Goal: Task Accomplishment & Management: Use online tool/utility

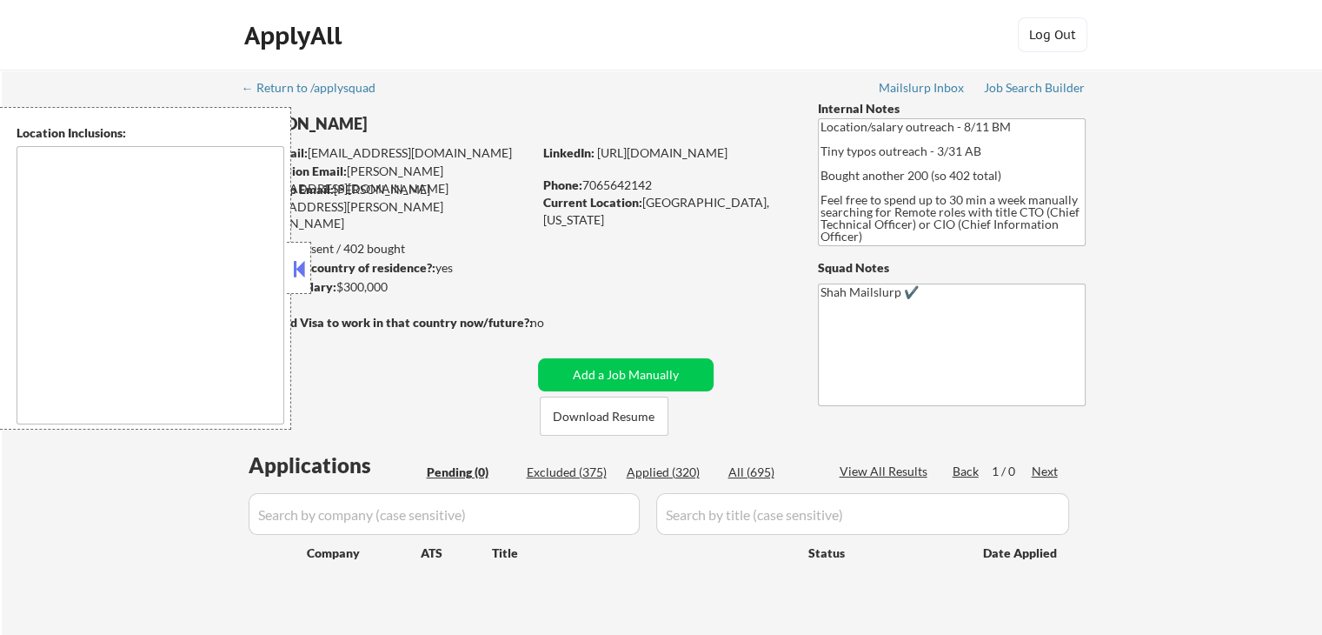
click at [303, 270] on button at bounding box center [299, 269] width 19 height 26
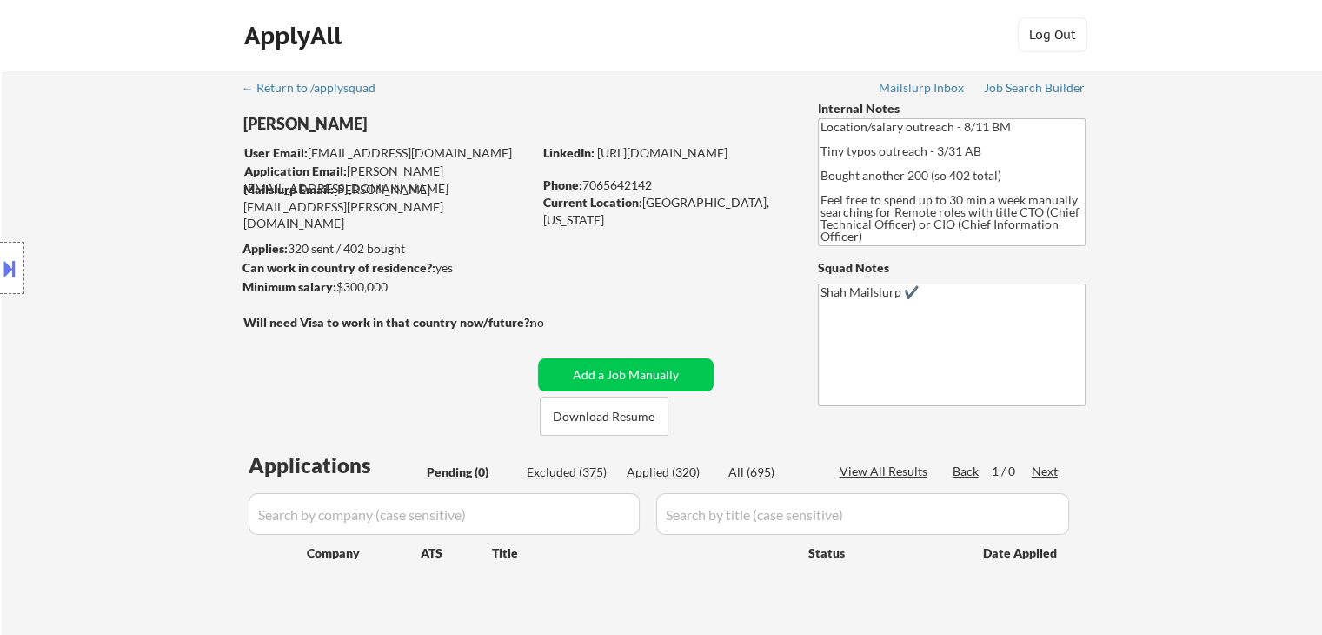
click at [46, 187] on div "Location Inclusions:" at bounding box center [155, 268] width 311 height 323
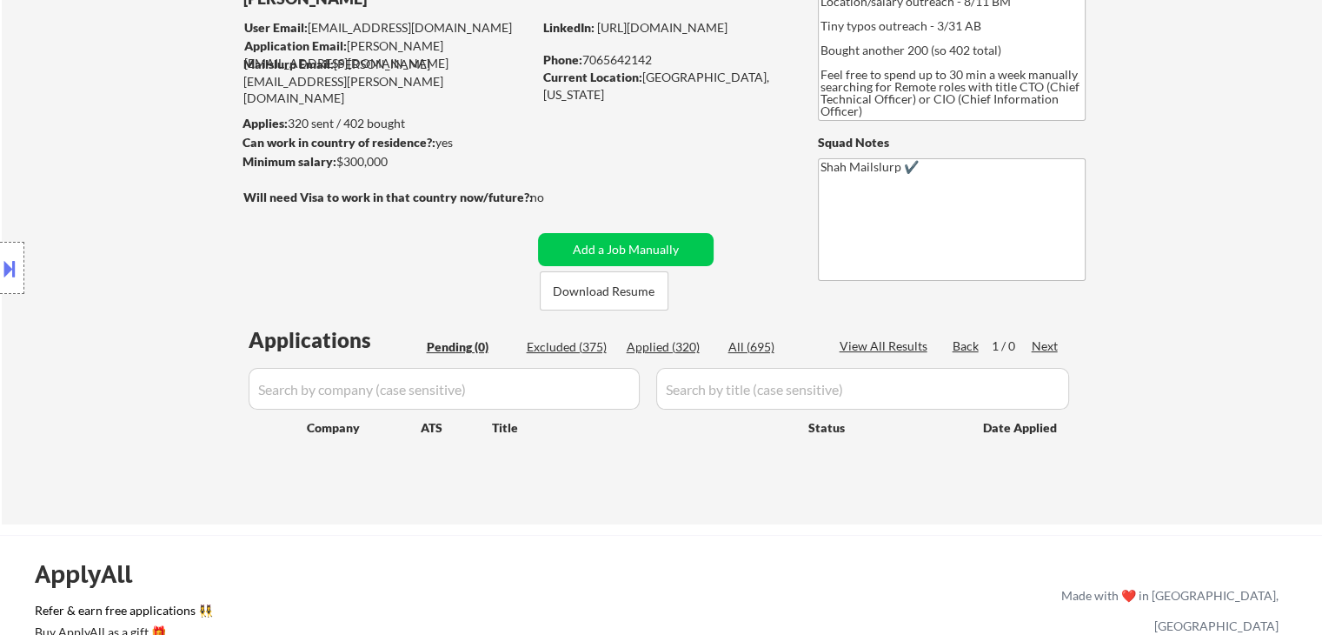
scroll to position [174, 0]
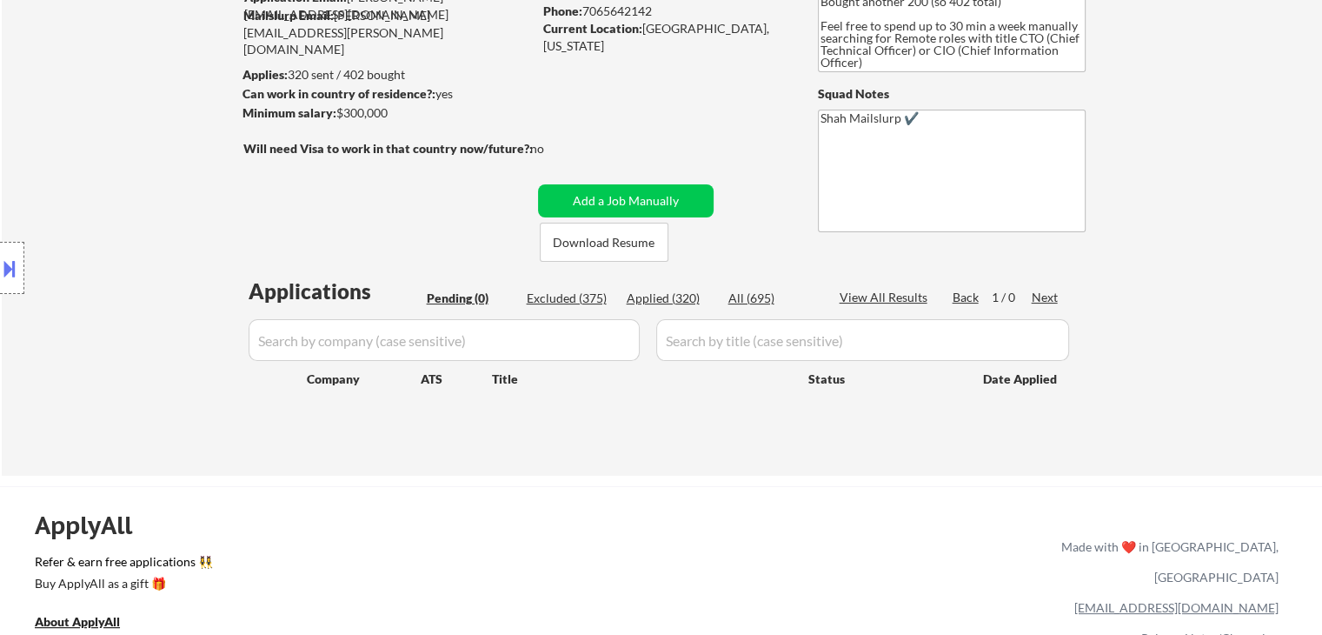
click at [119, 223] on div "Location Inclusions:" at bounding box center [155, 268] width 311 height 323
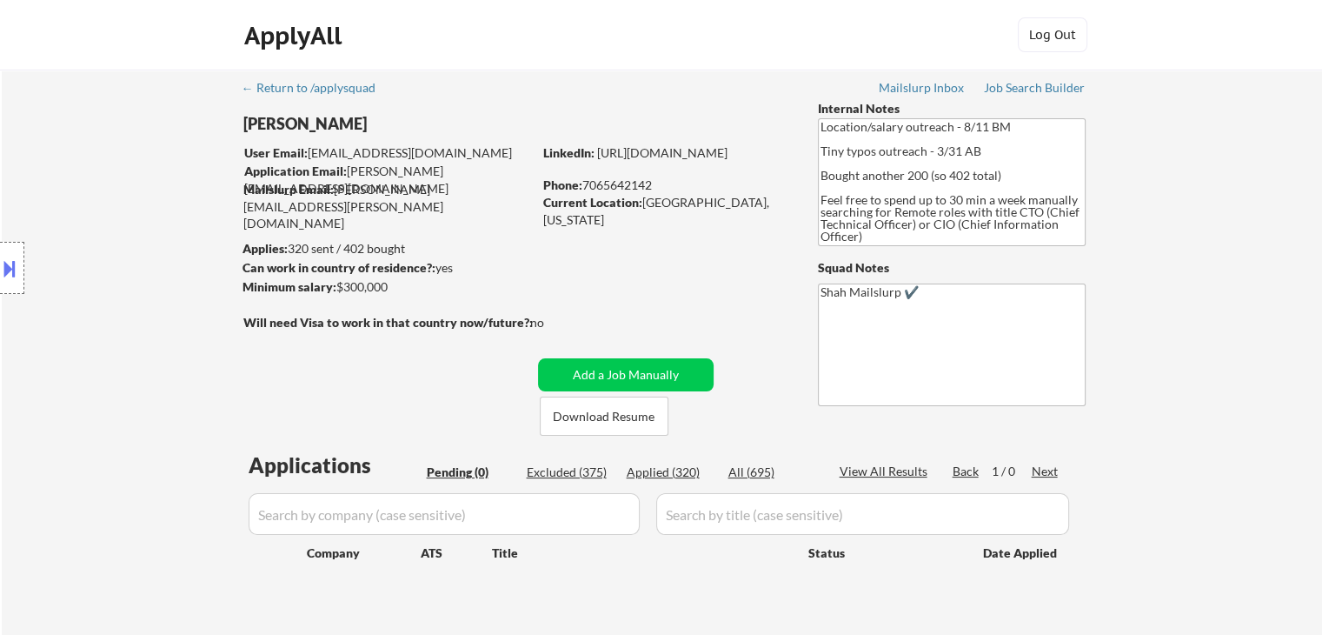
click at [119, 223] on div "Location Inclusions:" at bounding box center [155, 268] width 311 height 323
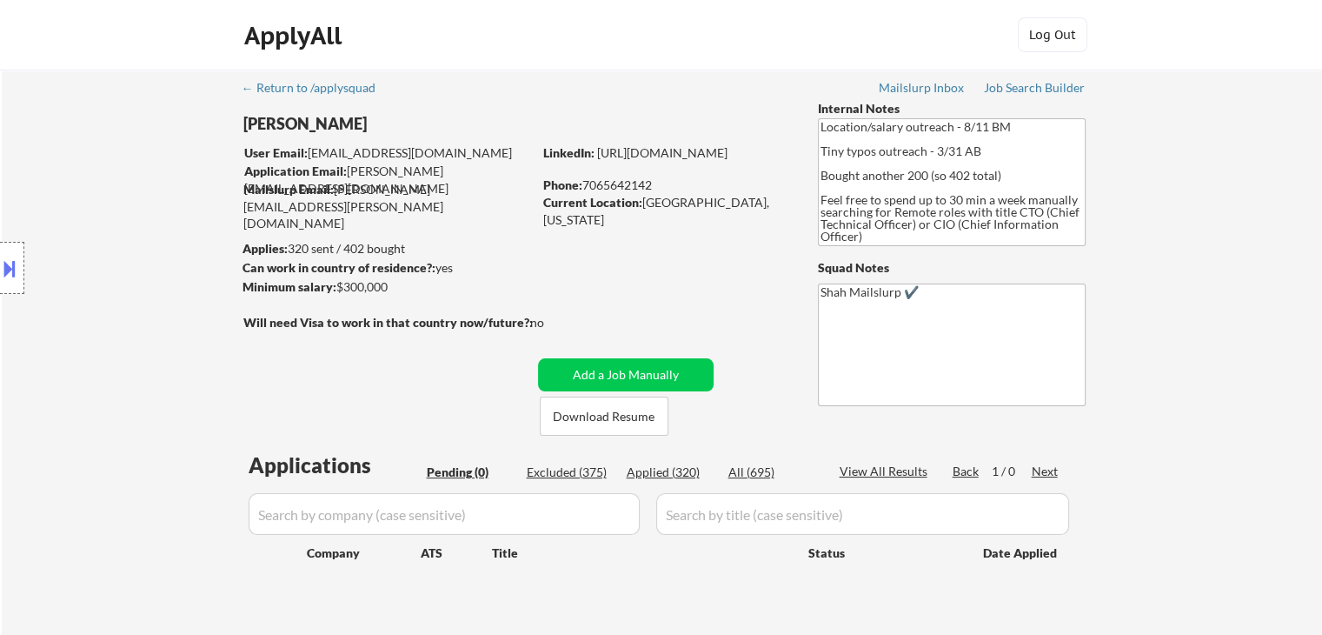
click at [119, 223] on div "Location Inclusions:" at bounding box center [155, 268] width 311 height 323
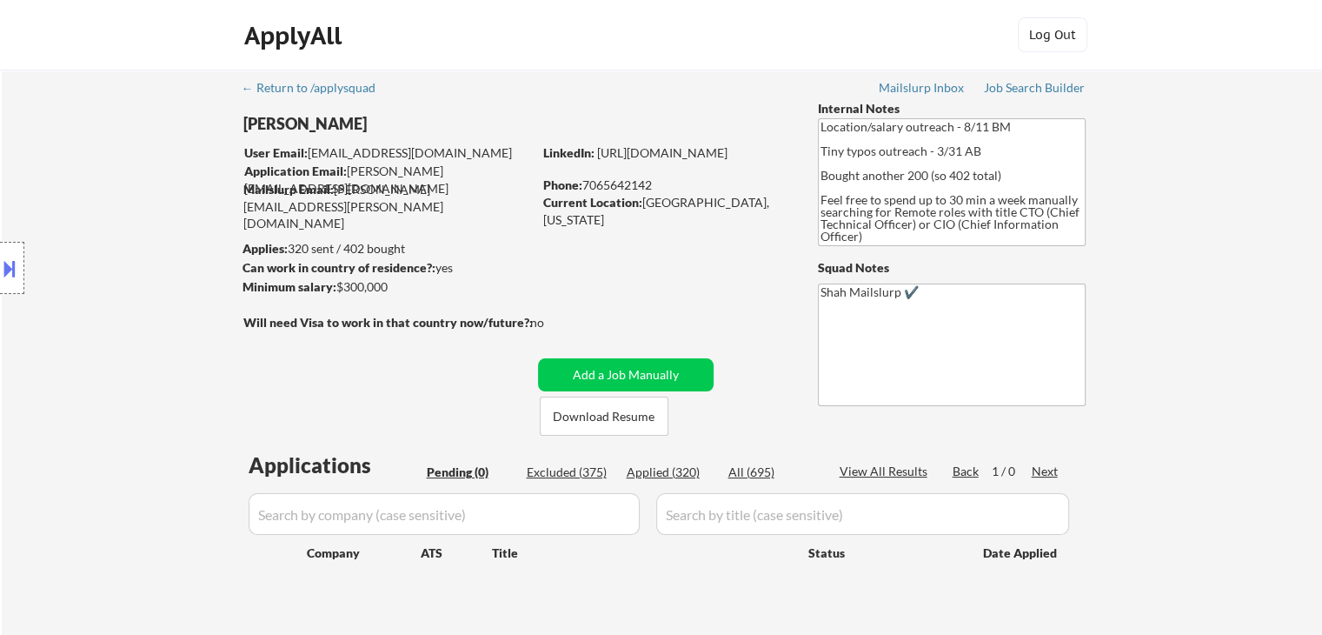
click at [119, 223] on div "Location Inclusions:" at bounding box center [155, 268] width 311 height 323
click at [0, 276] on button at bounding box center [9, 268] width 19 height 29
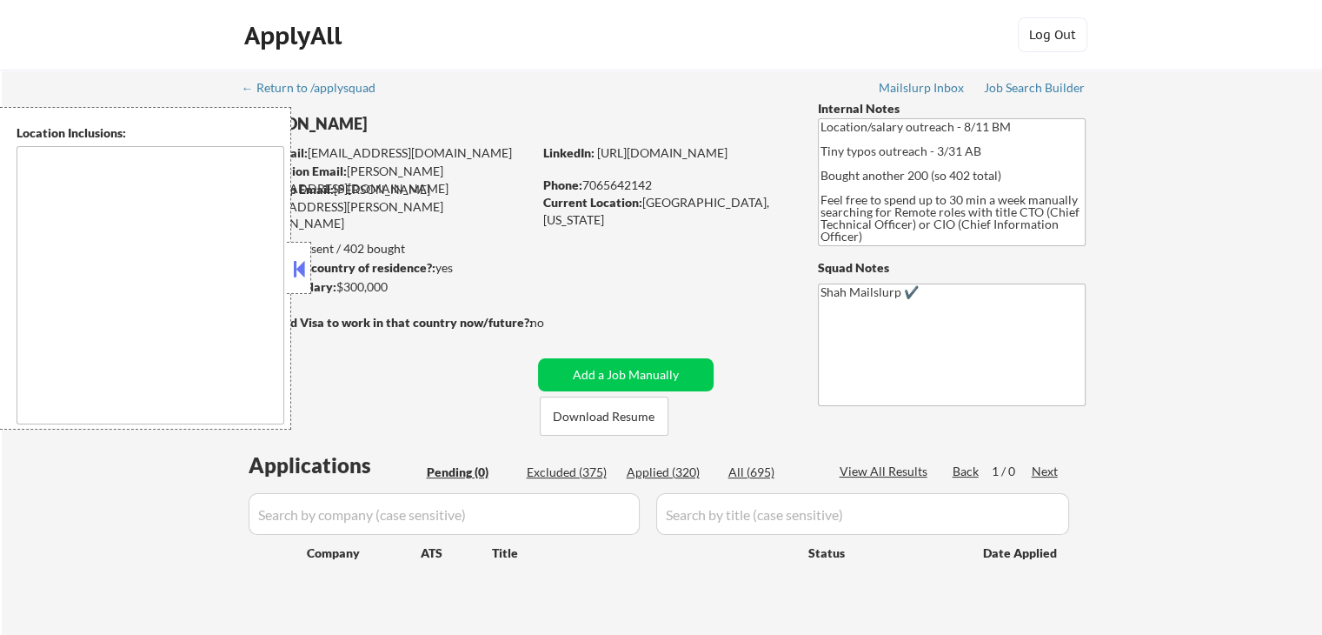
click at [295, 267] on button at bounding box center [299, 269] width 19 height 26
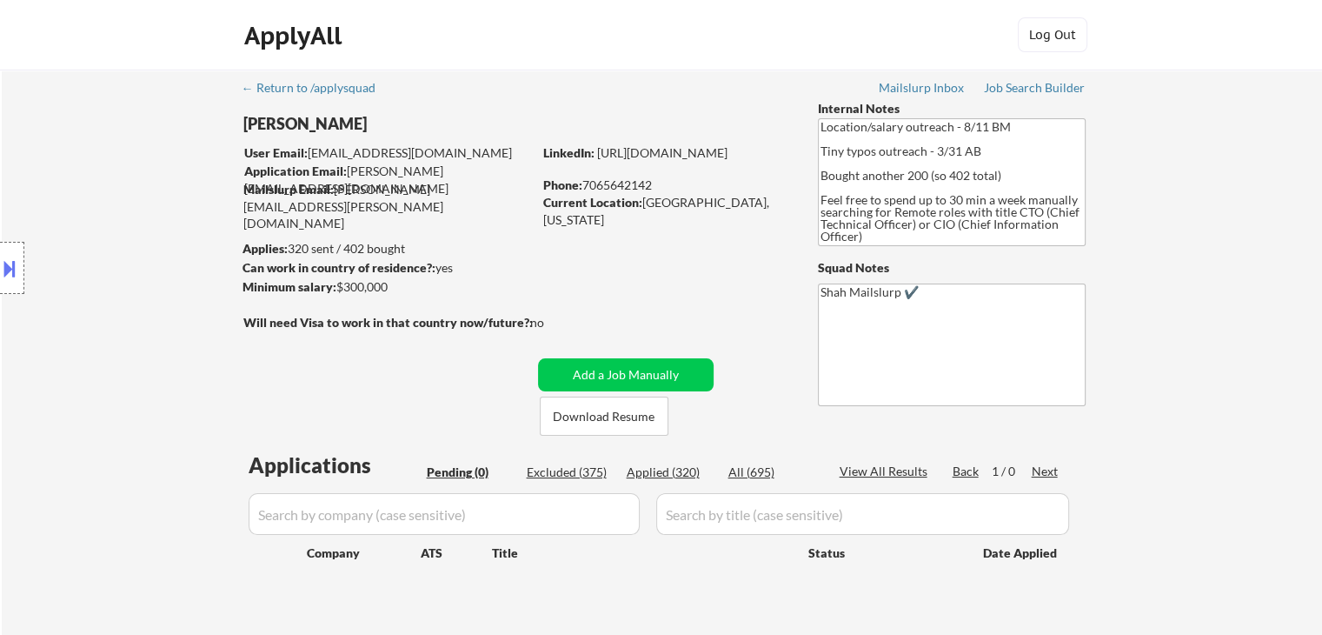
click at [52, 207] on div "Location Inclusions:" at bounding box center [155, 268] width 311 height 323
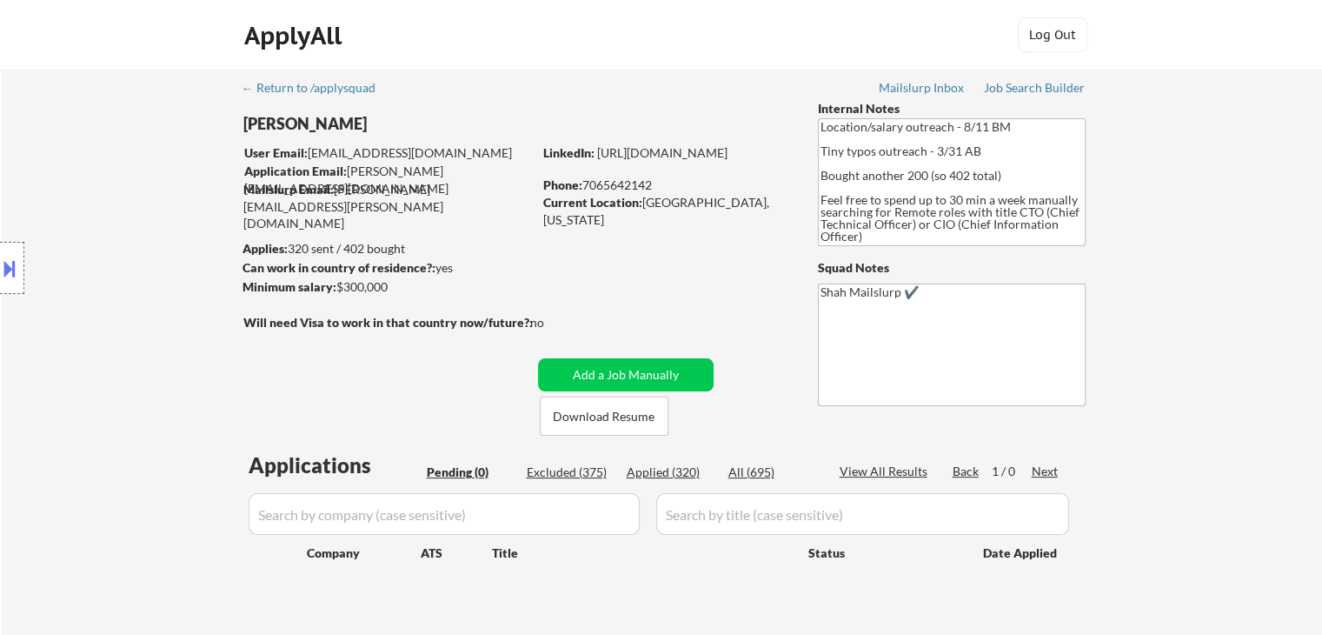
click at [52, 207] on div "Location Inclusions:" at bounding box center [155, 268] width 311 height 323
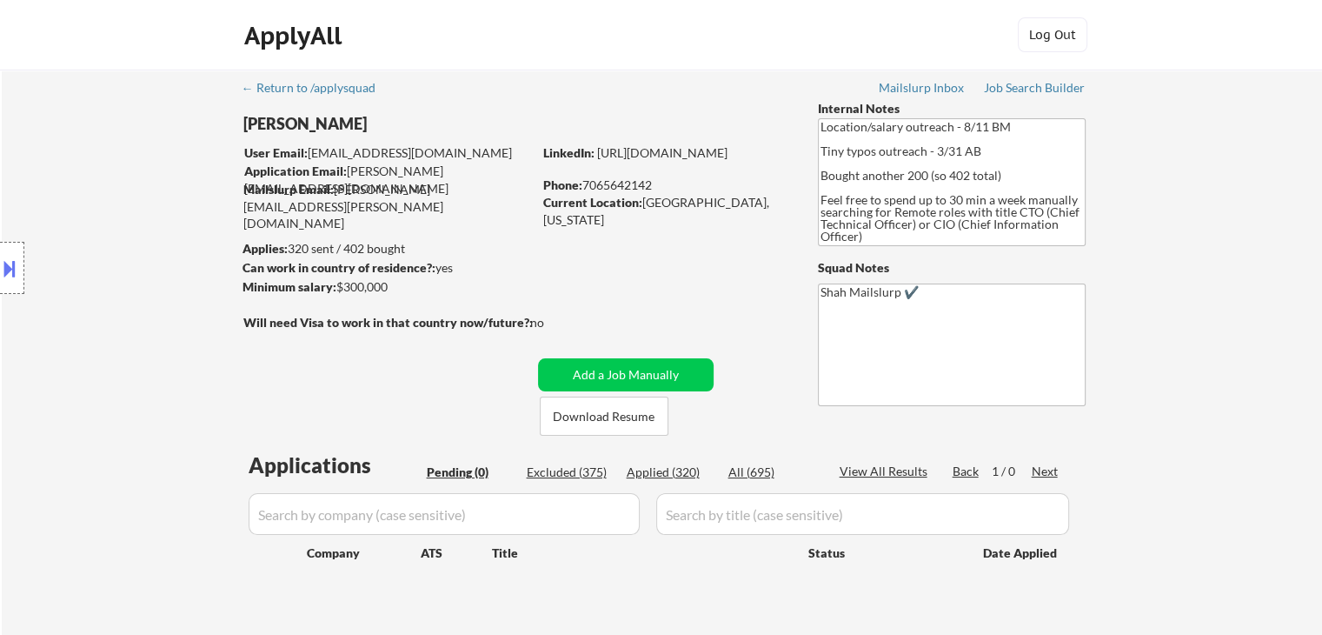
click at [138, 228] on div "Location Inclusions:" at bounding box center [155, 268] width 311 height 323
click at [210, 293] on div "Location Inclusions:" at bounding box center [155, 268] width 311 height 323
click at [139, 214] on div "Location Inclusions:" at bounding box center [155, 268] width 311 height 323
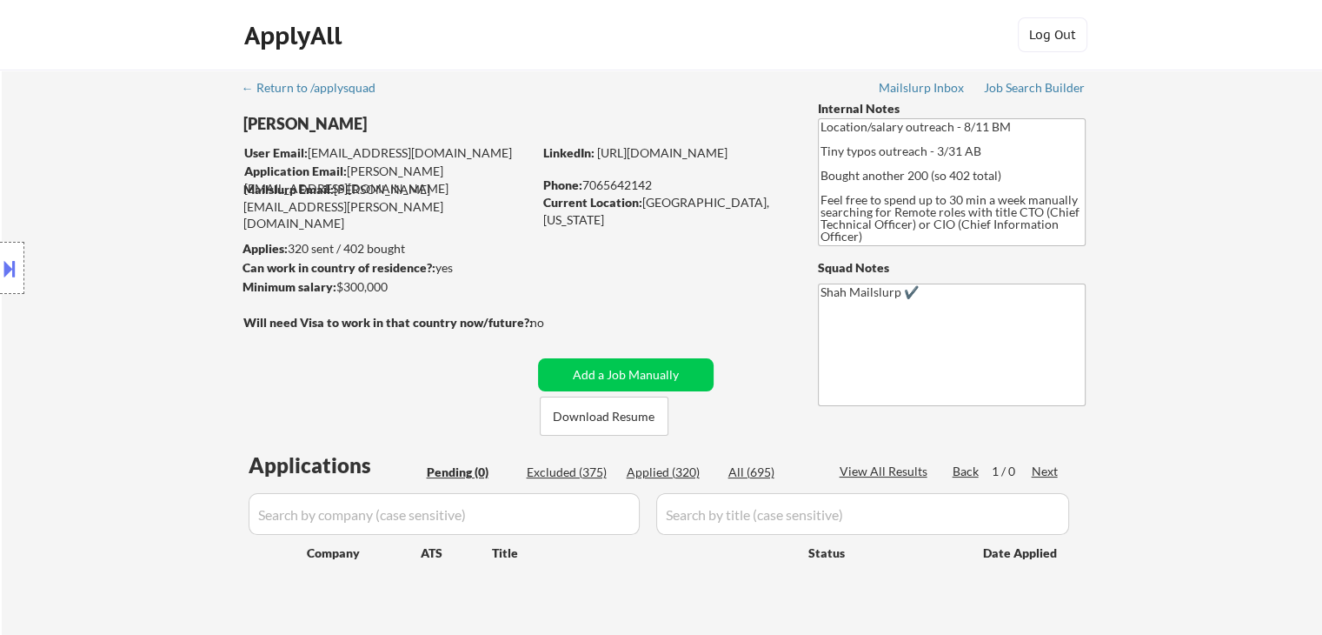
click at [139, 214] on div "Location Inclusions:" at bounding box center [155, 268] width 311 height 323
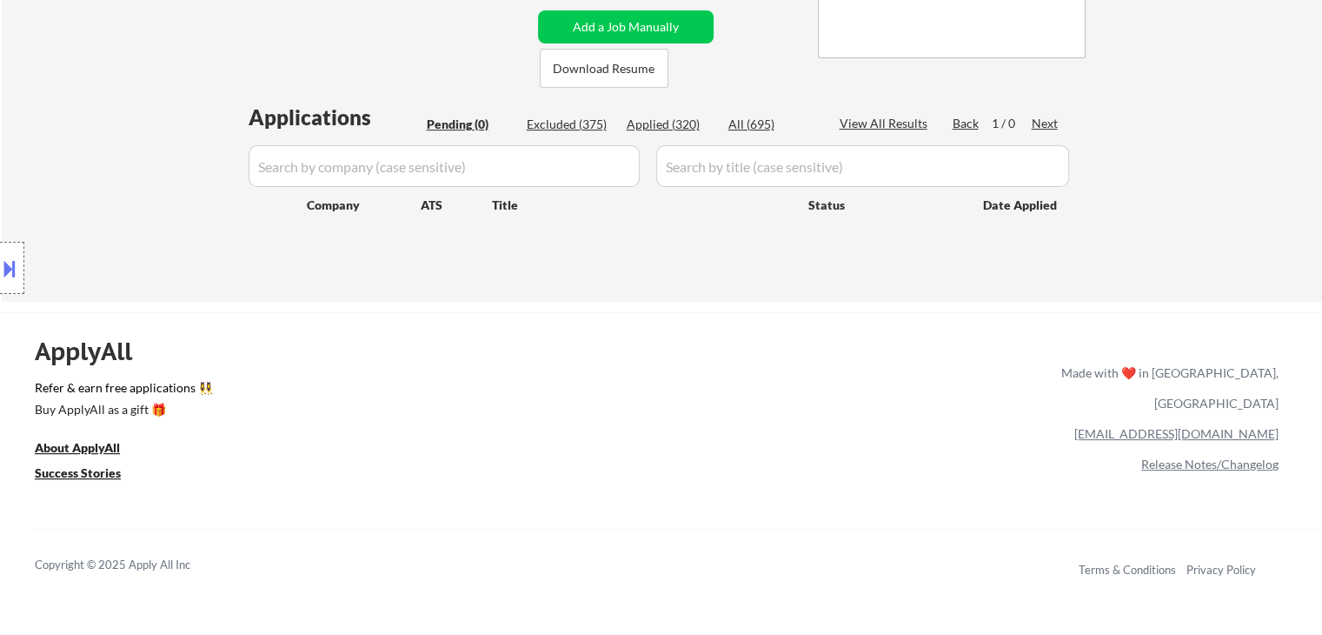
click at [139, 214] on div "Location Inclusions:" at bounding box center [155, 268] width 311 height 323
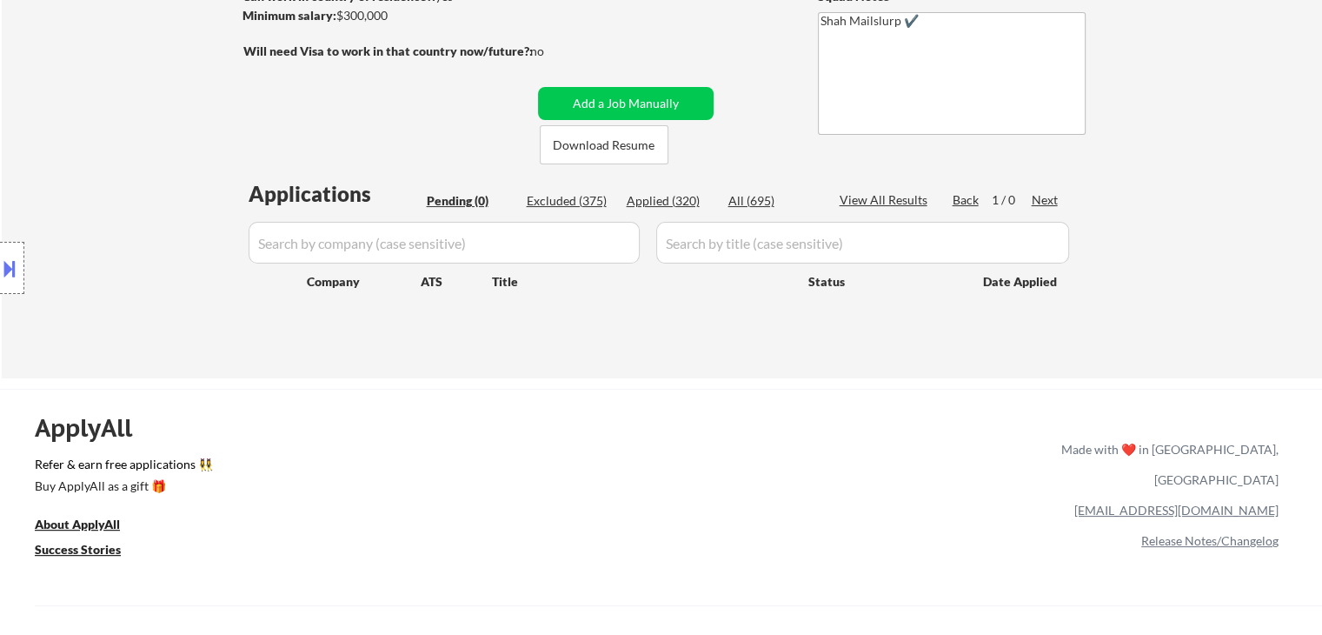
scroll to position [261, 0]
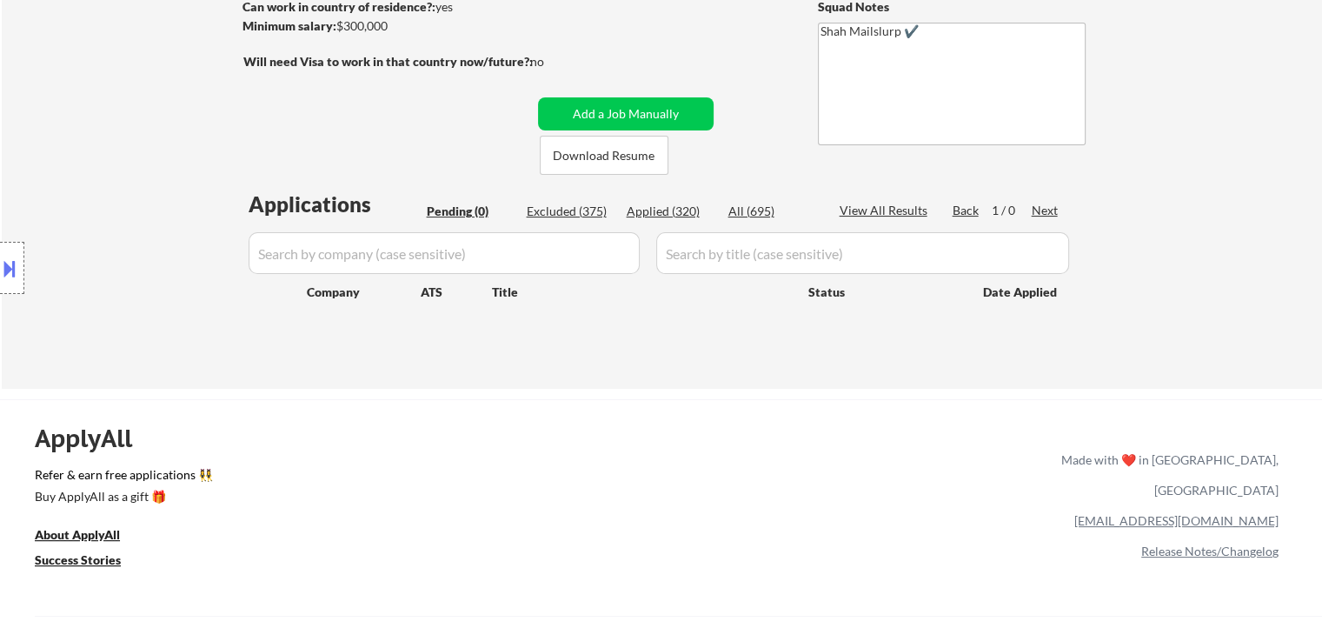
click at [139, 214] on div "Location Inclusions:" at bounding box center [155, 268] width 311 height 323
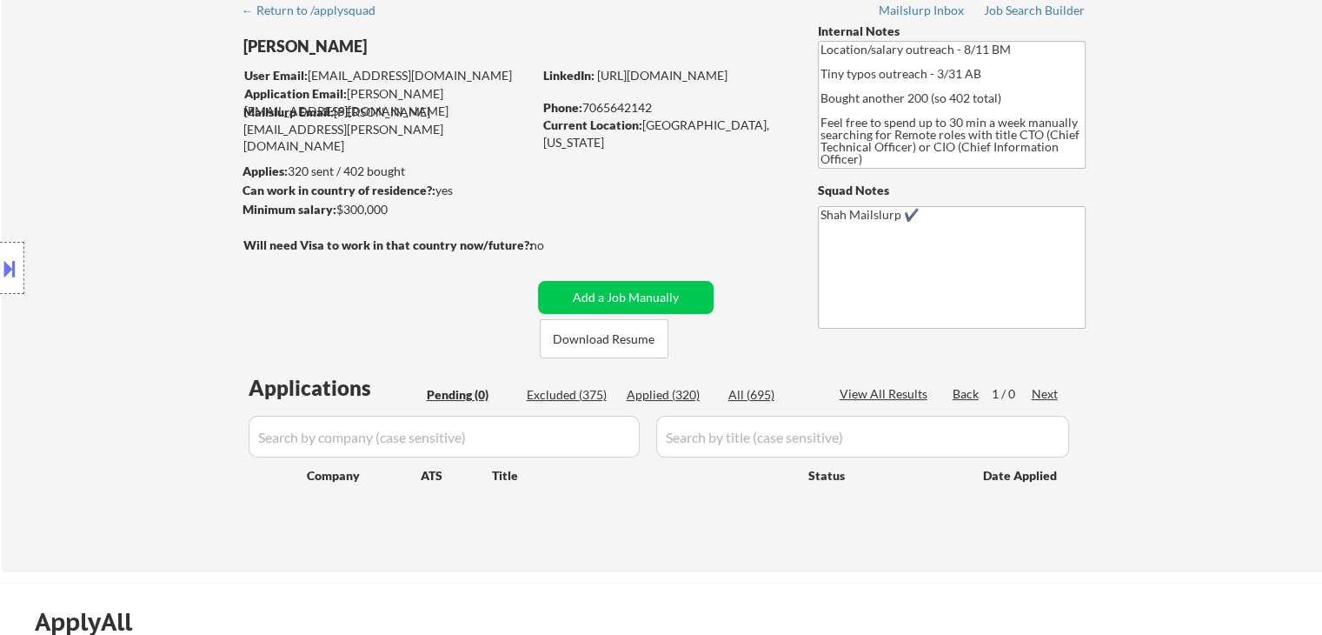
scroll to position [0, 0]
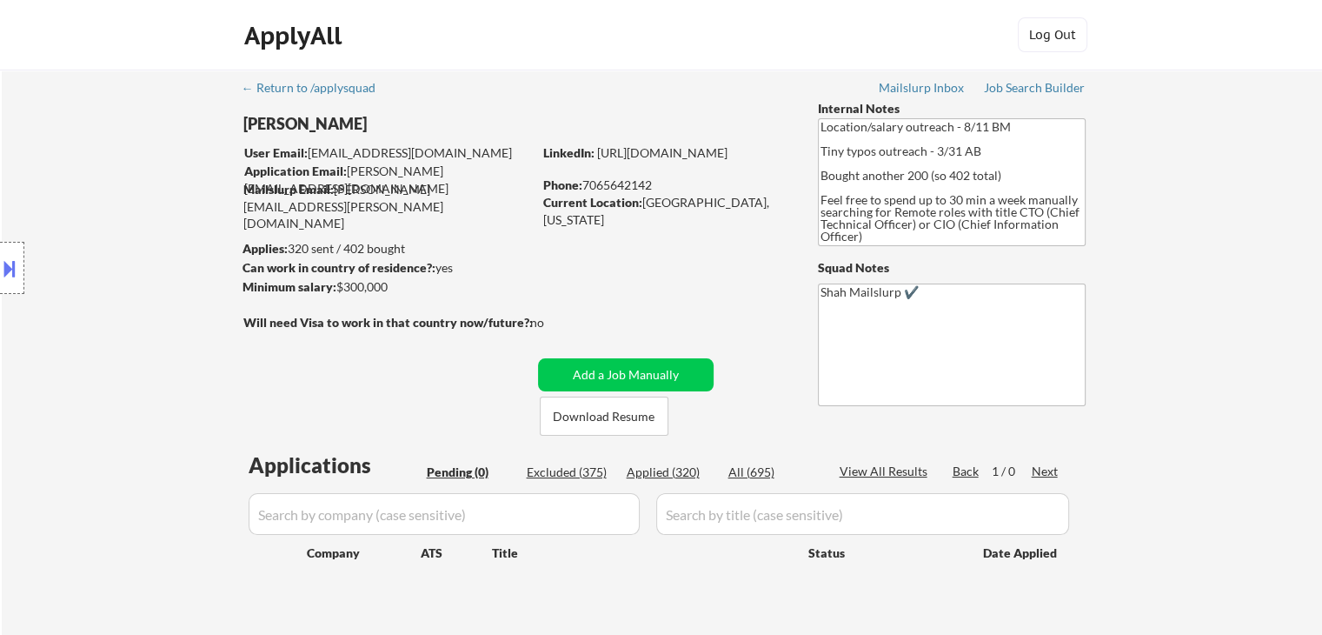
click at [139, 214] on div "Location Inclusions:" at bounding box center [155, 268] width 311 height 323
click at [498, 272] on body "← Return to /applysquad Mailslurp Inbox Job Search Builder [PERSON_NAME] User E…" at bounding box center [661, 317] width 1322 height 635
click at [498, 273] on div "Can work in country of residence?: yes" at bounding box center [385, 267] width 284 height 17
drag, startPoint x: 393, startPoint y: 281, endPoint x: 261, endPoint y: 230, distance: 141.5
click at [264, 231] on body "← Return to /applysquad Mailslurp Inbox Job Search Builder [PERSON_NAME] User E…" at bounding box center [661, 317] width 1322 height 635
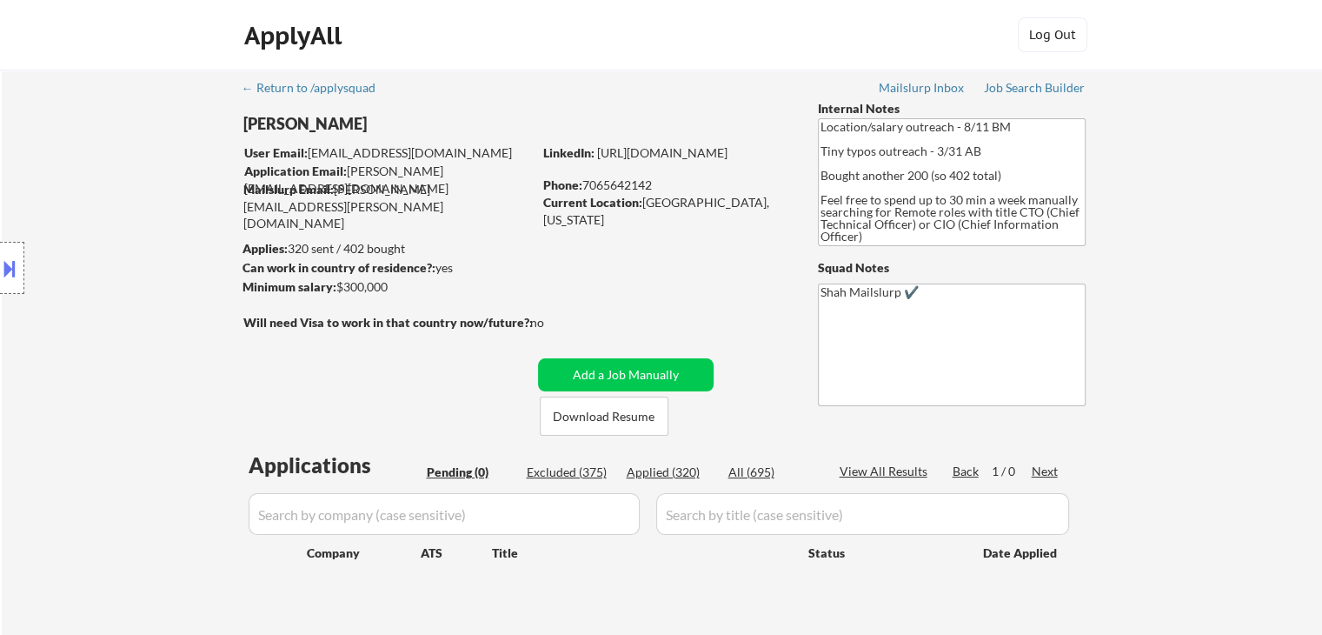
click at [155, 230] on div "Location Inclusions:" at bounding box center [155, 268] width 311 height 323
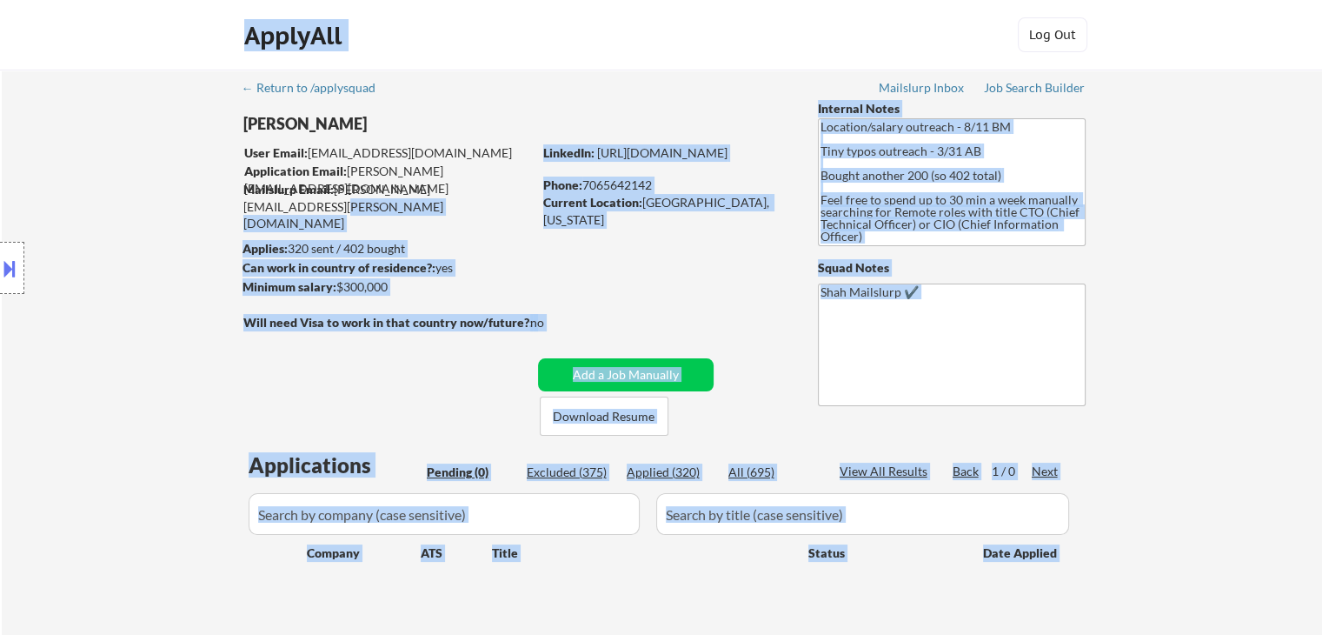
drag, startPoint x: 474, startPoint y: 185, endPoint x: 253, endPoint y: 150, distance: 223.7
click at [253, 150] on body "← Return to /applysquad Mailslurp Inbox Job Search Builder [PERSON_NAME] User E…" at bounding box center [661, 317] width 1322 height 635
click at [121, 148] on div "Location Inclusions:" at bounding box center [155, 268] width 311 height 323
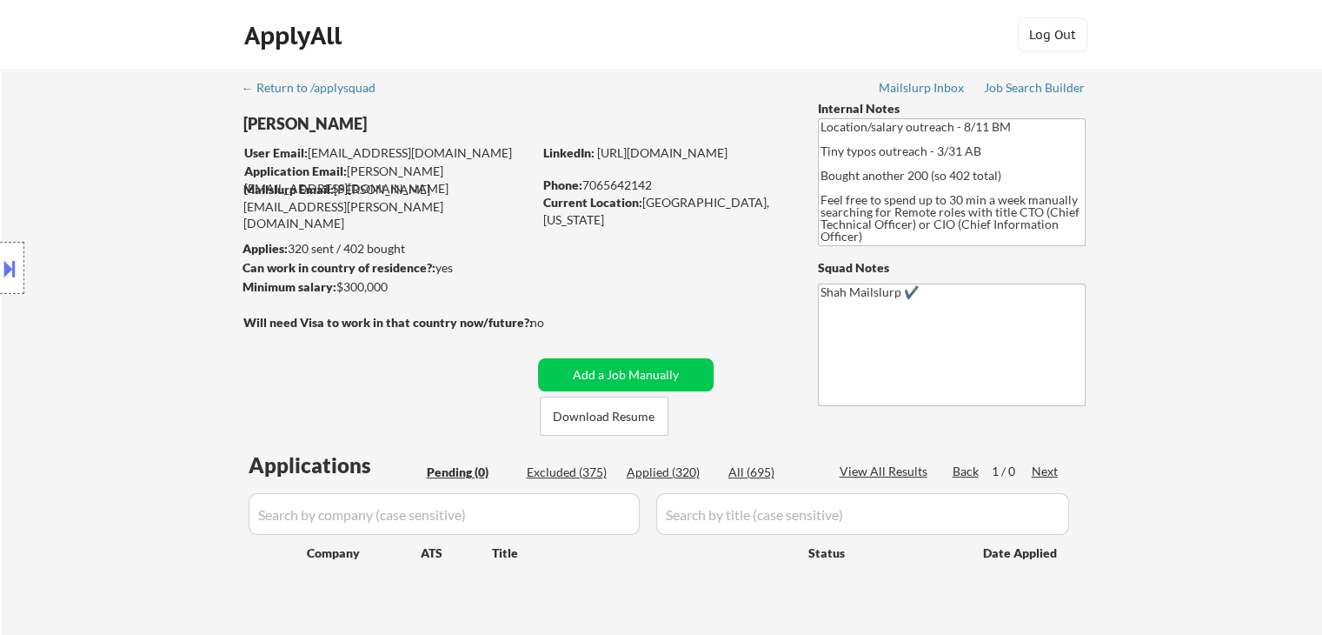
click at [121, 148] on div "Location Inclusions:" at bounding box center [155, 268] width 311 height 323
click at [120, 148] on div "Location Inclusions:" at bounding box center [155, 268] width 311 height 323
click at [120, 149] on div "Location Inclusions:" at bounding box center [155, 268] width 311 height 323
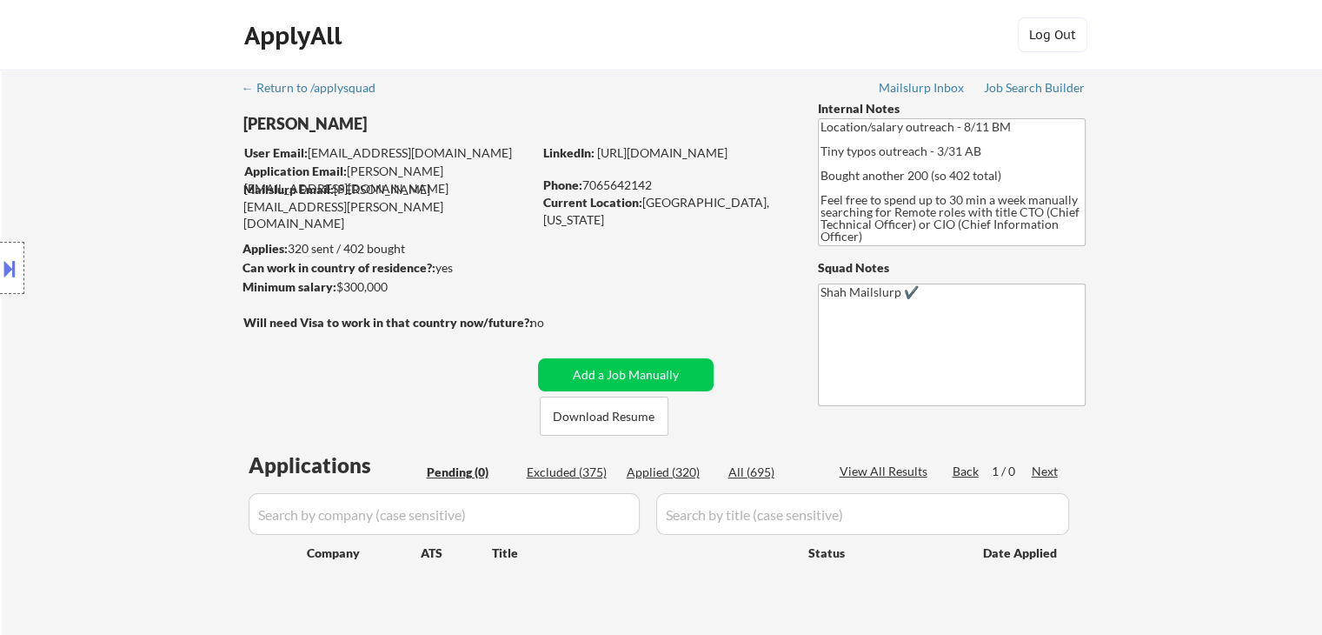
click at [120, 149] on div "Location Inclusions:" at bounding box center [155, 268] width 311 height 323
click at [120, 150] on div "Location Inclusions:" at bounding box center [155, 268] width 311 height 323
drag, startPoint x: 1017, startPoint y: 91, endPoint x: 998, endPoint y: 105, distance: 23.7
click at [1017, 91] on div "Job Search Builder" at bounding box center [1035, 88] width 102 height 12
select select ""pending""
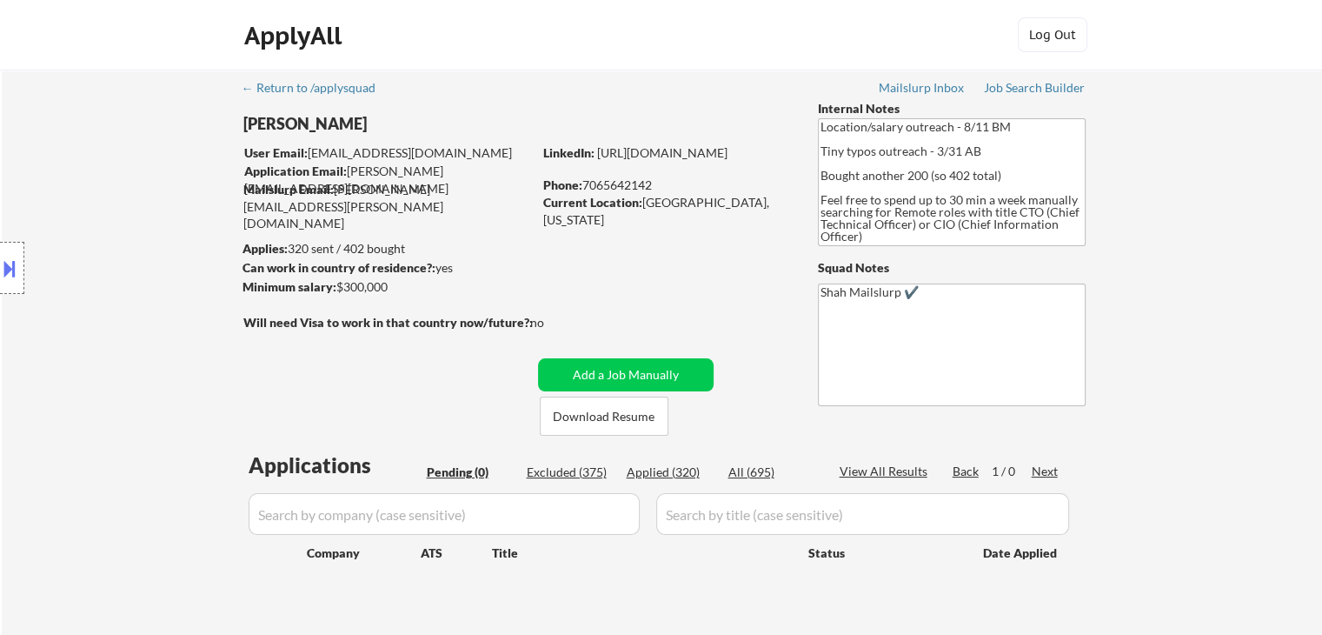
select select ""pending""
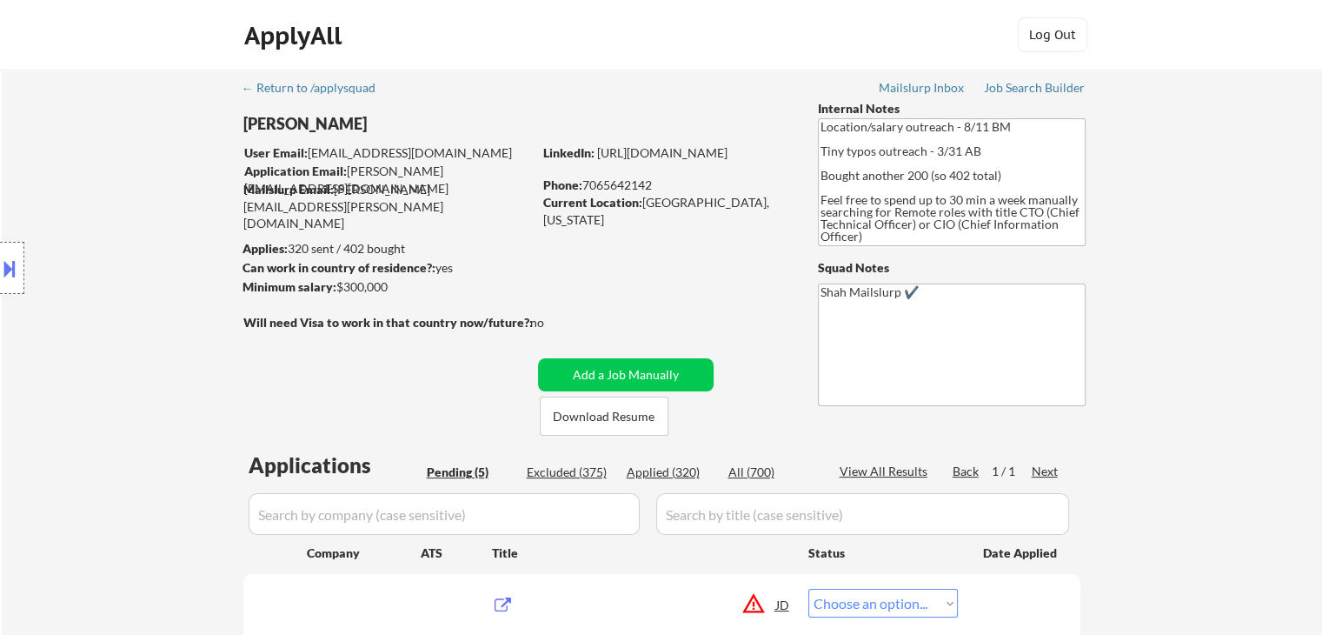
select select ""pending""
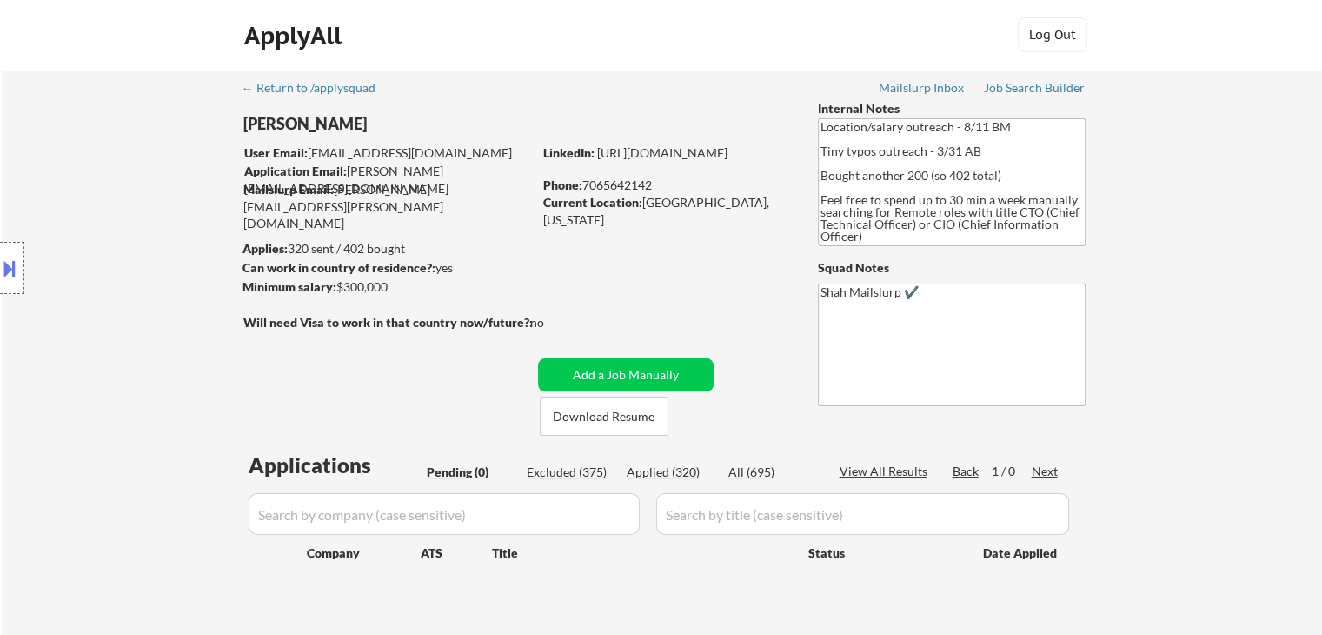
click at [59, 155] on div "Location Inclusions:" at bounding box center [155, 268] width 311 height 323
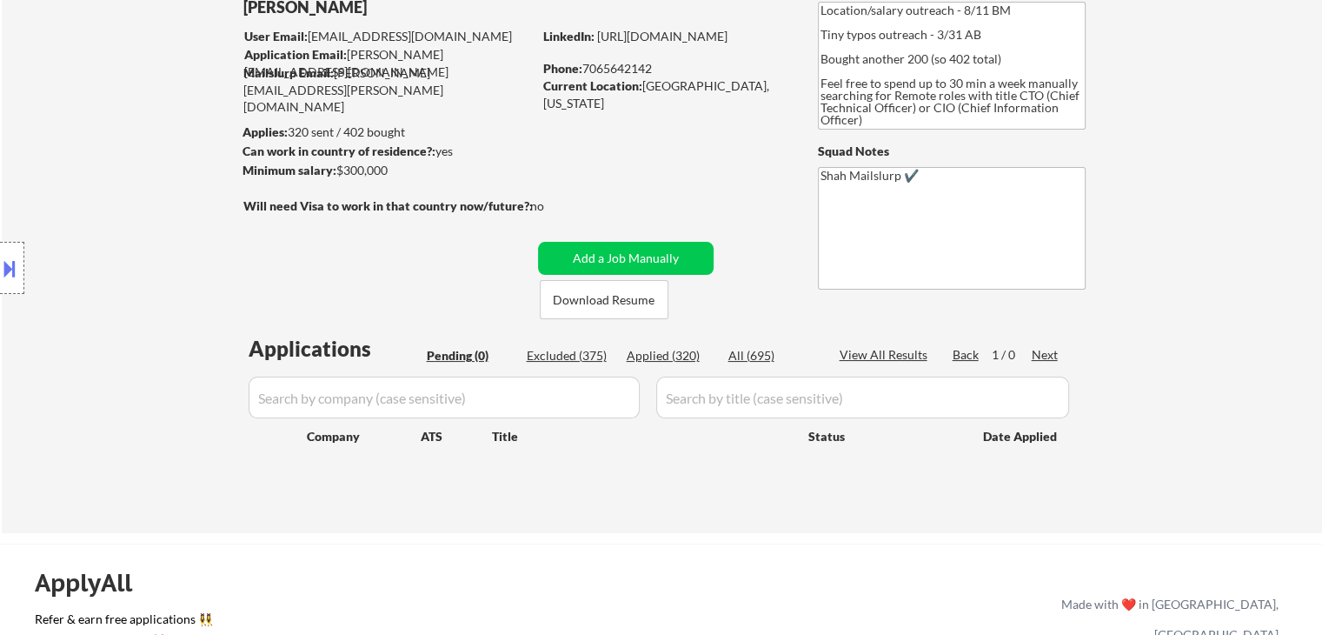
scroll to position [174, 0]
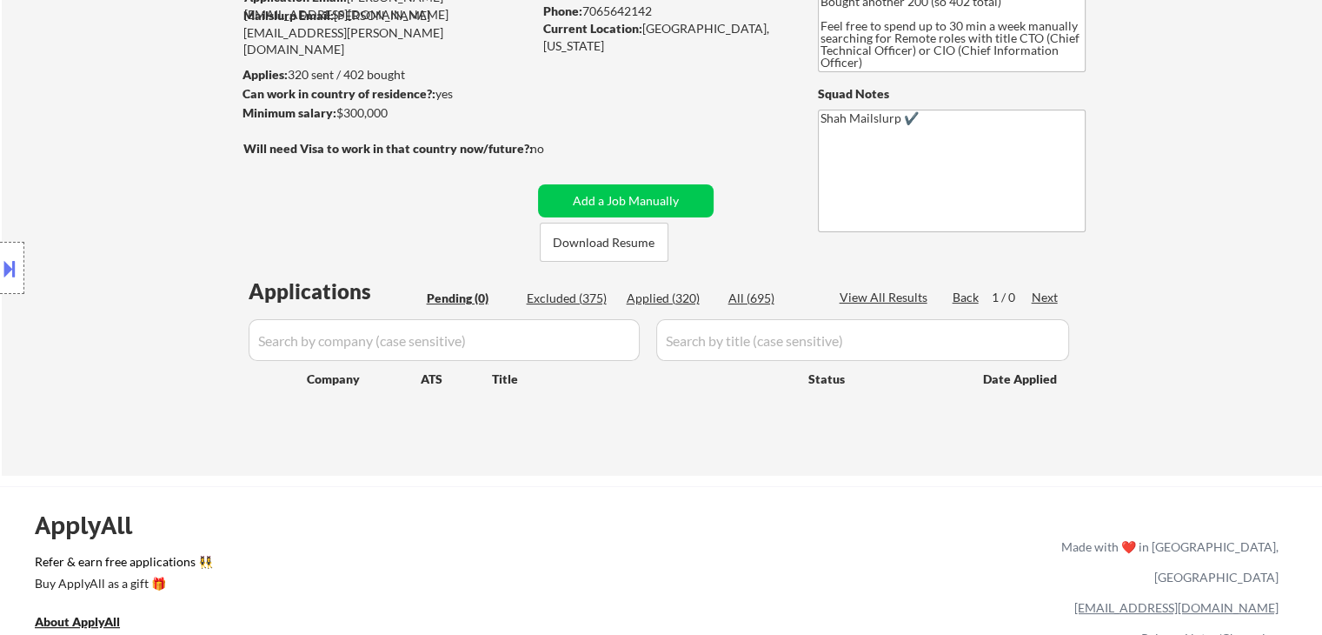
click at [150, 201] on div "Location Inclusions:" at bounding box center [155, 268] width 311 height 323
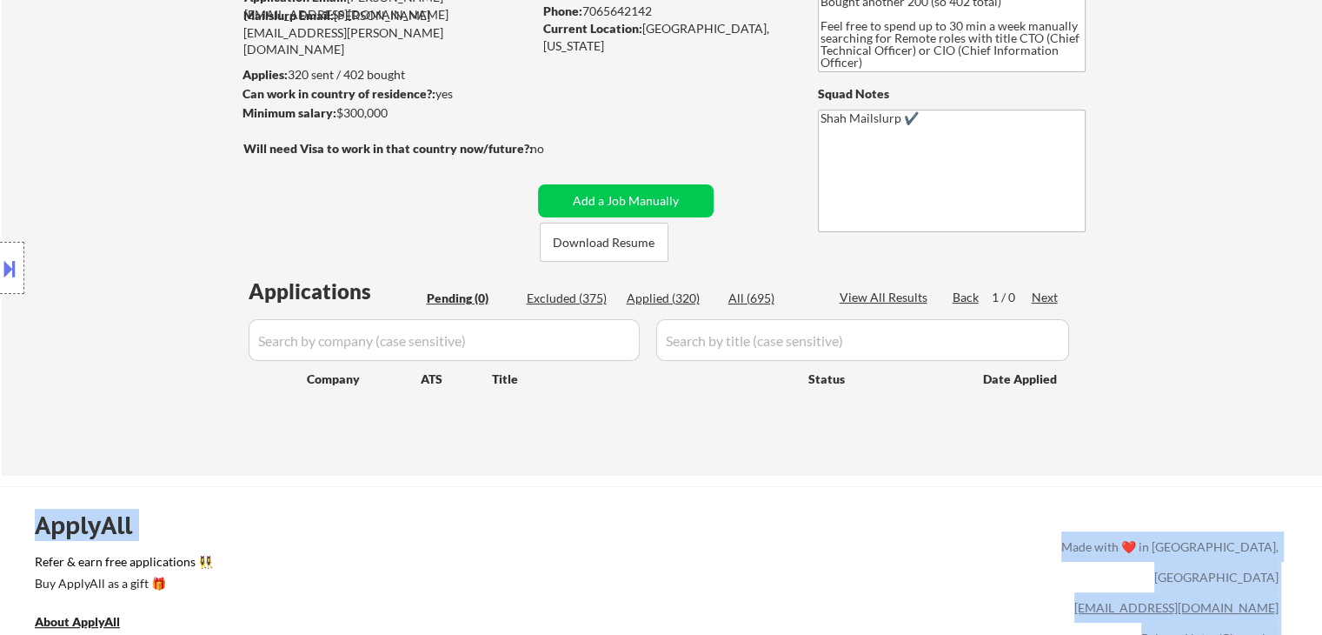
drag, startPoint x: 384, startPoint y: 272, endPoint x: 216, endPoint y: 256, distance: 168.5
click at [216, 256] on body "← Return to /applysquad Mailslurp Inbox Job Search Builder [PERSON_NAME] User E…" at bounding box center [661, 143] width 1322 height 635
click at [216, 256] on div "Location Inclusions:" at bounding box center [155, 268] width 311 height 323
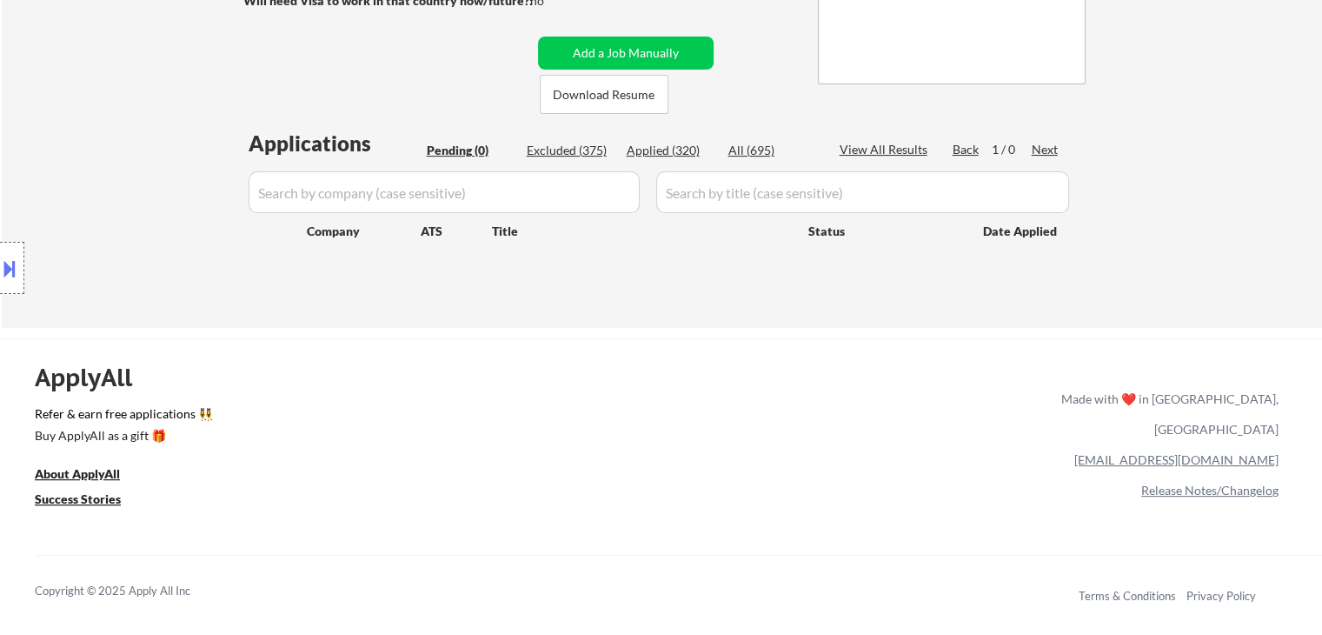
scroll to position [348, 0]
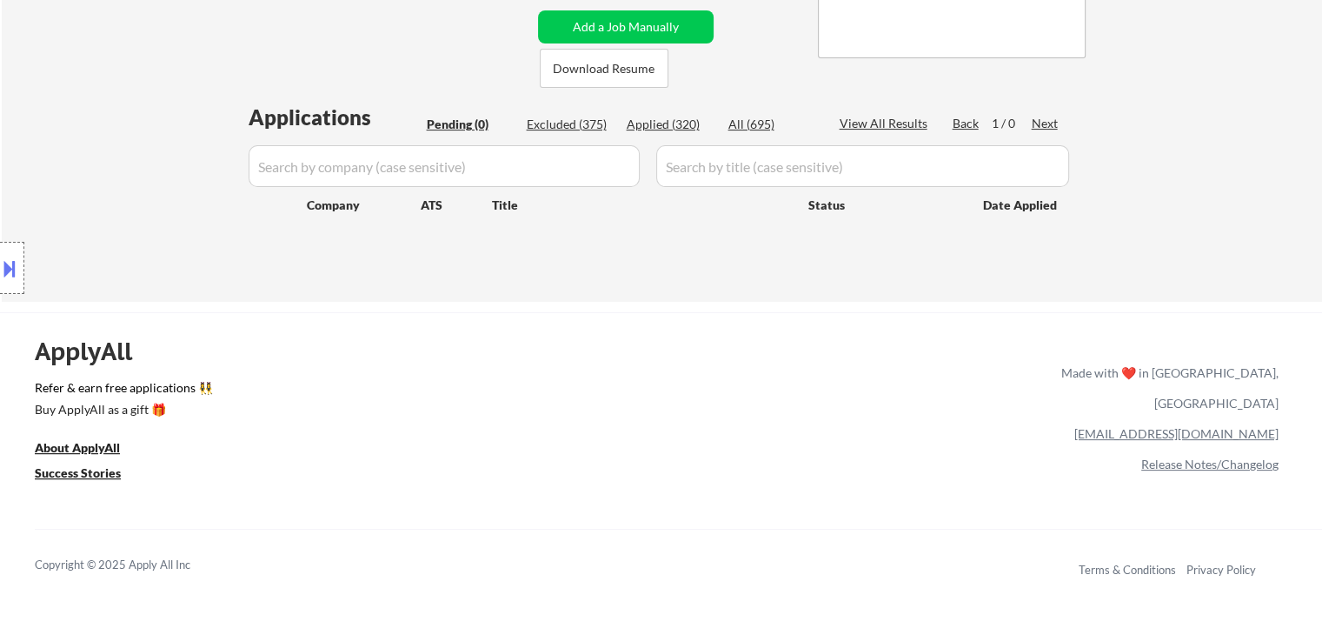
drag, startPoint x: 163, startPoint y: 407, endPoint x: 74, endPoint y: 396, distance: 90.2
click at [74, 396] on div "Location Inclusions:" at bounding box center [155, 268] width 311 height 323
click at [520, 376] on div "ApplyAll Refer & earn free applications 👯‍♀️ Buy ApplyAll as a gift 🎁 About App…" at bounding box center [661, 462] width 1322 height 276
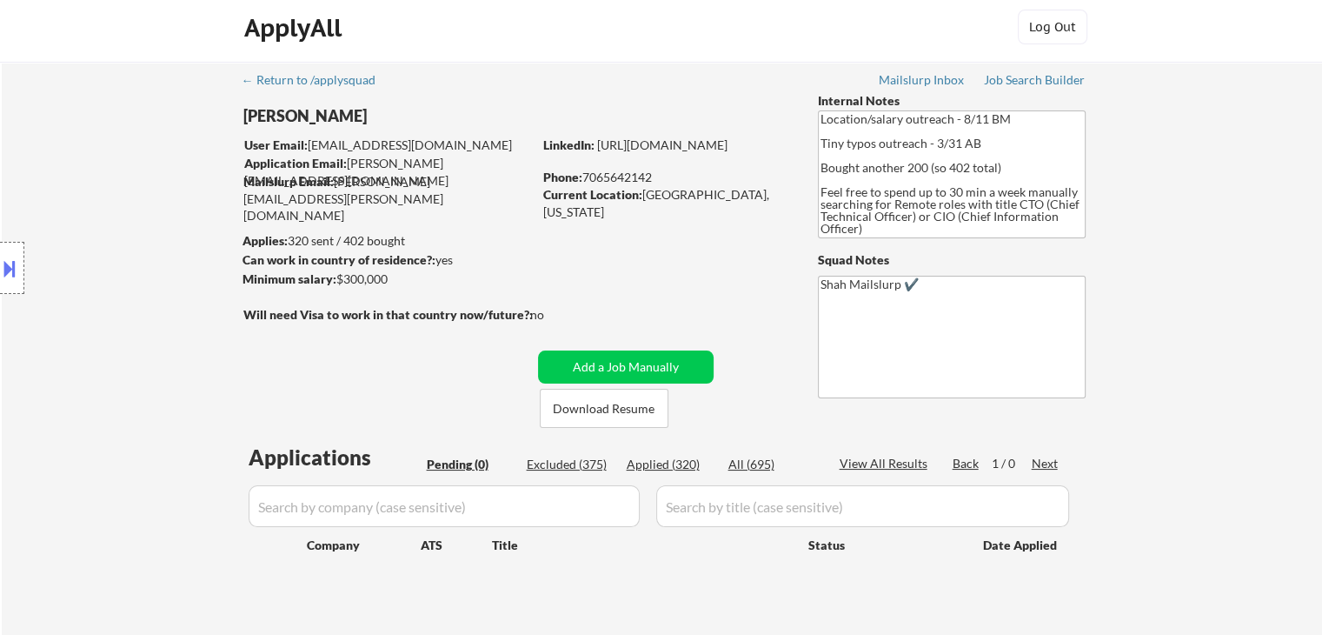
scroll to position [0, 0]
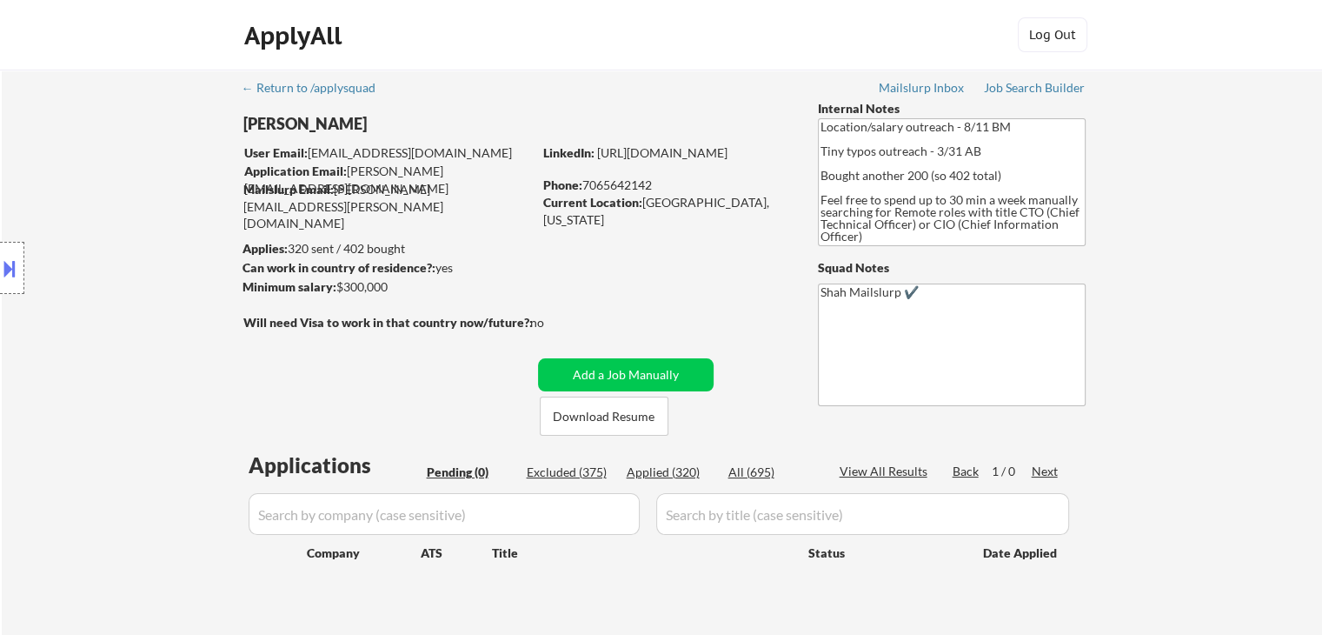
drag, startPoint x: 223, startPoint y: 238, endPoint x: 532, endPoint y: 286, distance: 313.2
click at [532, 286] on body "← Return to /applysquad Mailslurp Inbox Job Search Builder [PERSON_NAME] User E…" at bounding box center [661, 317] width 1322 height 635
click at [559, 279] on div "← Return to /applysquad Mailslurp Inbox Job Search Builder [PERSON_NAME] User E…" at bounding box center [663, 353] width 868 height 566
drag, startPoint x: 344, startPoint y: 275, endPoint x: 269, endPoint y: 231, distance: 87.2
click at [269, 231] on body "← Return to /applysquad Mailslurp Inbox Job Search Builder [PERSON_NAME] User E…" at bounding box center [661, 317] width 1322 height 635
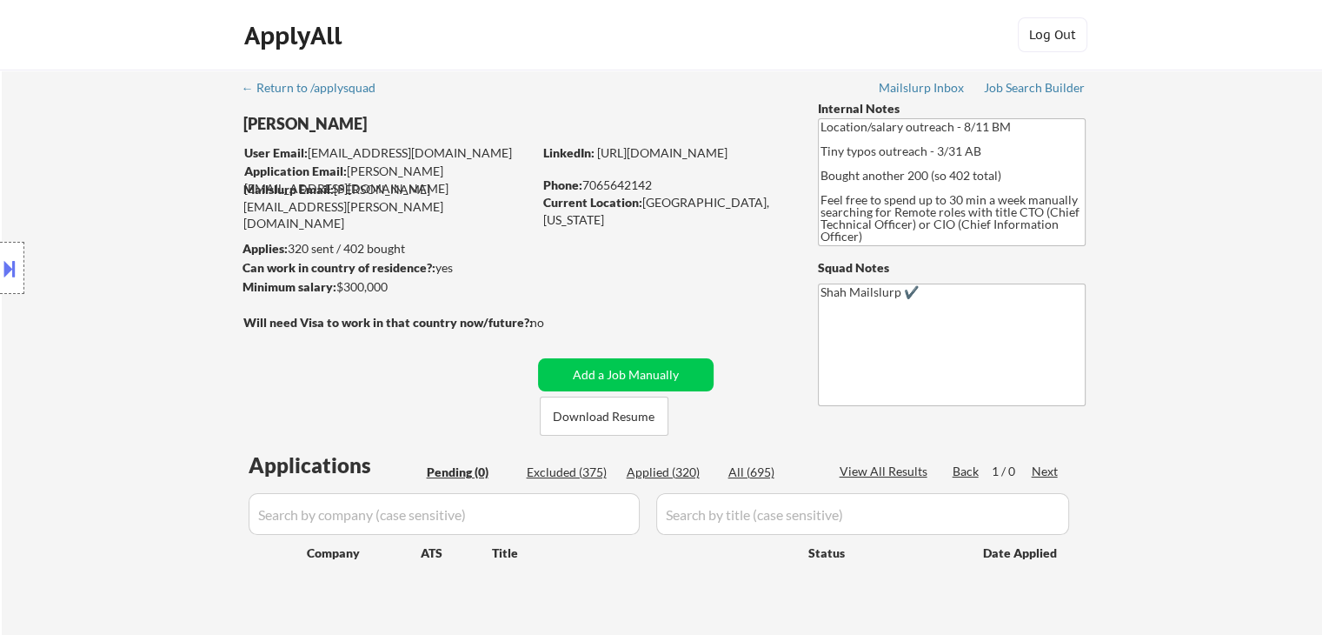
click at [1256, 329] on div "← Return to /applysquad Mailslurp Inbox Job Search Builder [PERSON_NAME] User E…" at bounding box center [662, 360] width 1321 height 580
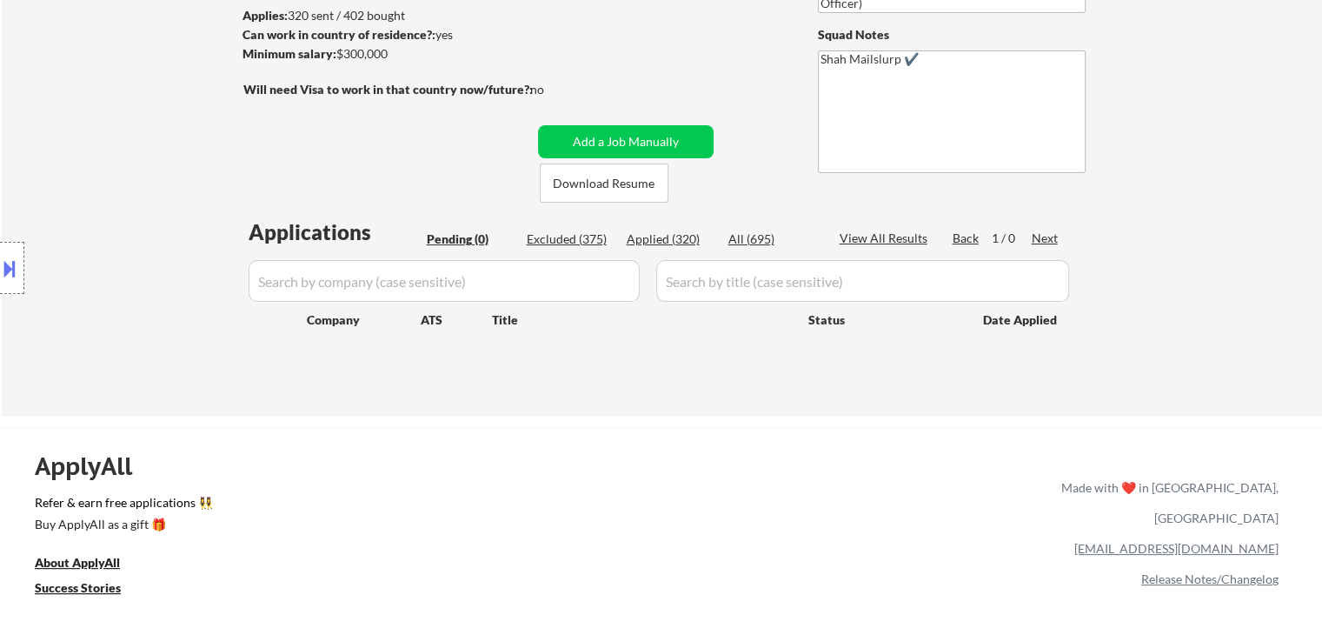
scroll to position [261, 0]
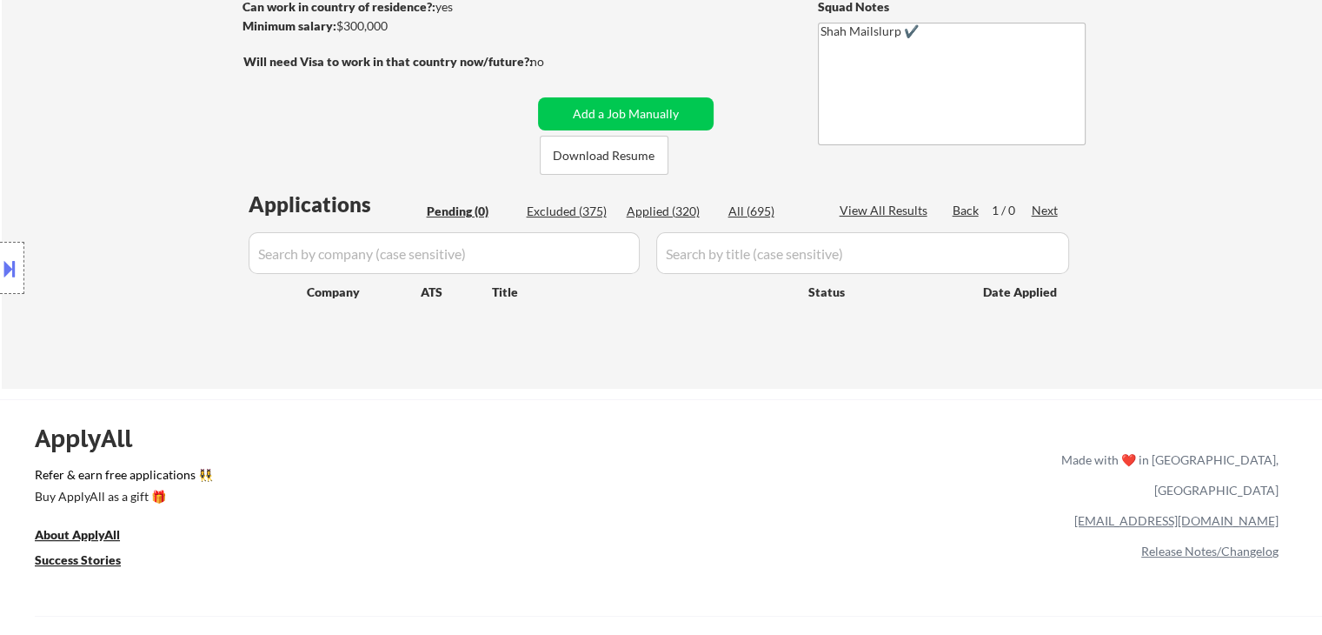
click at [456, 325] on div "Applications Pending (0) Excluded (375) Applied (320) All (695) View All Result…" at bounding box center [661, 273] width 837 height 166
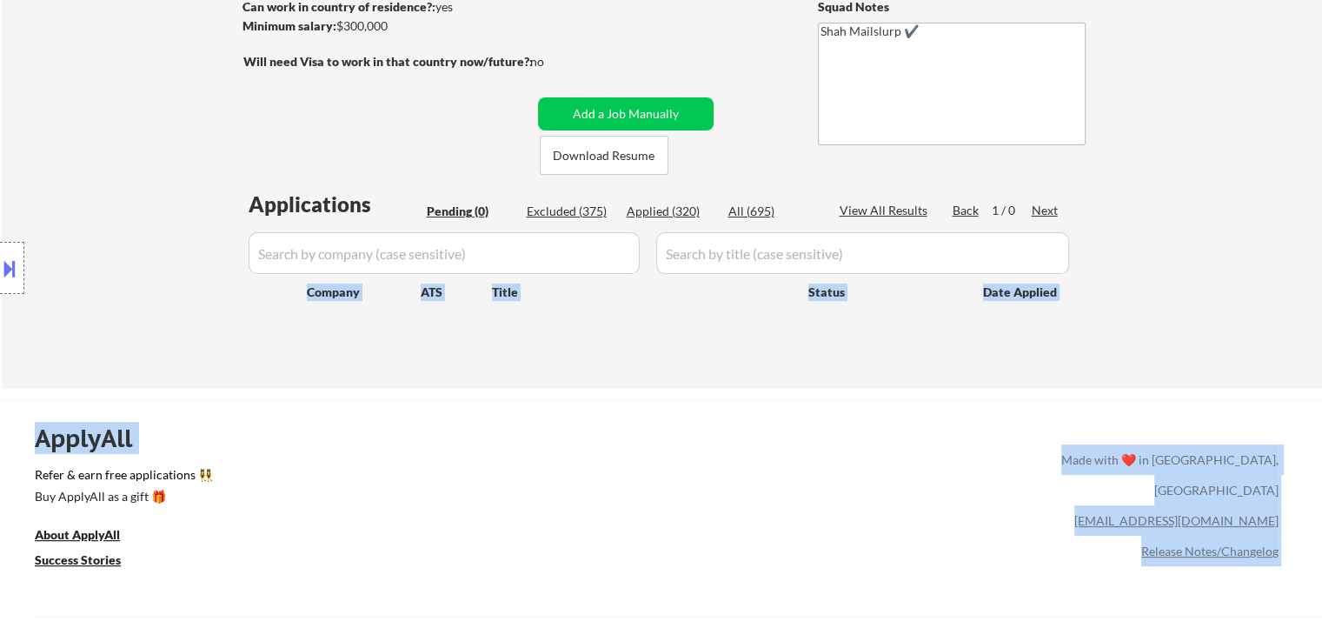
drag, startPoint x: 516, startPoint y: 313, endPoint x: 110, endPoint y: 313, distance: 406.9
click at [110, 313] on body "← Return to /applysquad Mailslurp Inbox Job Search Builder [PERSON_NAME] User E…" at bounding box center [661, 56] width 1322 height 635
click at [643, 394] on div "← Return to /applysquad Mailslurp Inbox Job Search Builder [PERSON_NAME] User E…" at bounding box center [661, 509] width 1322 height 1541
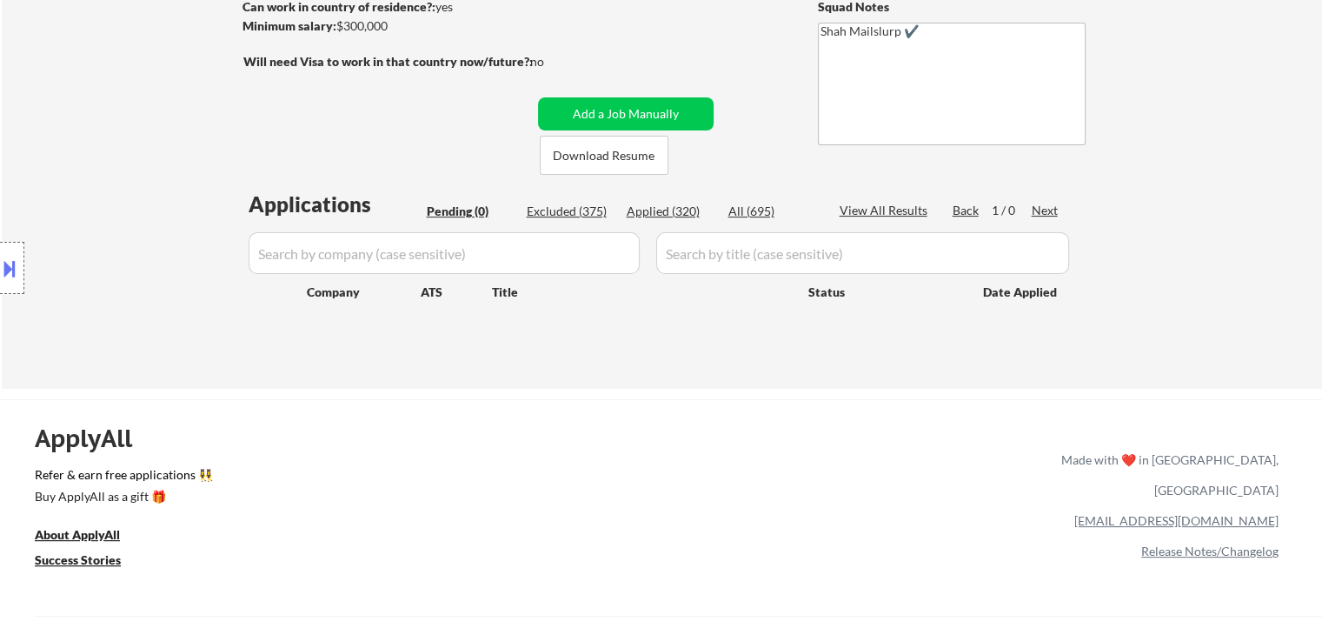
click at [125, 220] on div "Location Inclusions:" at bounding box center [155, 268] width 311 height 323
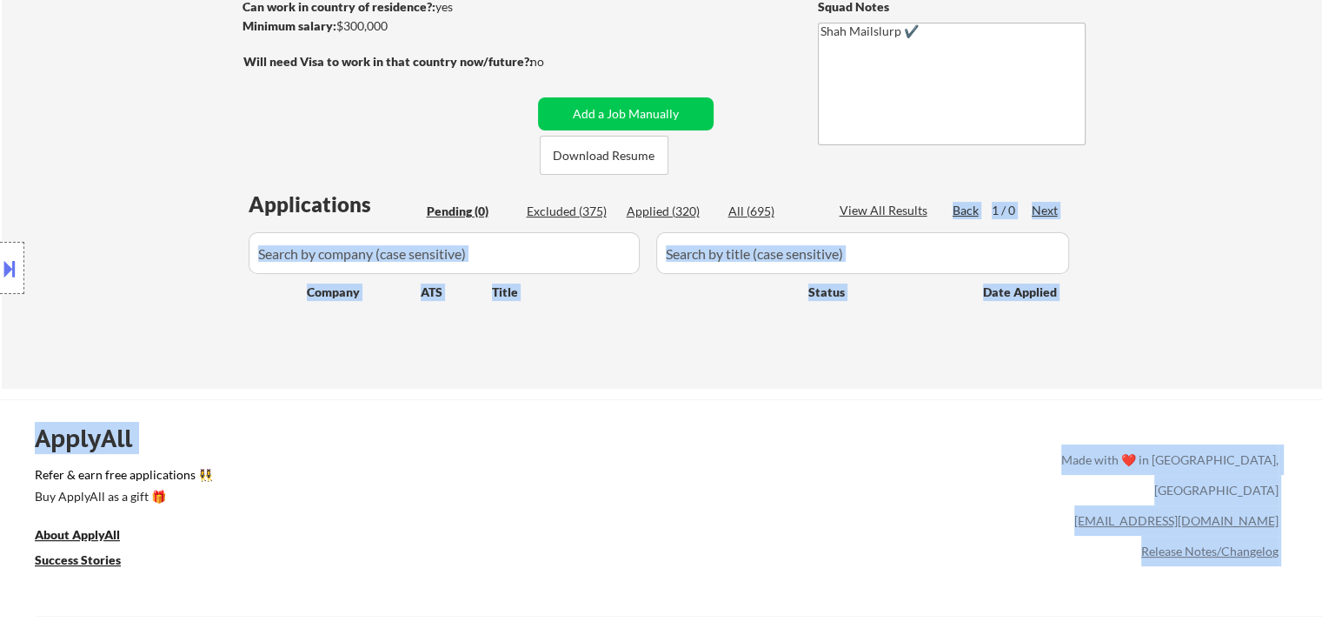
drag, startPoint x: 209, startPoint y: 191, endPoint x: 1244, endPoint y: 266, distance: 1038.2
click at [1015, 197] on body "← Return to /applysquad Mailslurp Inbox Job Search Builder [PERSON_NAME] User E…" at bounding box center [661, 56] width 1322 height 635
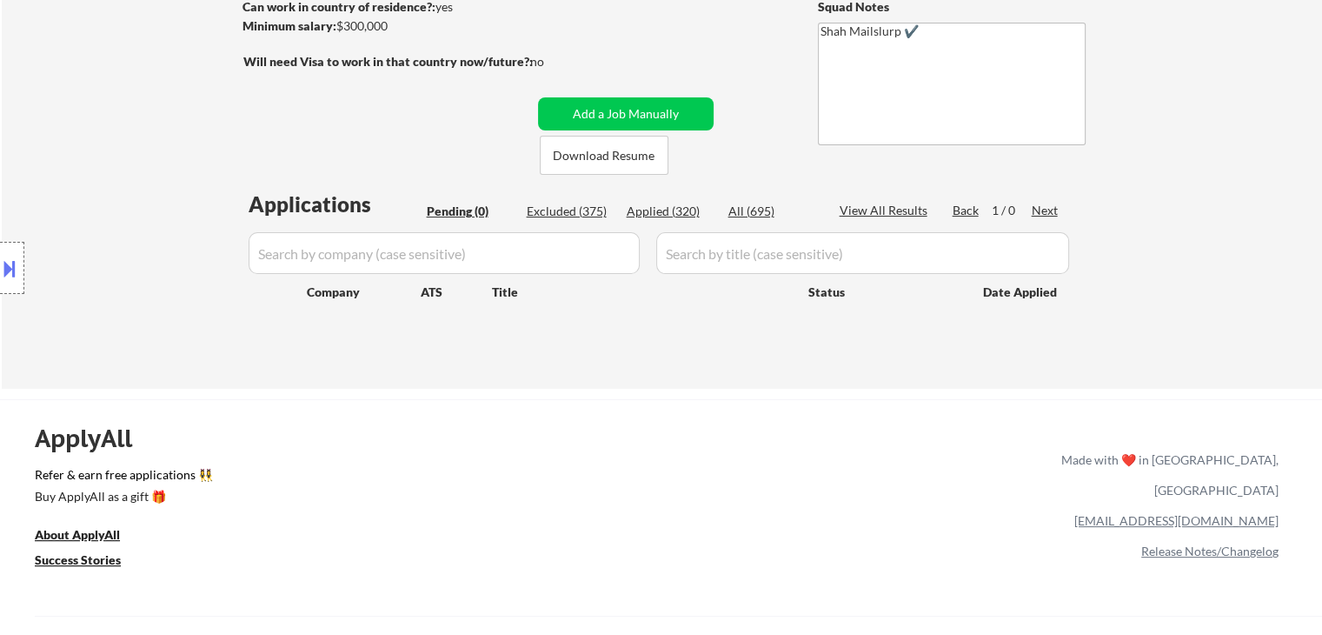
click at [1249, 268] on div "← Return to /applysquad Mailslurp Inbox Job Search Builder [PERSON_NAME] User E…" at bounding box center [662, 99] width 1321 height 580
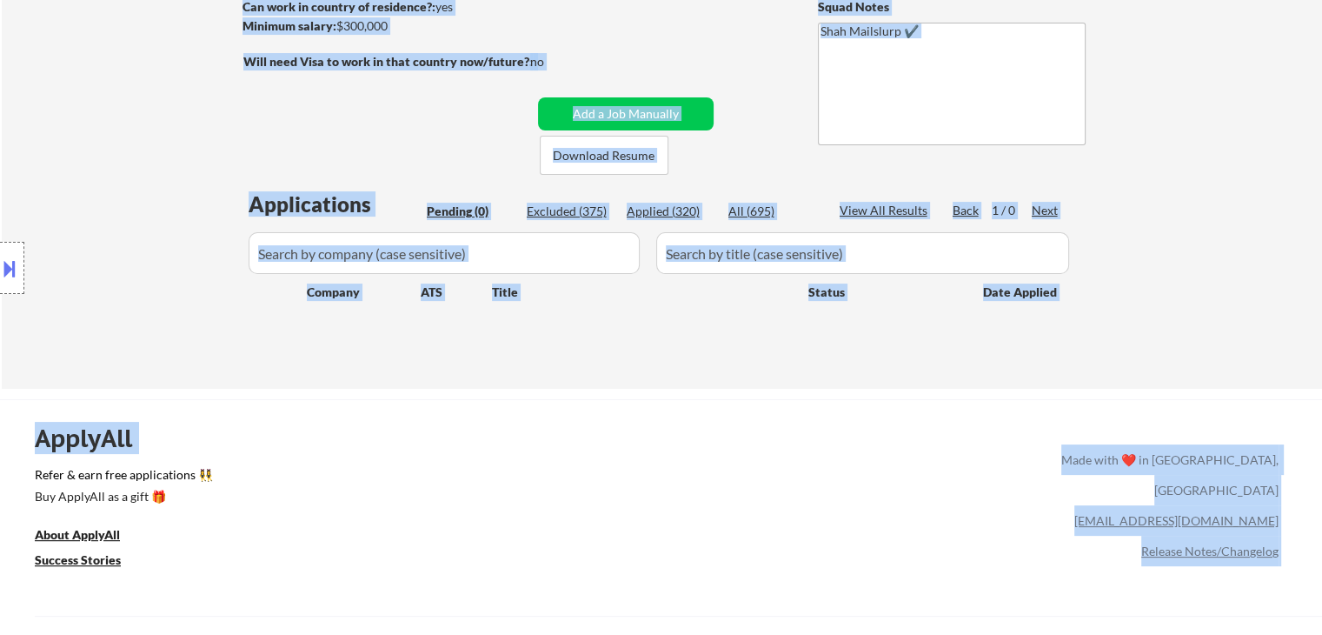
drag, startPoint x: 1078, startPoint y: 197, endPoint x: 250, endPoint y: 197, distance: 828.6
click at [250, 197] on body "← Return to /applysquad Mailslurp Inbox Job Search Builder [PERSON_NAME] User E…" at bounding box center [661, 56] width 1322 height 635
click at [223, 207] on div "Location Inclusions:" at bounding box center [155, 268] width 311 height 323
drag, startPoint x: 1142, startPoint y: 217, endPoint x: 252, endPoint y: 205, distance: 890.4
click at [252, 205] on body "← Return to /applysquad Mailslurp Inbox Job Search Builder [PERSON_NAME] User E…" at bounding box center [661, 56] width 1322 height 635
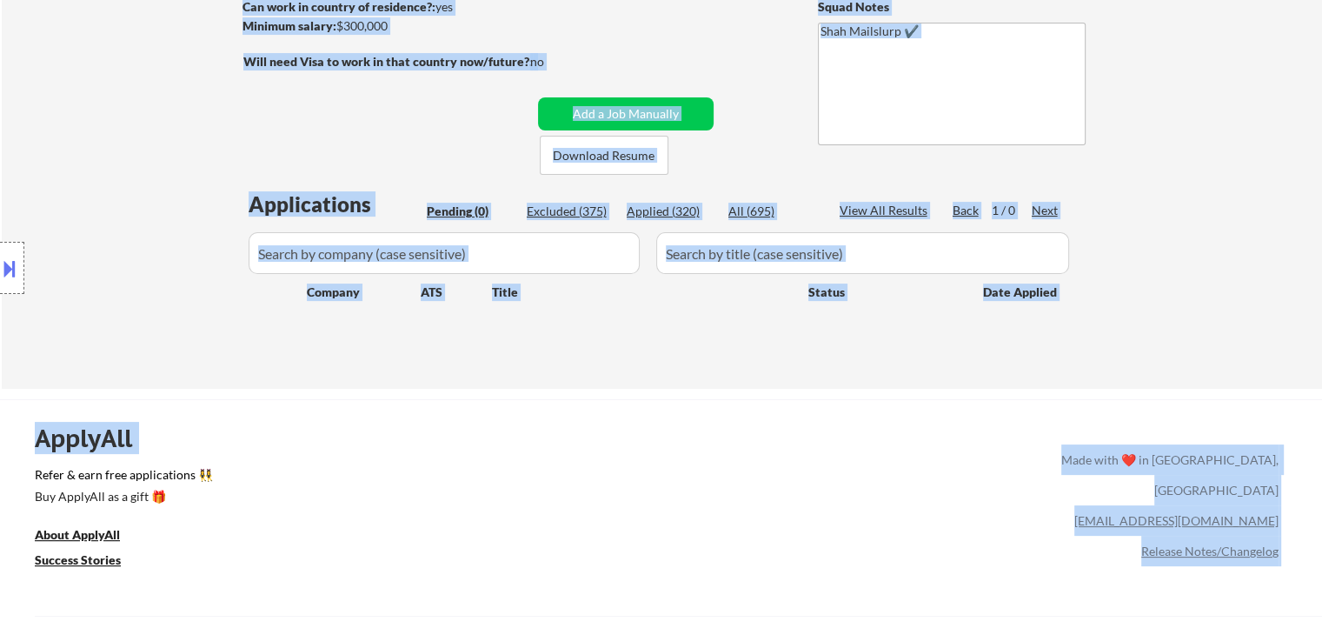
click at [163, 235] on div "Location Inclusions:" at bounding box center [155, 268] width 311 height 323
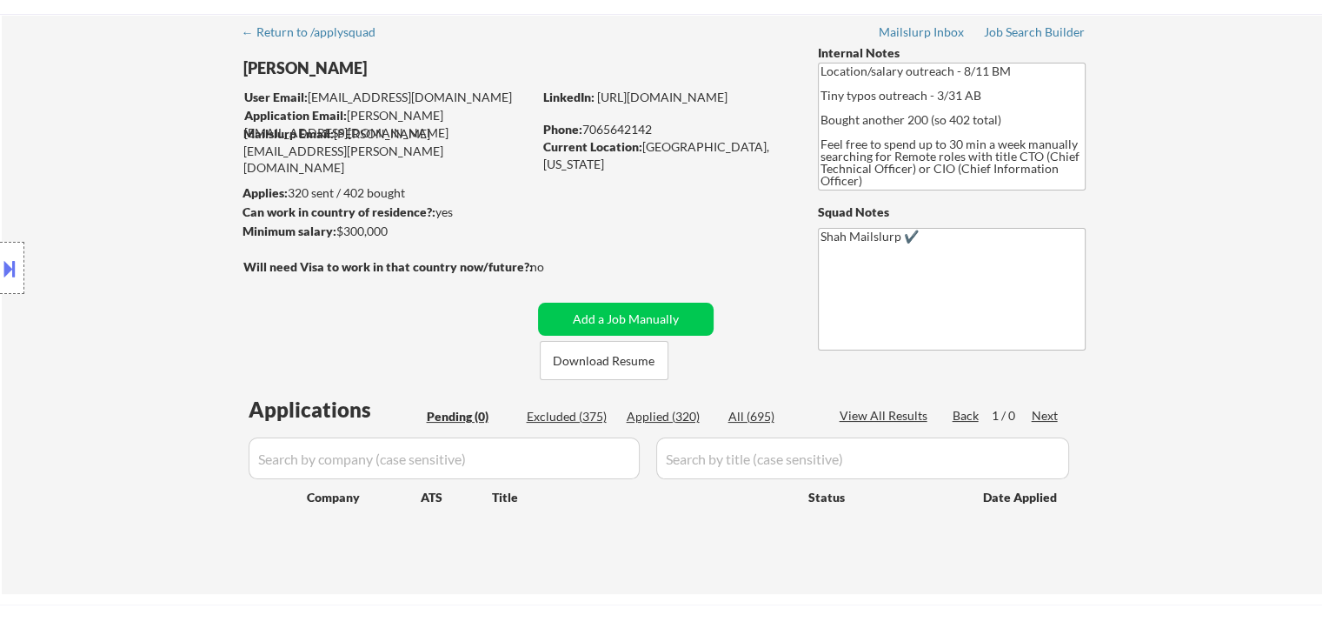
scroll to position [0, 0]
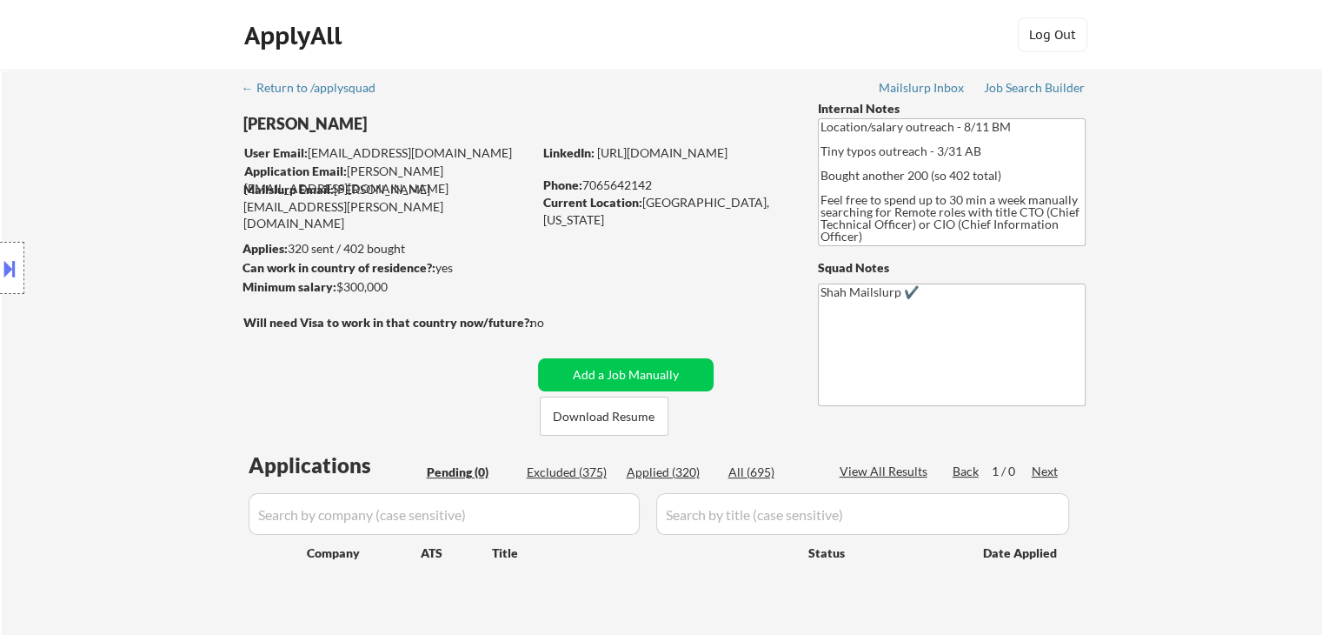
click at [163, 236] on div "Location Inclusions:" at bounding box center [155, 268] width 311 height 323
drag, startPoint x: 493, startPoint y: 189, endPoint x: 332, endPoint y: 187, distance: 160.9
click at [332, 187] on div "Mailslurp Email: [PERSON_NAME][EMAIL_ADDRESS][PERSON_NAME][DOMAIN_NAME]" at bounding box center [387, 206] width 289 height 51
click at [379, 201] on div "← Return to /applysquad Mailslurp Inbox Job Search Builder [PERSON_NAME] User E…" at bounding box center [663, 353] width 868 height 566
drag, startPoint x: 642, startPoint y: 203, endPoint x: 756, endPoint y: 199, distance: 114.0
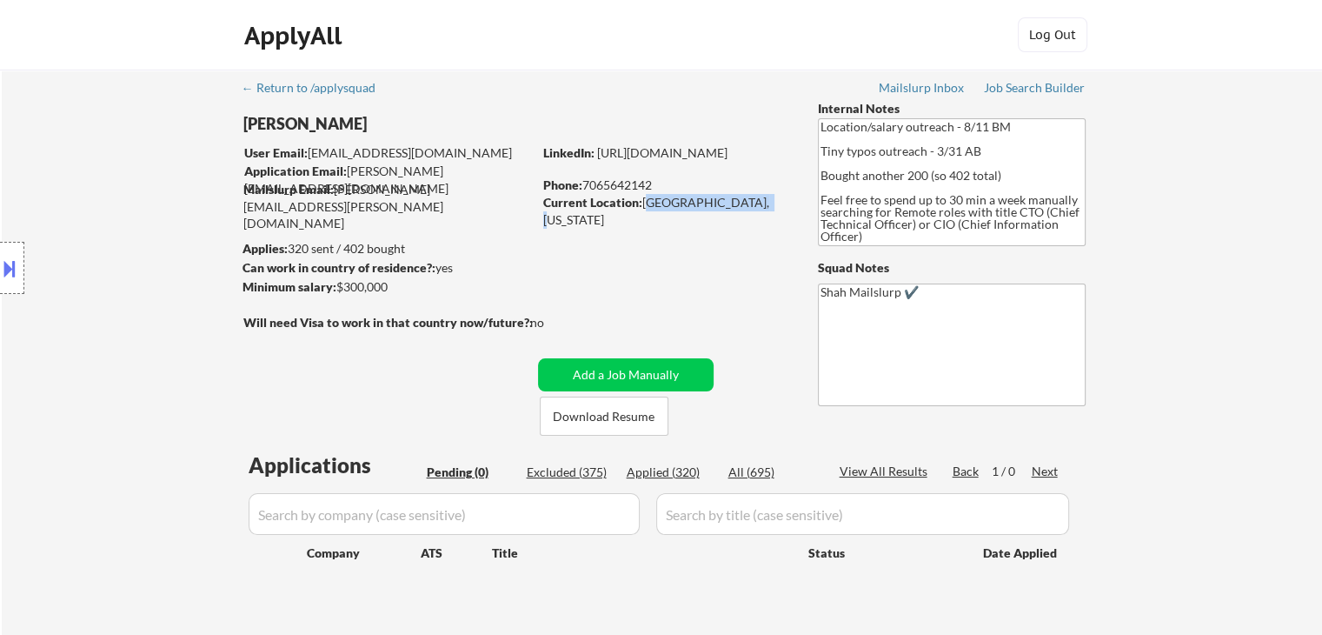
click at [756, 199] on div "Current Location: [GEOGRAPHIC_DATA], [US_STATE]" at bounding box center [666, 211] width 246 height 34
drag, startPoint x: 743, startPoint y: 222, endPoint x: 951, endPoint y: 219, distance: 207.8
click at [749, 221] on div "← Return to /applysquad Mailslurp Inbox Job Search Builder [PERSON_NAME] User E…" at bounding box center [663, 353] width 868 height 566
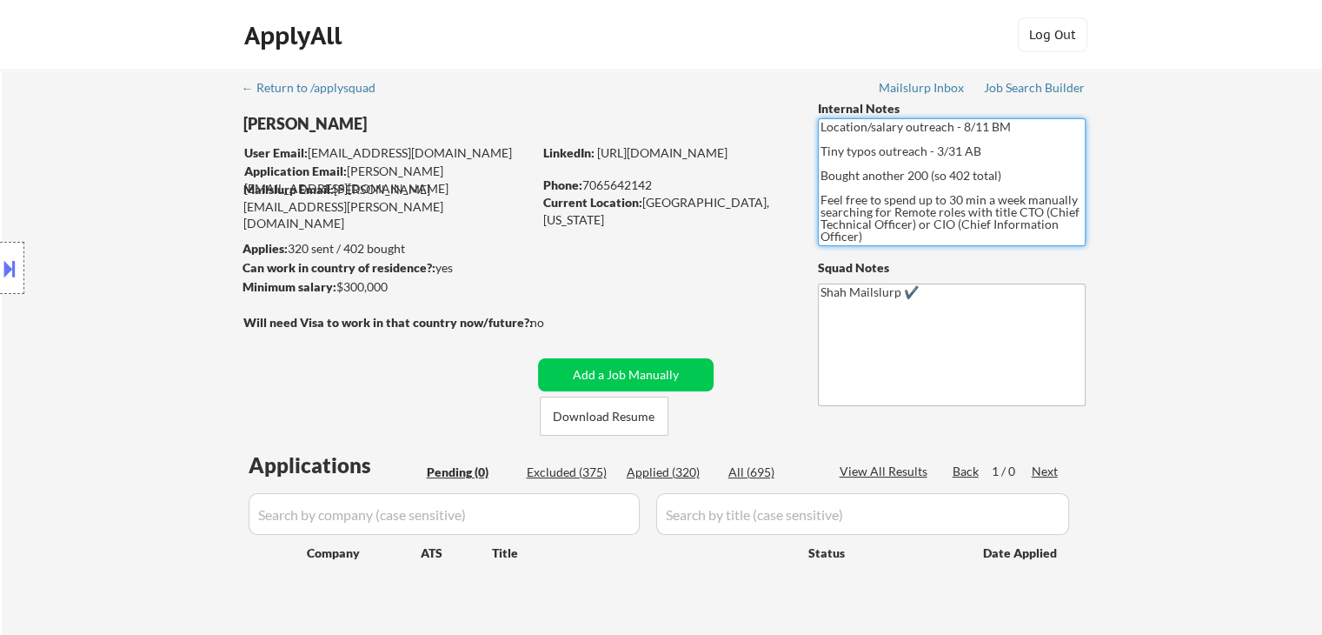
drag, startPoint x: 882, startPoint y: 235, endPoint x: 823, endPoint y: 112, distance: 135.7
click at [826, 111] on div "Internal Notes Location/salary outreach - 8/11 BM Tiny typos outreach - 3/31 AB…" at bounding box center [952, 253] width 268 height 306
click at [870, 242] on textarea "Location/salary outreach - 8/11 BM Tiny typos outreach - 3/31 AB Bought another…" at bounding box center [952, 182] width 268 height 128
drag, startPoint x: 870, startPoint y: 242, endPoint x: 785, endPoint y: 97, distance: 167.6
click at [785, 97] on div "← Return to /applysquad Mailslurp Inbox Job Search Builder [PERSON_NAME] User E…" at bounding box center [663, 353] width 868 height 566
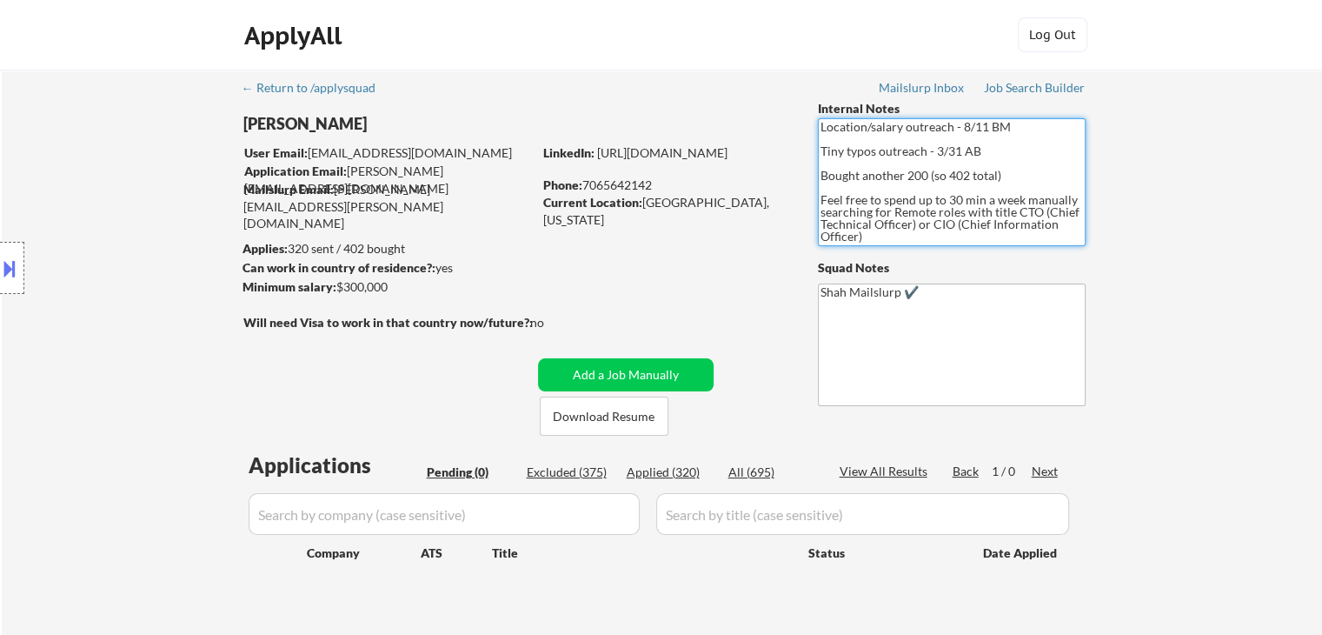
click at [897, 227] on textarea "Location/salary outreach - 8/11 BM Tiny typos outreach - 3/31 AB Bought another…" at bounding box center [952, 182] width 268 height 128
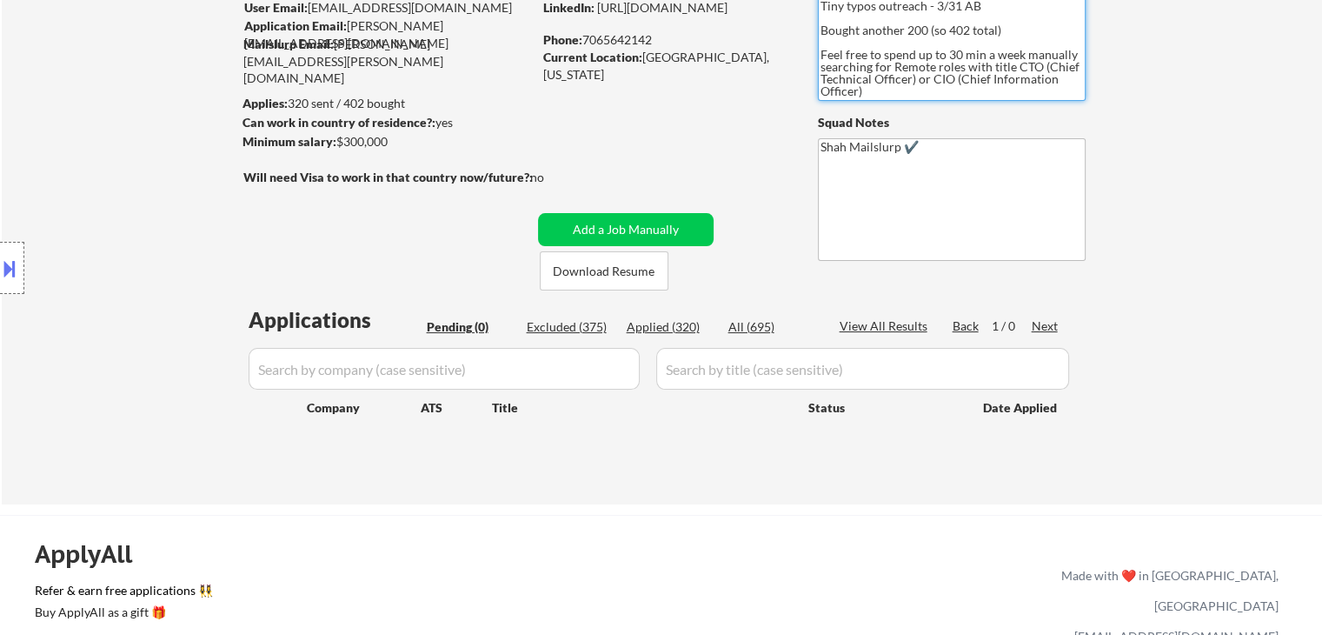
scroll to position [174, 0]
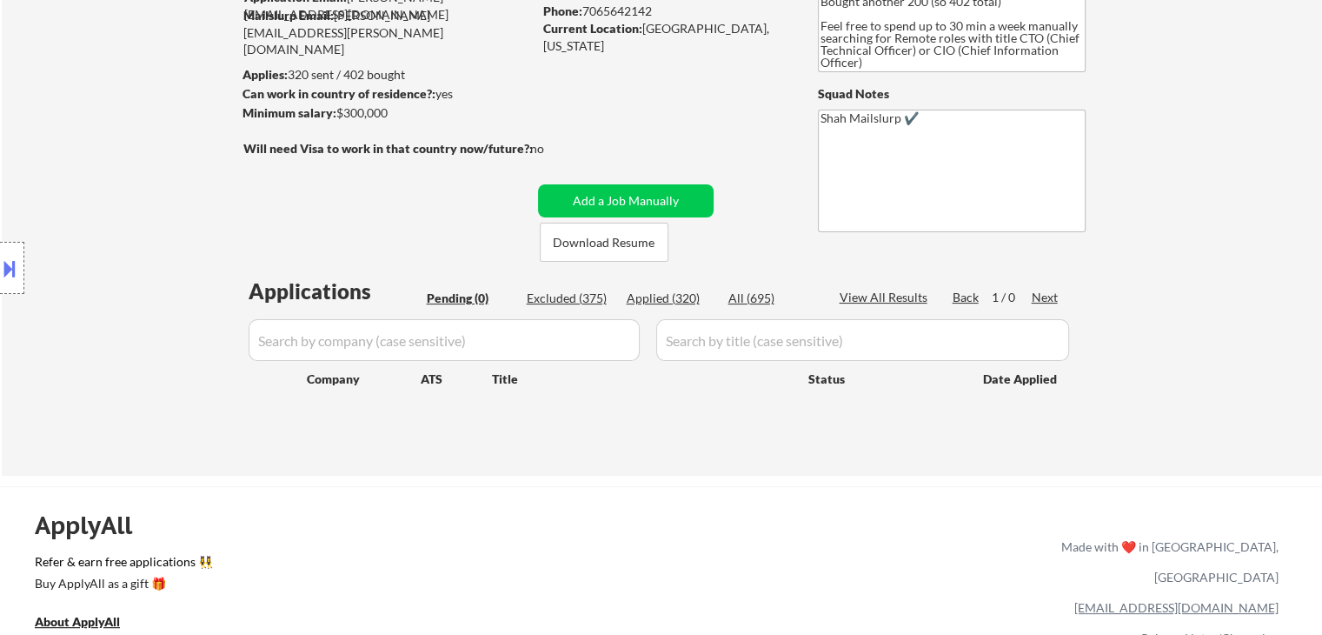
click at [706, 255] on div "← Return to /applysquad Mailslurp Inbox Job Search Builder [PERSON_NAME] User E…" at bounding box center [663, 179] width 868 height 566
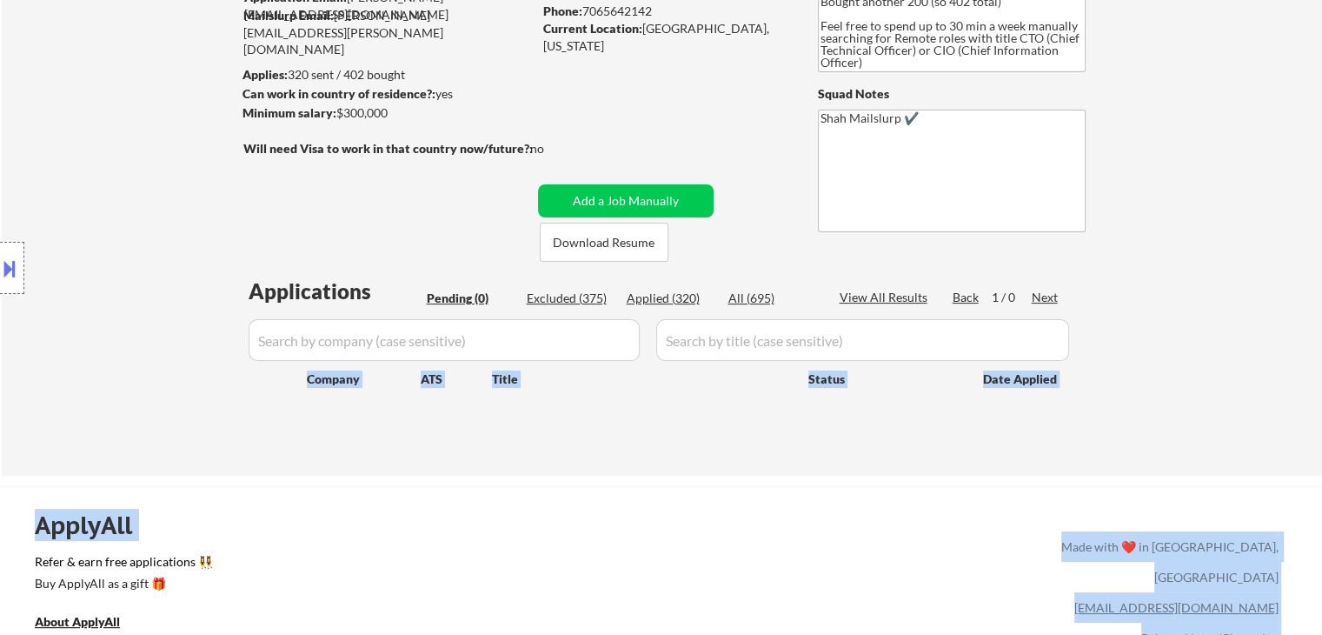
drag, startPoint x: 1051, startPoint y: 383, endPoint x: 259, endPoint y: 310, distance: 795.5
click at [259, 310] on body "← Return to /applysquad Mailslurp Inbox Job Search Builder [PERSON_NAME] User E…" at bounding box center [661, 143] width 1322 height 635
click at [236, 293] on div "Location Inclusions:" at bounding box center [155, 268] width 311 height 323
click at [157, 250] on div "Location Inclusions:" at bounding box center [155, 268] width 311 height 323
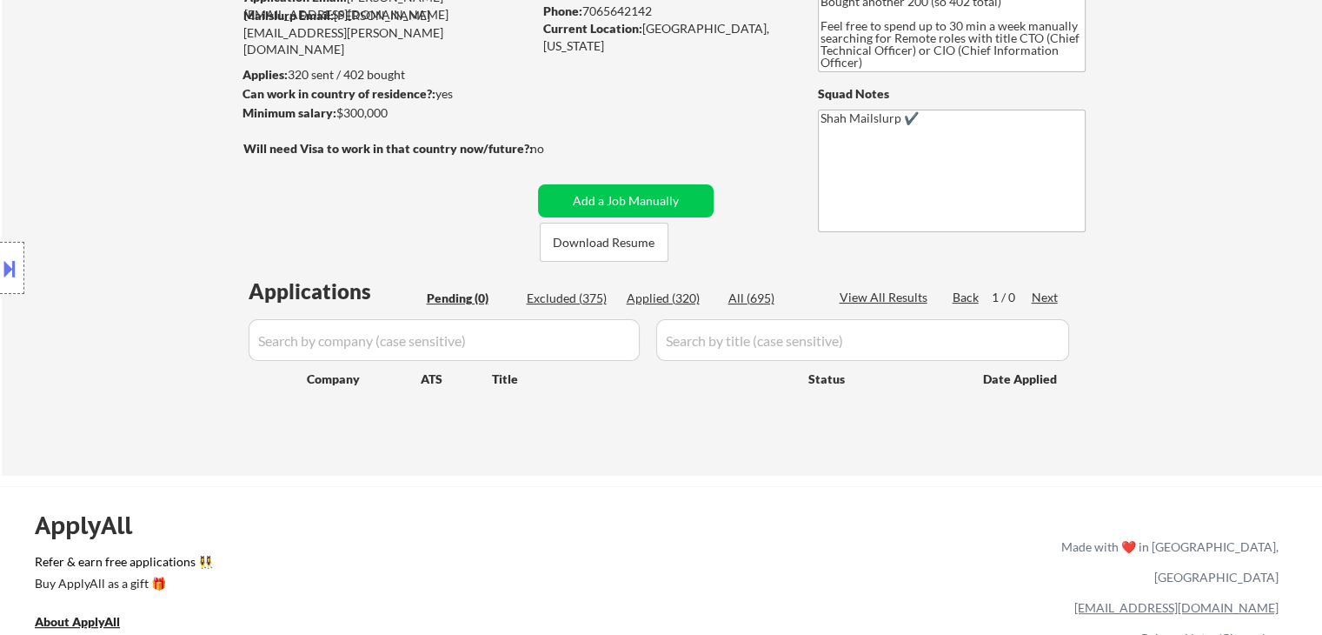
click at [144, 237] on div "Location Inclusions:" at bounding box center [155, 268] width 311 height 323
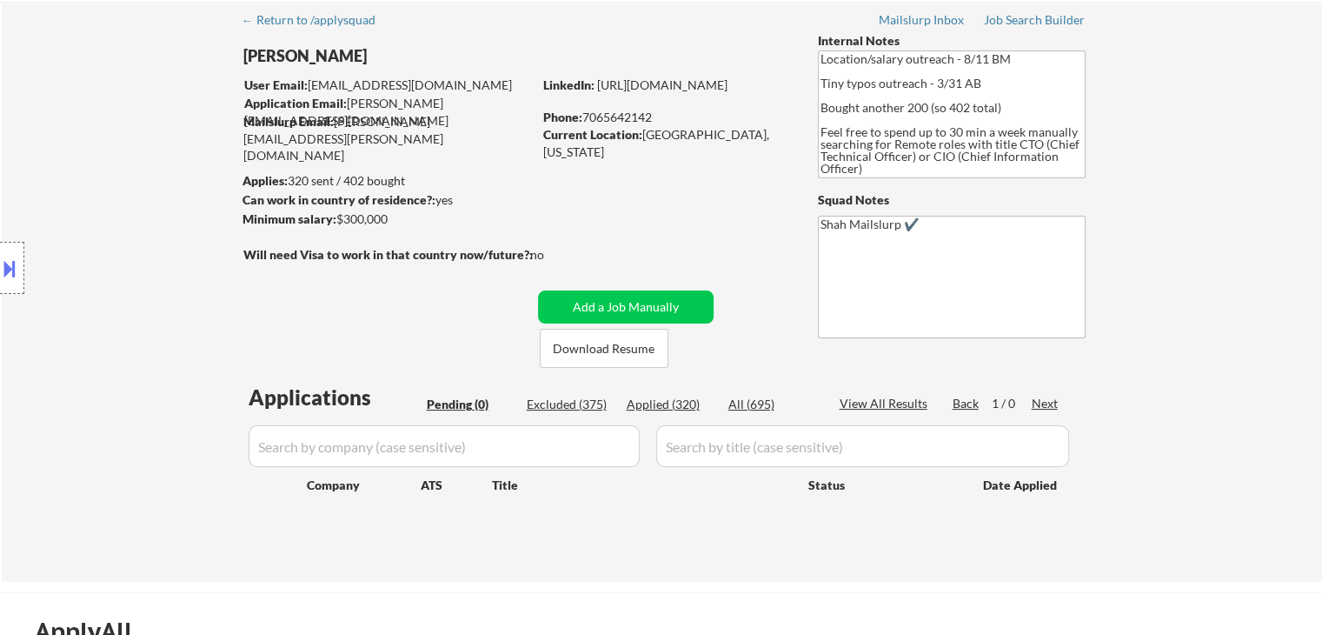
scroll to position [0, 0]
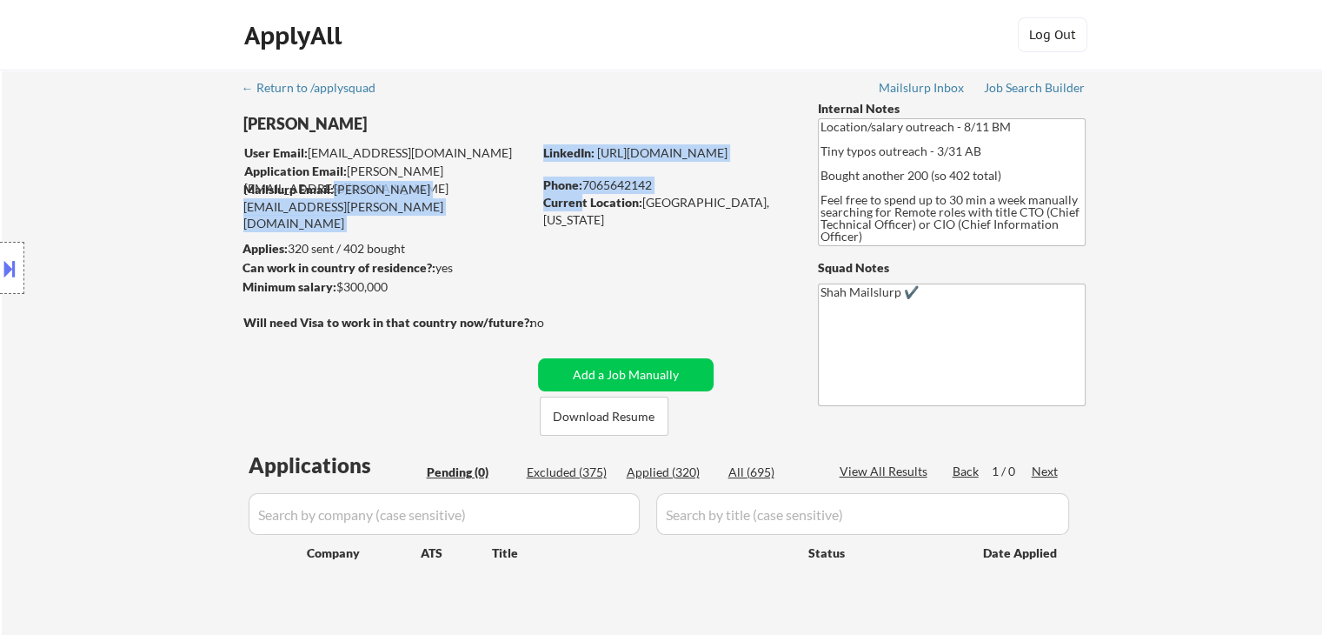
drag, startPoint x: 330, startPoint y: 191, endPoint x: 579, endPoint y: 197, distance: 248.7
click at [579, 197] on div "[PERSON_NAME] User Email: [EMAIL_ADDRESS][DOMAIN_NAME] Application Email: [PERS…" at bounding box center [527, 268] width 569 height 336
drag, startPoint x: 581, startPoint y: 209, endPoint x: 667, endPoint y: 194, distance: 87.3
click at [583, 210] on div "Current Location: [GEOGRAPHIC_DATA], [US_STATE]" at bounding box center [666, 211] width 246 height 34
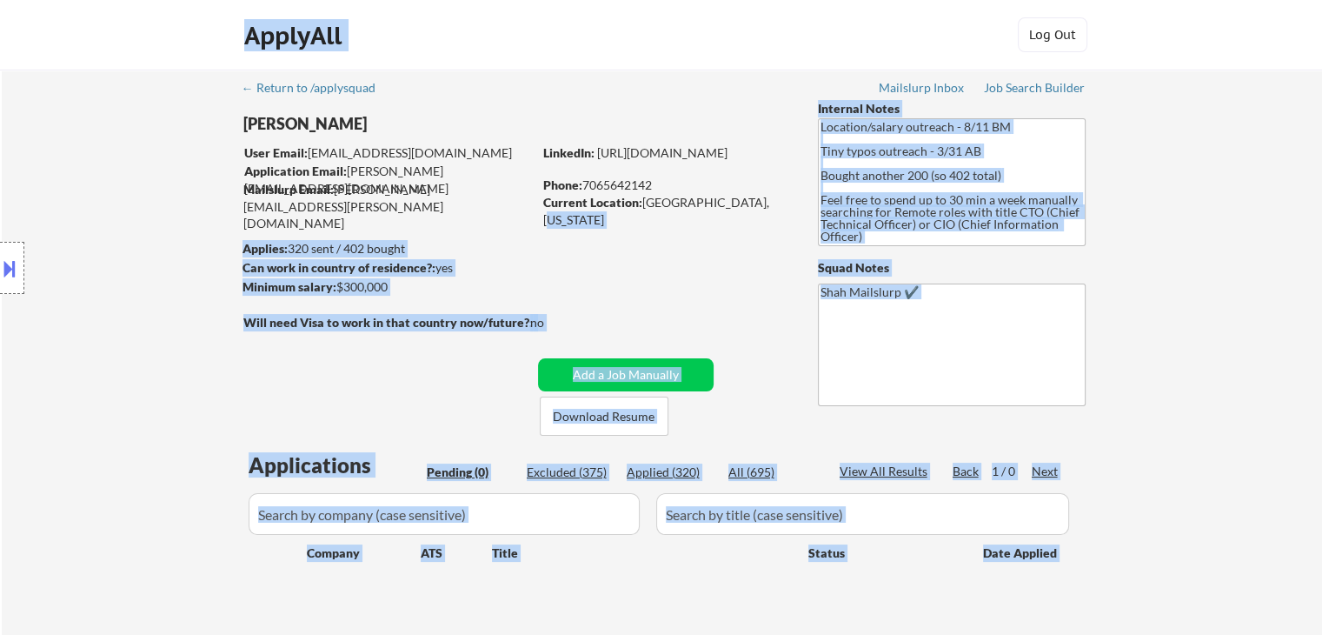
drag, startPoint x: 762, startPoint y: 199, endPoint x: 217, endPoint y: 137, distance: 547.9
click at [217, 137] on body "← Return to /applysquad Mailslurp Inbox Job Search Builder [PERSON_NAME] User E…" at bounding box center [661, 317] width 1322 height 635
click at [216, 150] on div "Location Inclusions:" at bounding box center [155, 268] width 311 height 323
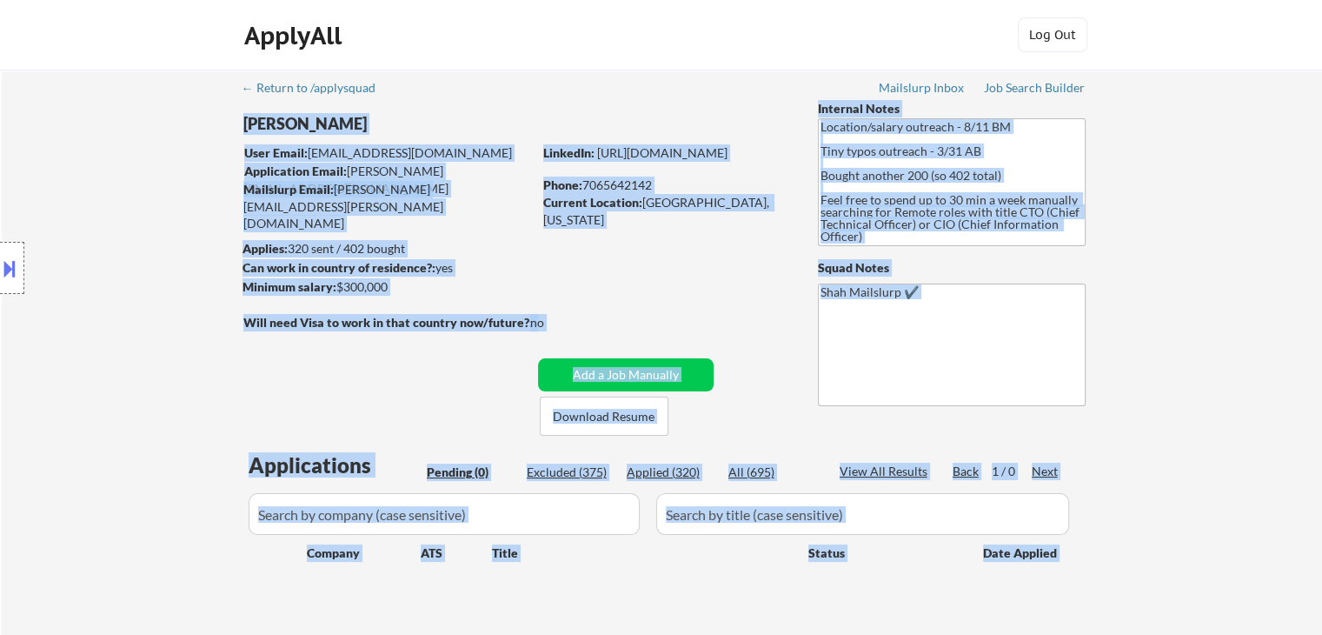
drag, startPoint x: 230, startPoint y: 71, endPoint x: 200, endPoint y: 73, distance: 29.6
click at [200, 73] on div "← Return to /applysquad Mailslurp Inbox Job Search Builder [PERSON_NAME] User E…" at bounding box center [662, 360] width 1321 height 580
click at [160, 90] on div "← Return to /applysquad Mailslurp Inbox Job Search Builder [PERSON_NAME] User E…" at bounding box center [662, 360] width 1321 height 580
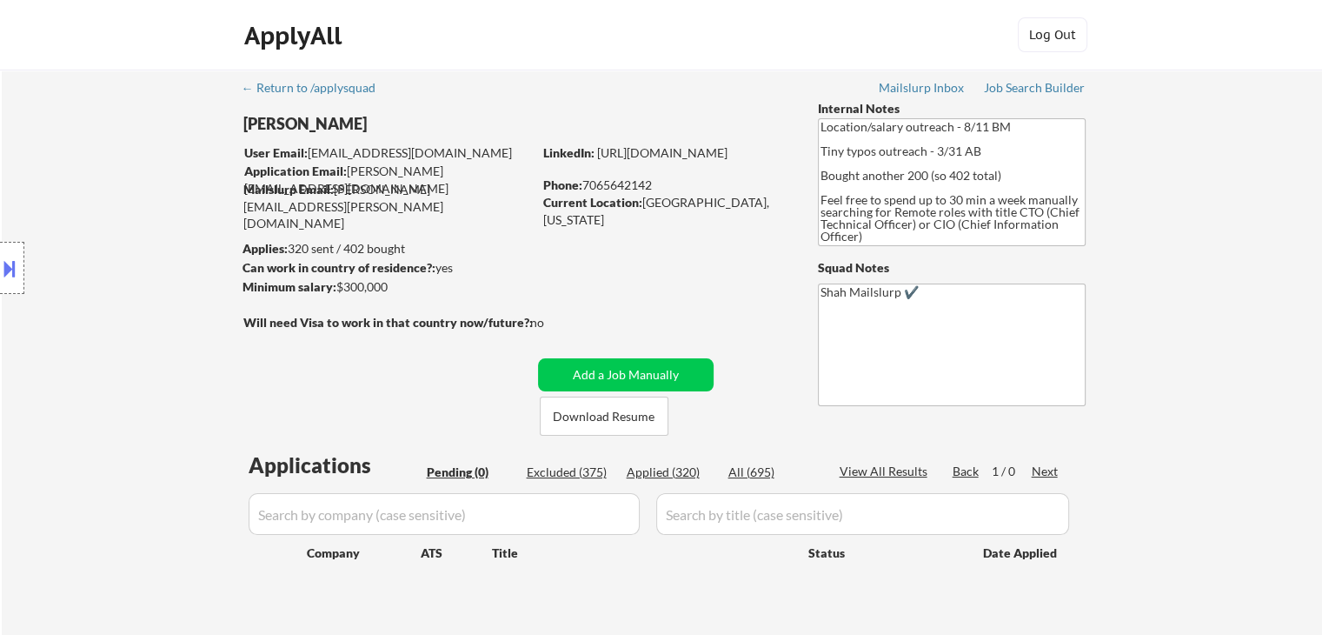
click at [102, 237] on div "Location Inclusions:" at bounding box center [155, 268] width 311 height 323
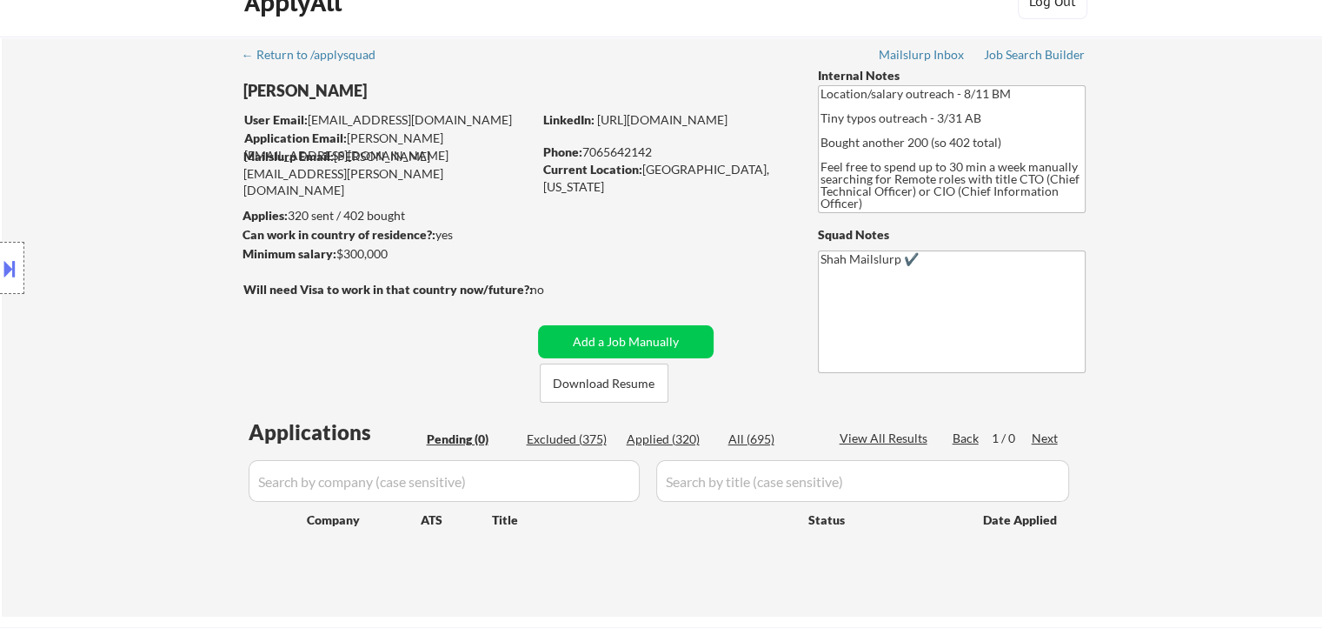
scroll to position [87, 0]
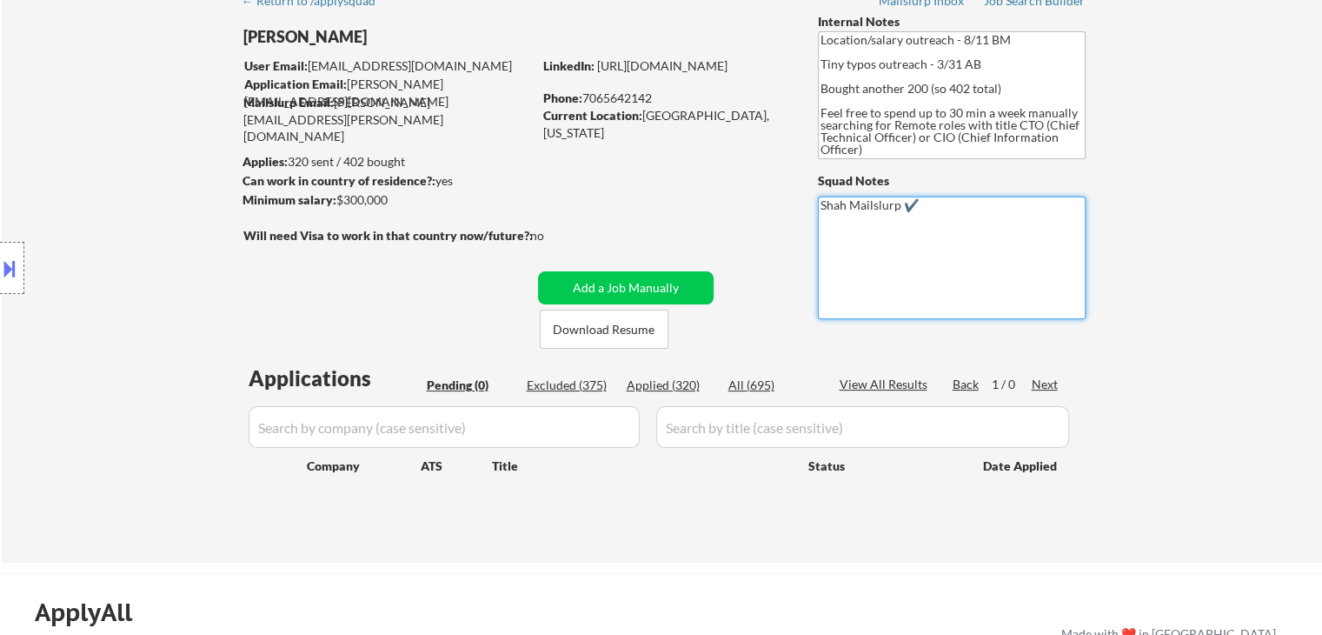
drag, startPoint x: 802, startPoint y: 212, endPoint x: 800, endPoint y: 157, distance: 54.8
click at [724, 216] on div "← Return to /applysquad Mailslurp Inbox Job Search Builder [PERSON_NAME] User E…" at bounding box center [663, 266] width 868 height 566
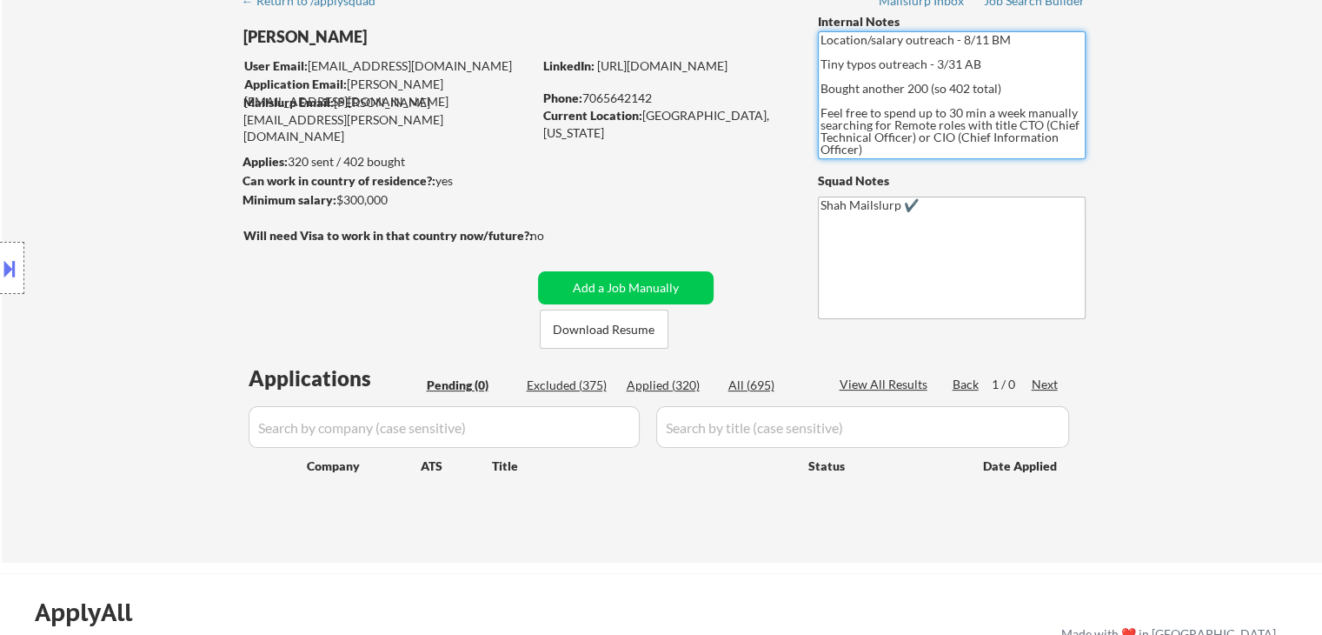
click at [1023, 148] on textarea "Location/salary outreach - 8/11 BM Tiny typos outreach - 3/31 AB Bought another…" at bounding box center [952, 95] width 268 height 128
drag, startPoint x: 826, startPoint y: 88, endPoint x: 889, endPoint y: 161, distance: 96.2
click at [889, 161] on div "← Return to /applysquad Mailslurp Inbox Job Search Builder [PERSON_NAME] User E…" at bounding box center [663, 266] width 868 height 566
click at [891, 139] on textarea "Location/salary outreach - 8/11 BM Tiny typos outreach - 3/31 AB Bought another…" at bounding box center [952, 95] width 268 height 128
click at [136, 146] on div "Location Inclusions:" at bounding box center [155, 268] width 311 height 323
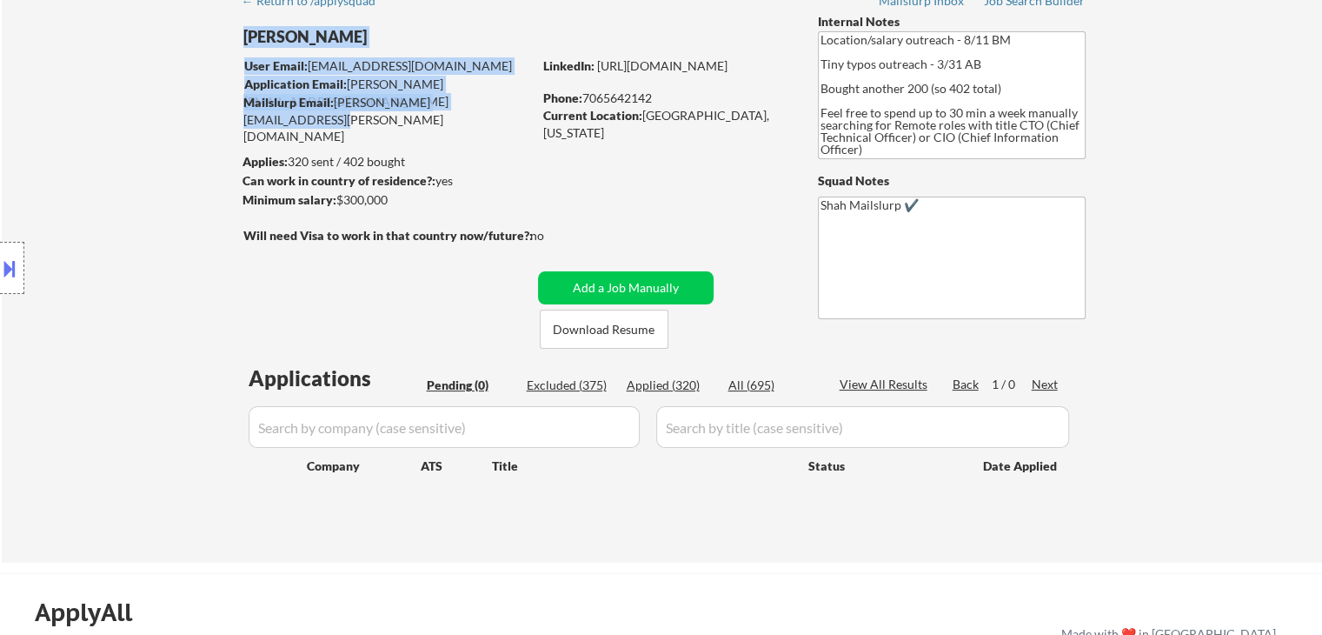
drag, startPoint x: 492, startPoint y: 104, endPoint x: 334, endPoint y: 112, distance: 158.4
click at [334, 112] on div "← Return to /applysquad Mailslurp Inbox Job Search Builder [PERSON_NAME] User E…" at bounding box center [663, 266] width 868 height 566
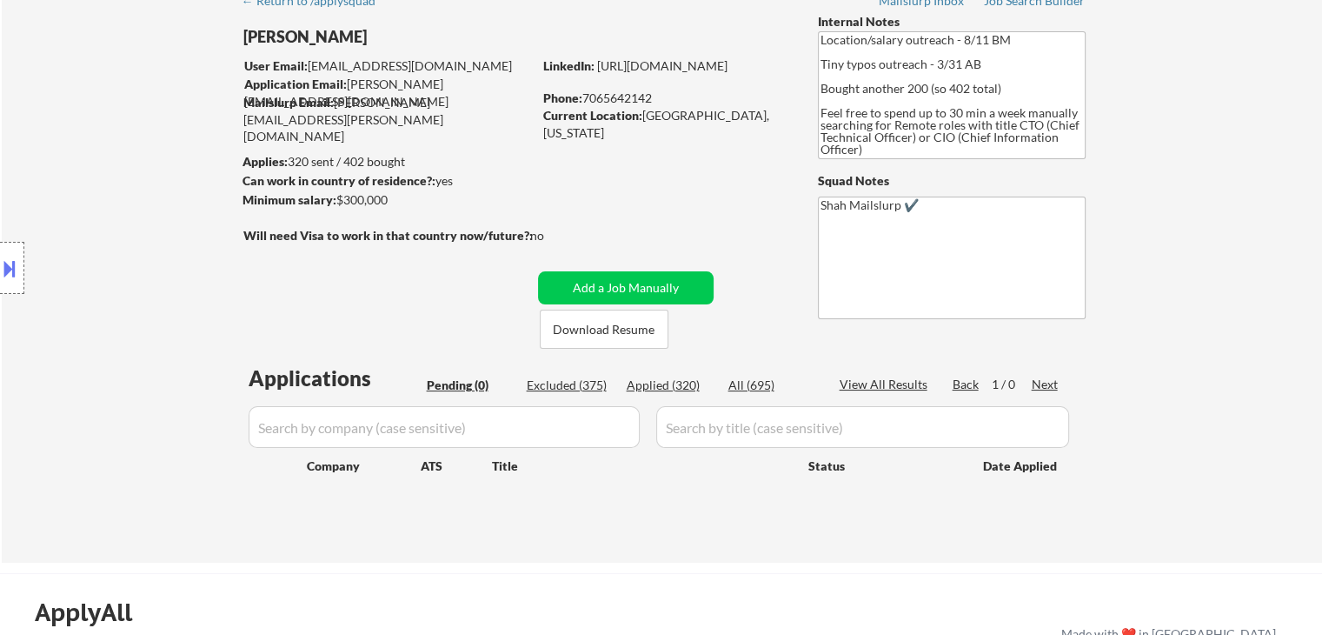
drag, startPoint x: 662, startPoint y: 169, endPoint x: 668, endPoint y: 110, distance: 59.4
click at [662, 167] on div "← Return to /applysquad Mailslurp Inbox Job Search Builder [PERSON_NAME] User E…" at bounding box center [663, 266] width 868 height 566
drag, startPoint x: 634, startPoint y: 113, endPoint x: 689, endPoint y: 116, distance: 55.7
click at [691, 116] on div "Current Location: [GEOGRAPHIC_DATA], [US_STATE]" at bounding box center [666, 124] width 246 height 34
click at [589, 179] on div "← Return to /applysquad Mailslurp Inbox Job Search Builder [PERSON_NAME] User E…" at bounding box center [663, 266] width 868 height 566
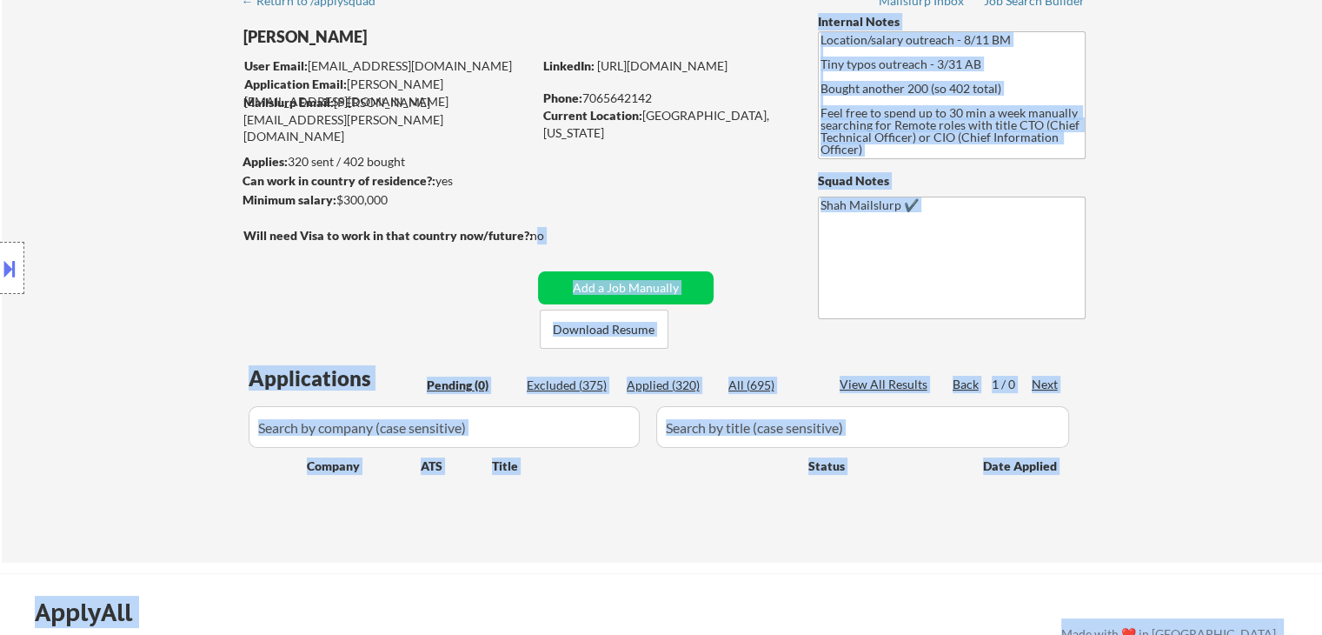
drag, startPoint x: 536, startPoint y: 232, endPoint x: 111, endPoint y: 230, distance: 424.3
click at [111, 237] on body "← Return to /applysquad Mailslurp Inbox Job Search Builder [PERSON_NAME] User E…" at bounding box center [661, 230] width 1322 height 635
click at [112, 218] on div "Location Inclusions:" at bounding box center [155, 268] width 311 height 323
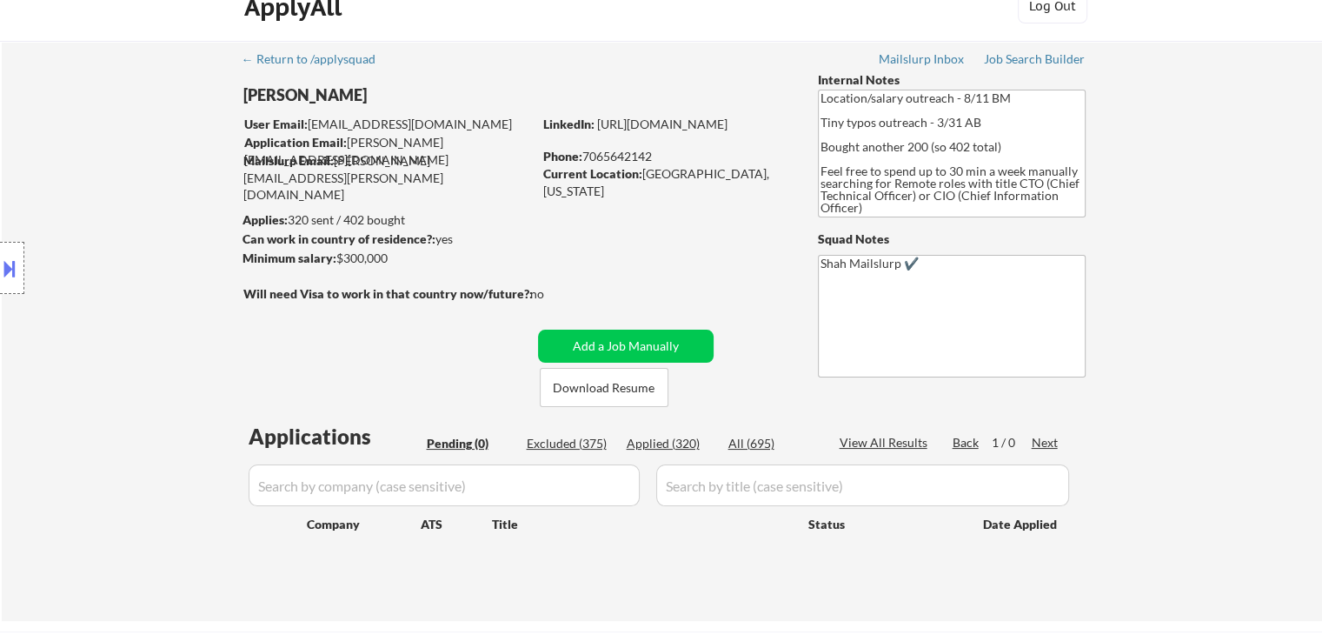
scroll to position [0, 0]
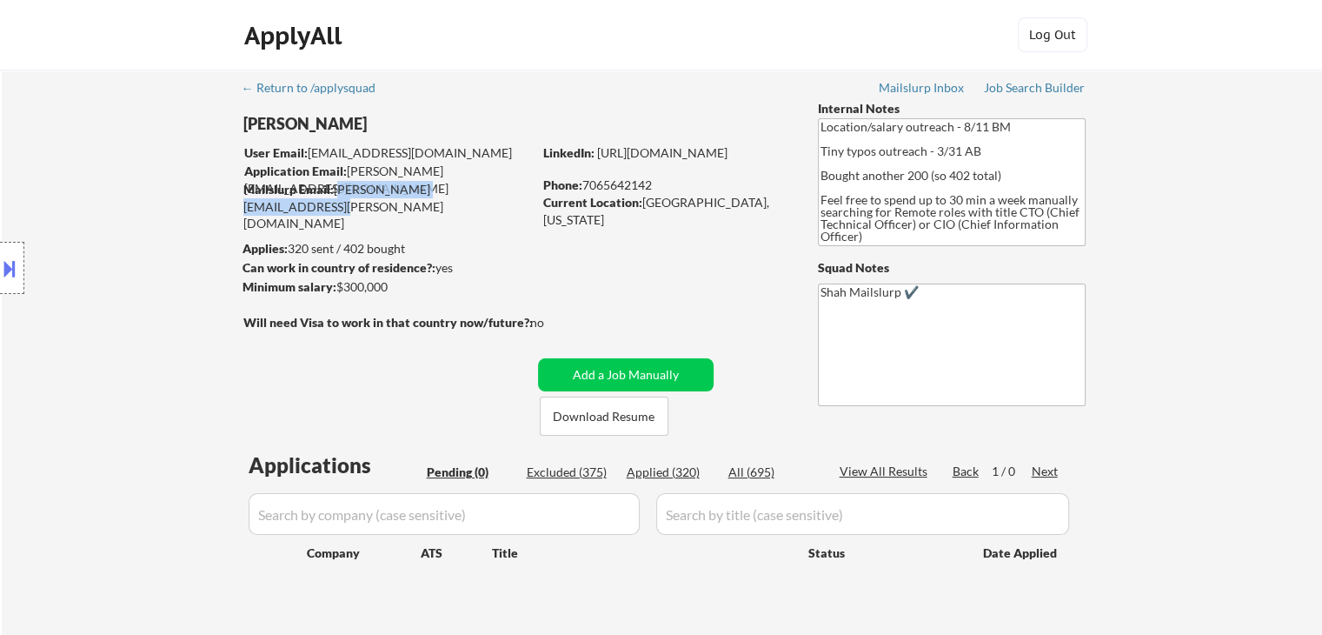
drag, startPoint x: 335, startPoint y: 194, endPoint x: 510, endPoint y: 190, distance: 175.7
click at [510, 190] on div "Mailslurp Email: [PERSON_NAME][EMAIL_ADDRESS][PERSON_NAME][DOMAIN_NAME]" at bounding box center [387, 206] width 289 height 51
click at [523, 230] on div "← Return to /applysquad Mailslurp Inbox Job Search Builder [PERSON_NAME] User E…" at bounding box center [663, 353] width 868 height 566
drag, startPoint x: 539, startPoint y: 199, endPoint x: 700, endPoint y: 193, distance: 161.0
click at [700, 193] on div "← Return to /applysquad Mailslurp Inbox Job Search Builder [PERSON_NAME] User E…" at bounding box center [663, 353] width 868 height 566
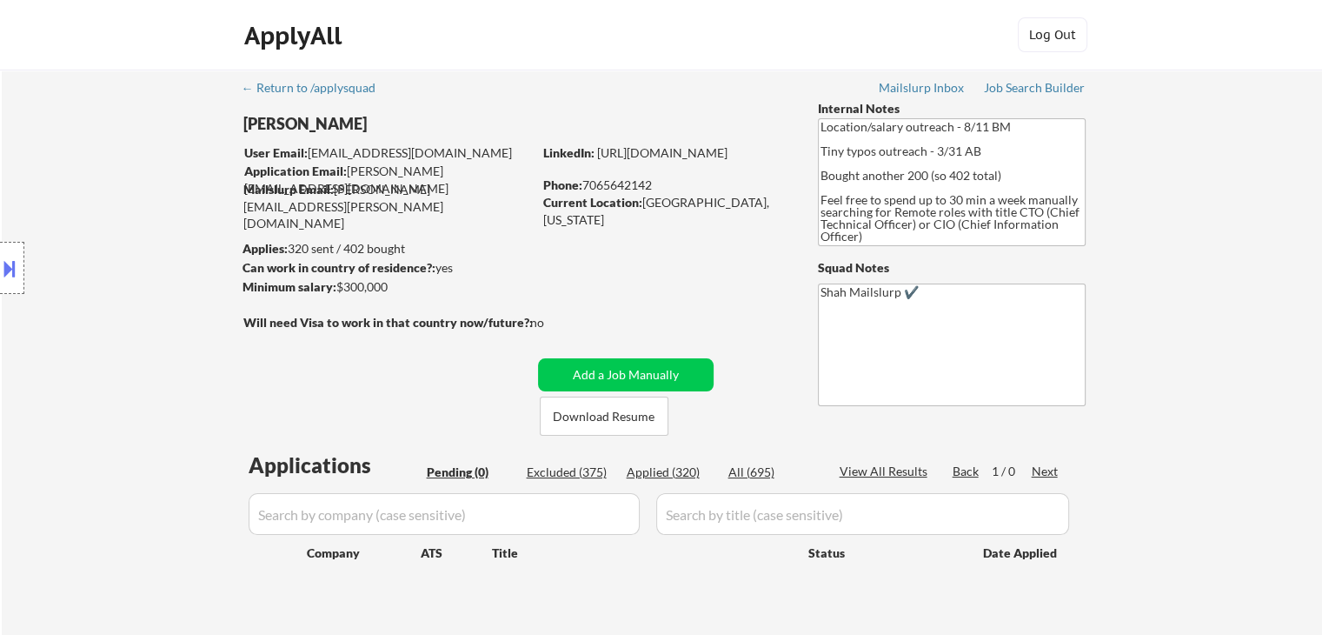
click at [725, 227] on div "← Return to /applysquad Mailslurp Inbox Job Search Builder [PERSON_NAME] User E…" at bounding box center [663, 353] width 868 height 566
drag, startPoint x: 758, startPoint y: 200, endPoint x: 598, endPoint y: 206, distance: 160.1
click at [598, 206] on div "Current Location: [GEOGRAPHIC_DATA], [US_STATE]" at bounding box center [666, 211] width 246 height 34
click at [598, 250] on div "← Return to /applysquad Mailslurp Inbox Job Search Builder [PERSON_NAME] User E…" at bounding box center [663, 353] width 868 height 566
drag, startPoint x: 667, startPoint y: 199, endPoint x: 693, endPoint y: 201, distance: 26.1
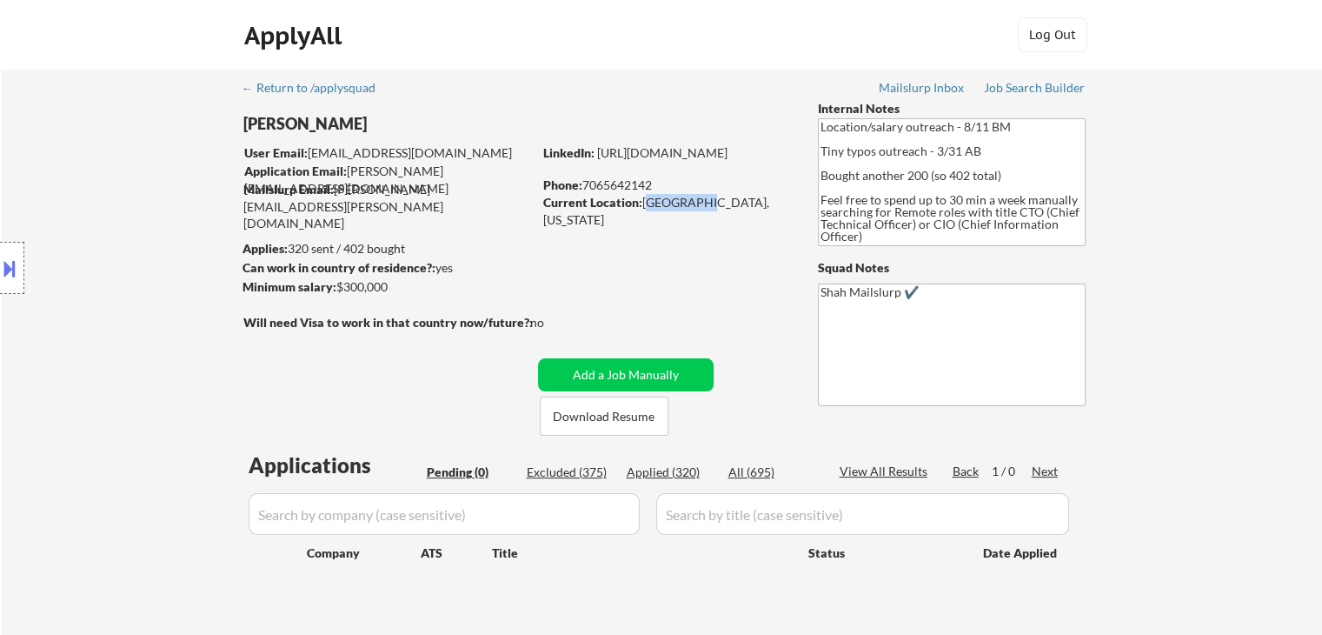
click at [693, 201] on div "Current Location: [GEOGRAPHIC_DATA], [US_STATE]" at bounding box center [666, 211] width 246 height 34
click at [689, 238] on div "← Return to /applysquad Mailslurp Inbox Job Search Builder [PERSON_NAME] User E…" at bounding box center [663, 353] width 868 height 566
drag, startPoint x: 645, startPoint y: 200, endPoint x: 697, endPoint y: 208, distance: 52.8
click at [697, 208] on div "Current Location: [GEOGRAPHIC_DATA], [US_STATE]" at bounding box center [666, 211] width 246 height 34
click at [695, 244] on div "← Return to /applysquad Mailslurp Inbox Job Search Builder [PERSON_NAME] User E…" at bounding box center [663, 353] width 868 height 566
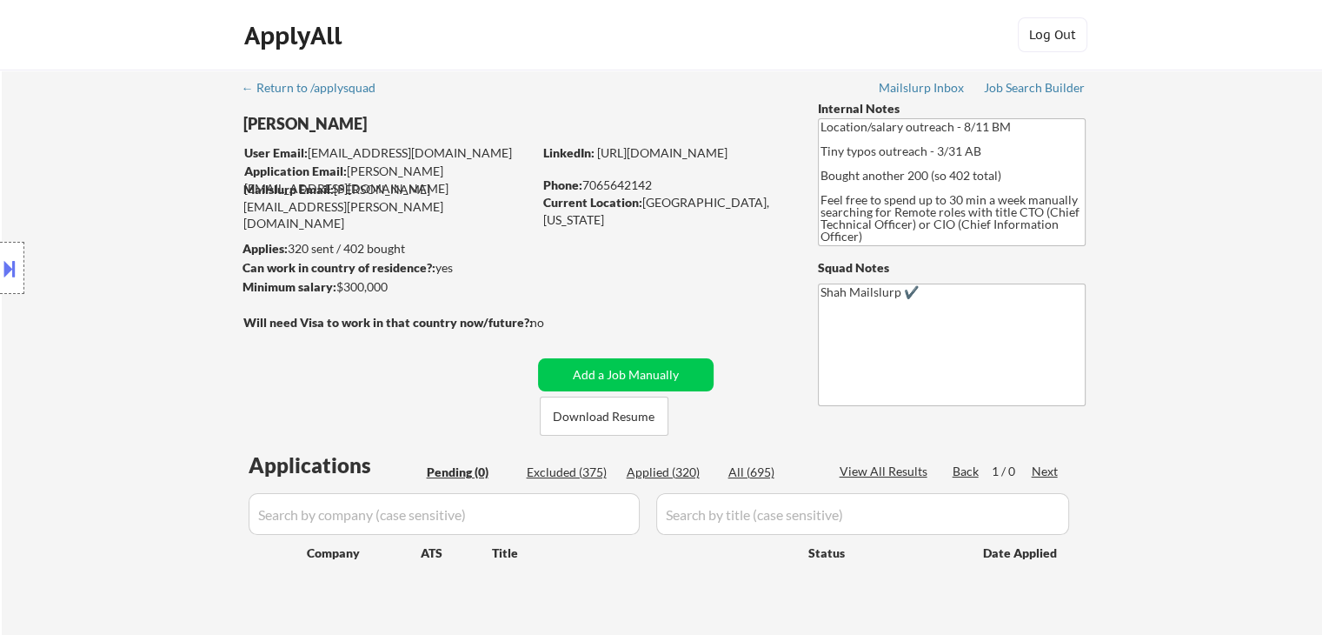
drag, startPoint x: 665, startPoint y: 188, endPoint x: 524, endPoint y: 175, distance: 141.5
click at [524, 175] on div "[PERSON_NAME] User Email: [EMAIL_ADDRESS][DOMAIN_NAME] Application Email: [PERS…" at bounding box center [527, 268] width 569 height 336
click at [474, 223] on div "← Return to /applysquad Mailslurp Inbox Job Search Builder [PERSON_NAME] User E…" at bounding box center [663, 353] width 868 height 566
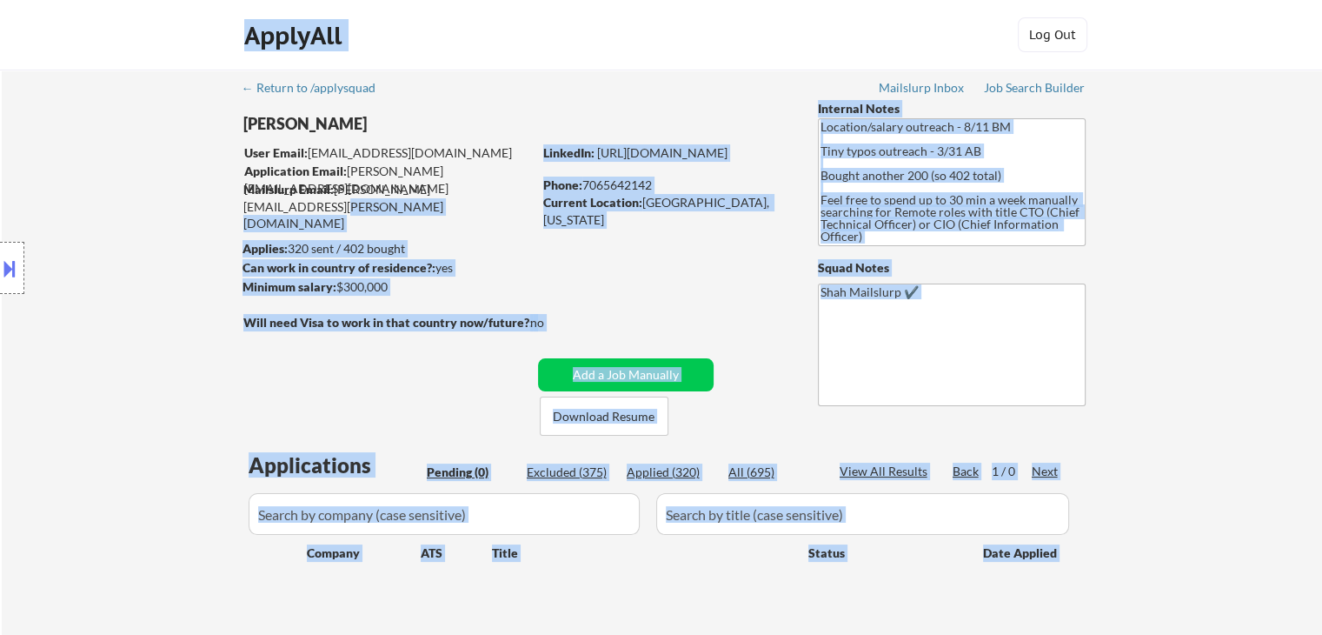
drag, startPoint x: 503, startPoint y: 185, endPoint x: 14, endPoint y: 196, distance: 489.6
click at [14, 196] on body "← Return to /applysquad Mailslurp Inbox Job Search Builder [PERSON_NAME] User E…" at bounding box center [661, 317] width 1322 height 635
click at [38, 208] on div "Location Inclusions:" at bounding box center [155, 268] width 311 height 323
drag, startPoint x: 261, startPoint y: 123, endPoint x: 369, endPoint y: 126, distance: 107.9
click at [369, 126] on body "← Return to /applysquad Mailslurp Inbox Job Search Builder [PERSON_NAME] User E…" at bounding box center [661, 317] width 1322 height 635
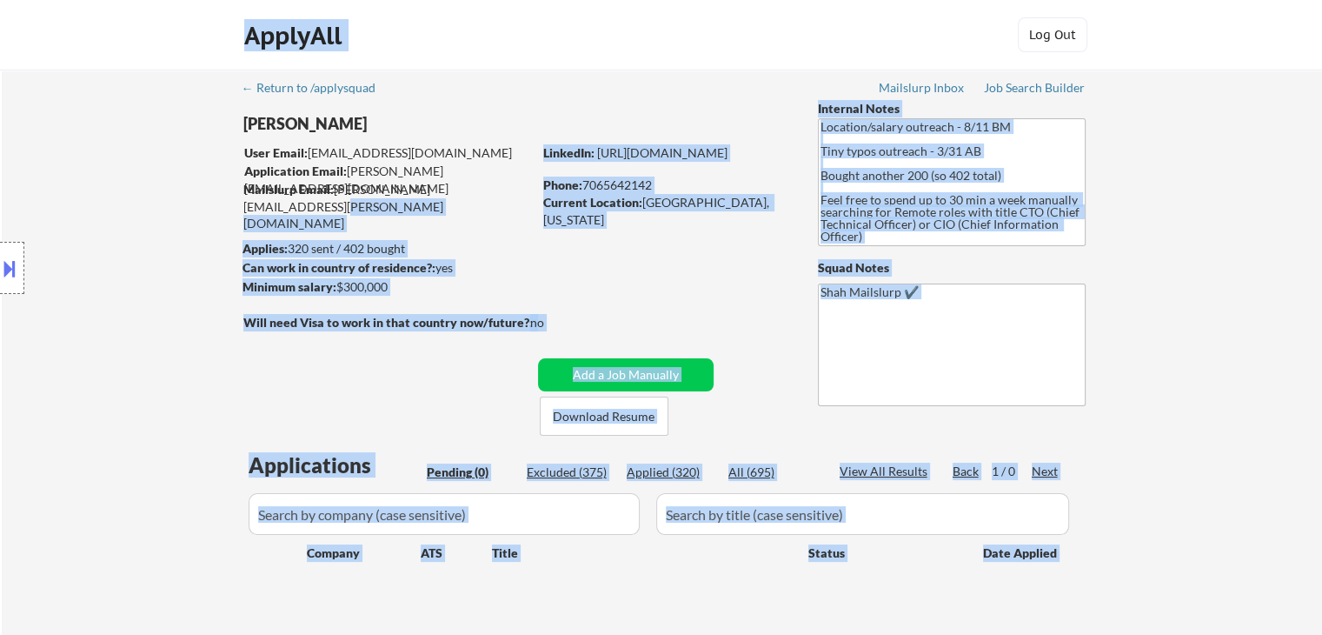
click at [424, 147] on div "User Email: [EMAIL_ADDRESS][DOMAIN_NAME]" at bounding box center [388, 152] width 288 height 17
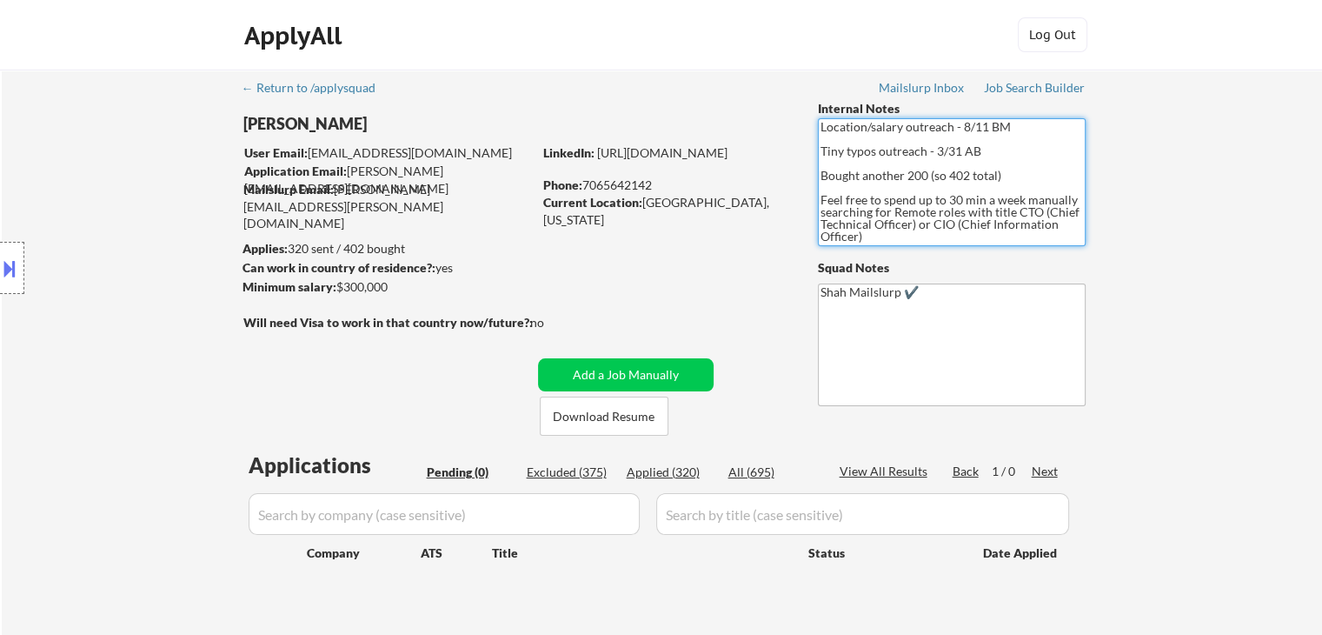
drag, startPoint x: 876, startPoint y: 235, endPoint x: 741, endPoint y: 61, distance: 220.5
click at [741, 61] on body "← Return to /applysquad Mailslurp Inbox Job Search Builder [PERSON_NAME] User E…" at bounding box center [661, 317] width 1322 height 635
click at [1214, 170] on div "← Return to /applysquad Mailslurp Inbox Job Search Builder [PERSON_NAME] User E…" at bounding box center [662, 360] width 1321 height 580
drag, startPoint x: 869, startPoint y: 238, endPoint x: 833, endPoint y: 121, distance: 122.7
click at [833, 122] on textarea "Location/salary outreach - 8/11 BM Tiny typos outreach - 3/31 AB Bought another…" at bounding box center [952, 182] width 268 height 128
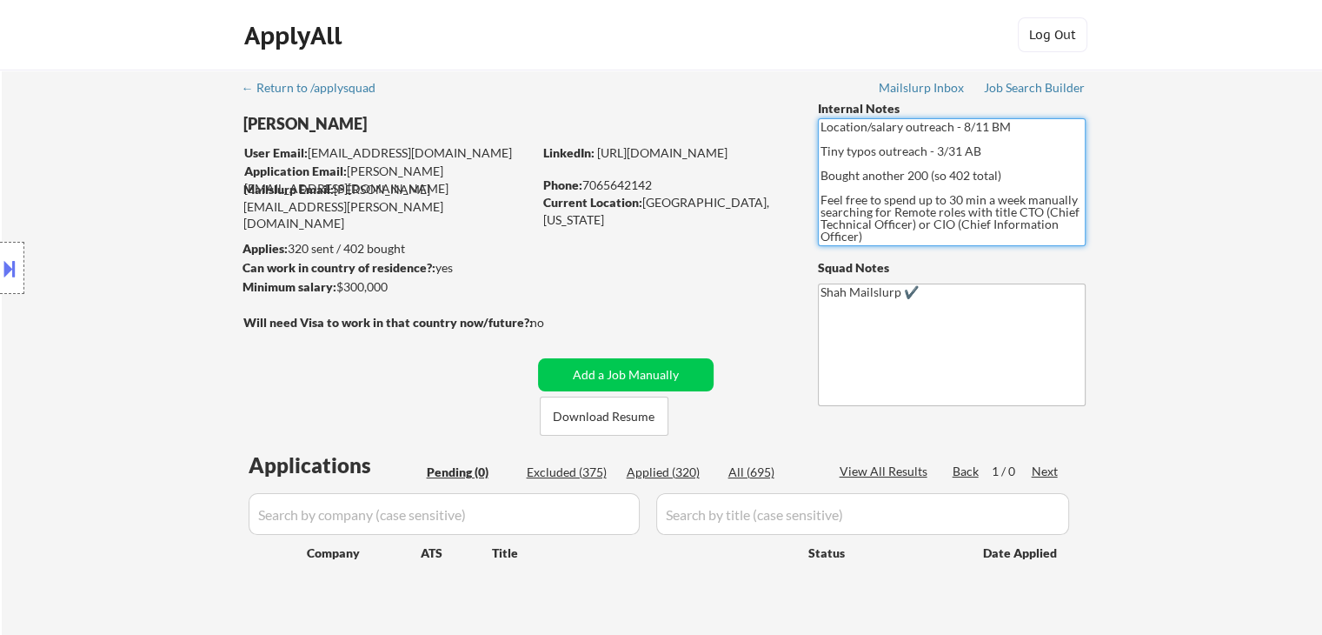
click at [749, 152] on div "LinkedIn: [URL][DOMAIN_NAME]" at bounding box center [667, 152] width 249 height 17
drag, startPoint x: 864, startPoint y: 233, endPoint x: 758, endPoint y: 43, distance: 218.0
click at [758, 43] on body "← Return to /applysquad Mailslurp Inbox Job Search Builder [PERSON_NAME] User E…" at bounding box center [661, 317] width 1322 height 635
click at [747, 123] on div "← Return to /applysquad Mailslurp Inbox Job Search Builder [PERSON_NAME] User E…" at bounding box center [663, 353] width 868 height 566
drag, startPoint x: 864, startPoint y: 228, endPoint x: 754, endPoint y: 85, distance: 180.4
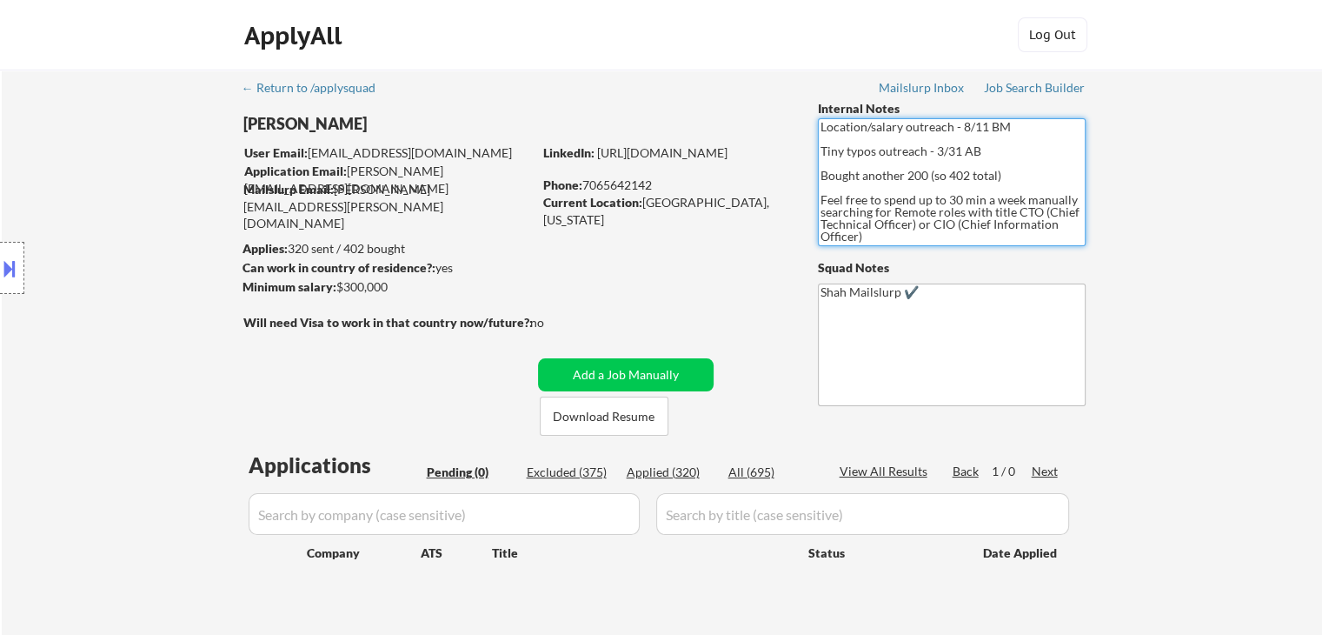
click at [754, 85] on div "← Return to /applysquad Mailslurp Inbox Job Search Builder [PERSON_NAME] User E…" at bounding box center [663, 353] width 868 height 566
drag, startPoint x: 865, startPoint y: 236, endPoint x: 643, endPoint y: 49, distance: 290.7
click at [643, 49] on body "← Return to /applysquad Mailslurp Inbox Job Search Builder [PERSON_NAME] User E…" at bounding box center [661, 317] width 1322 height 635
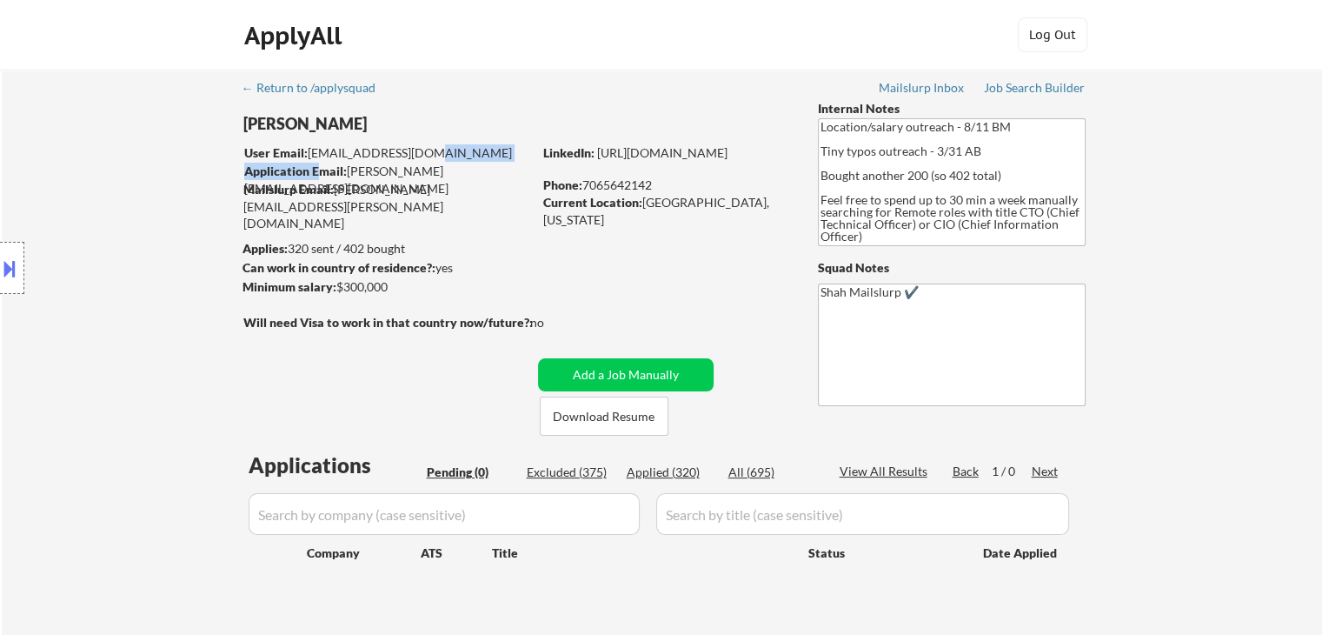
drag, startPoint x: 416, startPoint y: 156, endPoint x: 316, endPoint y: 165, distance: 100.4
click at [316, 165] on div "User Email: [EMAIL_ADDRESS][DOMAIN_NAME] Application Email: [PERSON_NAME][EMAIL…" at bounding box center [387, 171] width 289 height 55
click at [390, 175] on div "Application Email: [PERSON_NAME][EMAIL_ADDRESS][DOMAIN_NAME]" at bounding box center [388, 180] width 288 height 34
drag, startPoint x: 445, startPoint y: 170, endPoint x: 508, endPoint y: 161, distance: 63.2
click at [508, 161] on div "User Email: [EMAIL_ADDRESS][DOMAIN_NAME] Application Email: [PERSON_NAME][EMAIL…" at bounding box center [387, 171] width 289 height 55
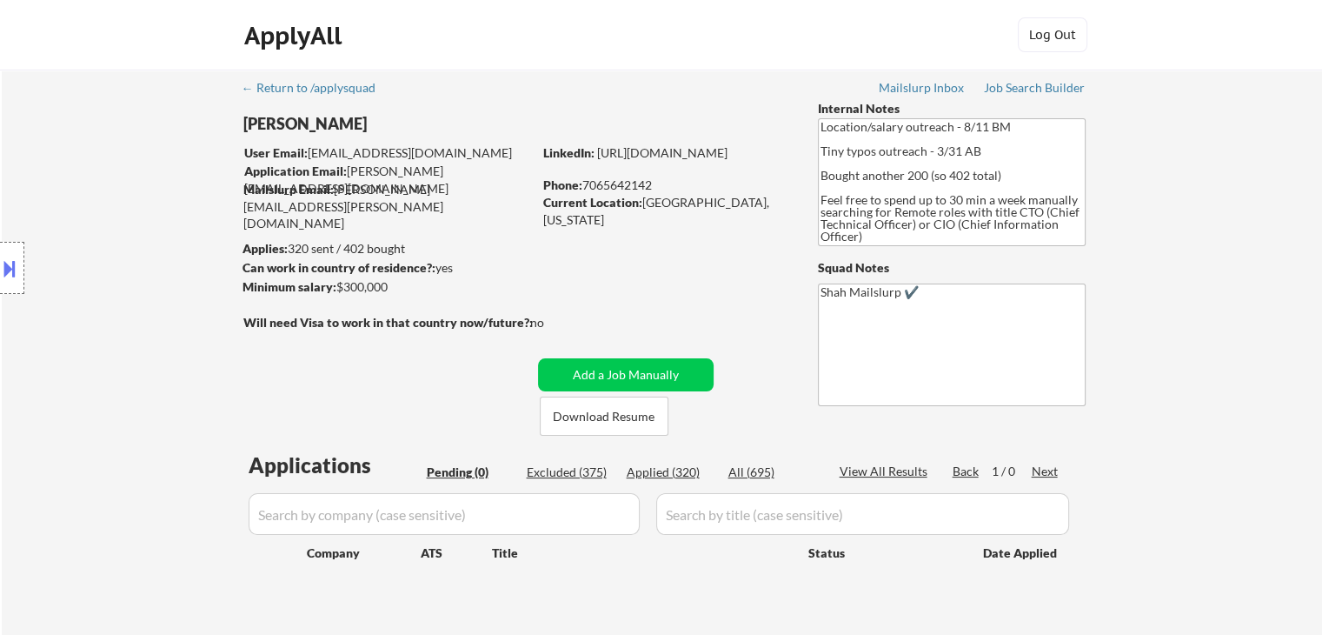
click at [511, 250] on div "Applies: 320 sent / 402 bought" at bounding box center [388, 248] width 290 height 17
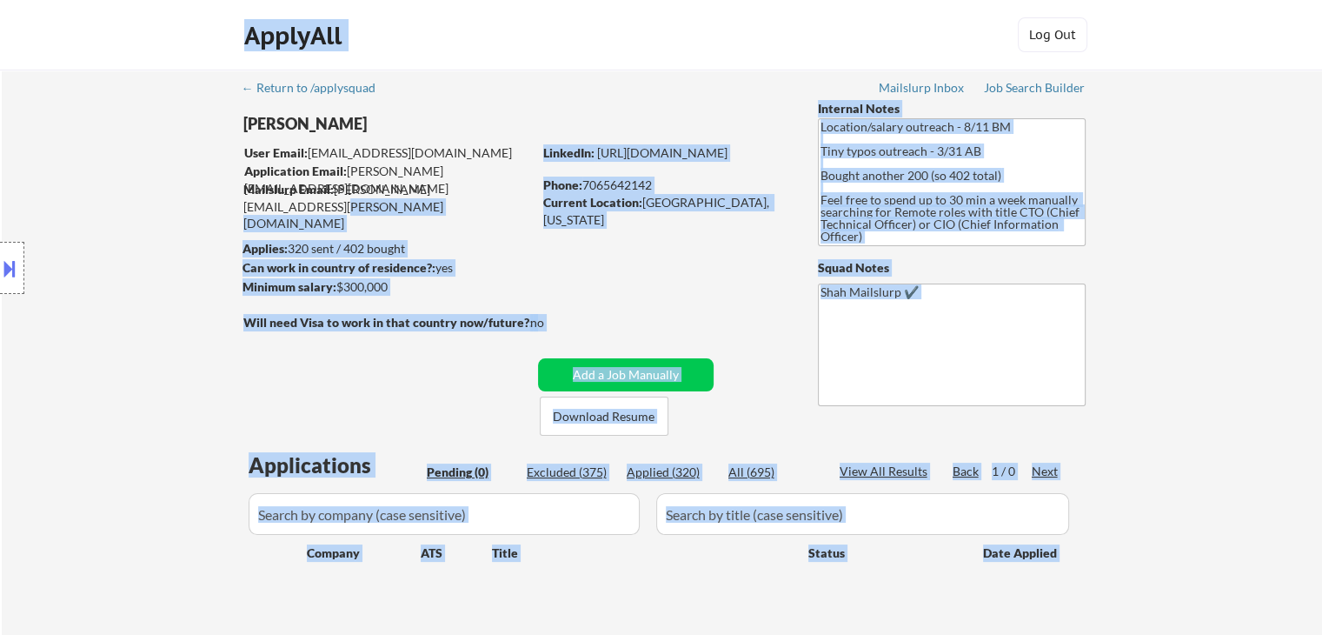
drag, startPoint x: 500, startPoint y: 190, endPoint x: 170, endPoint y: 223, distance: 331.2
click at [170, 223] on body "← Return to /applysquad Mailslurp Inbox Job Search Builder [PERSON_NAME] User E…" at bounding box center [661, 317] width 1322 height 635
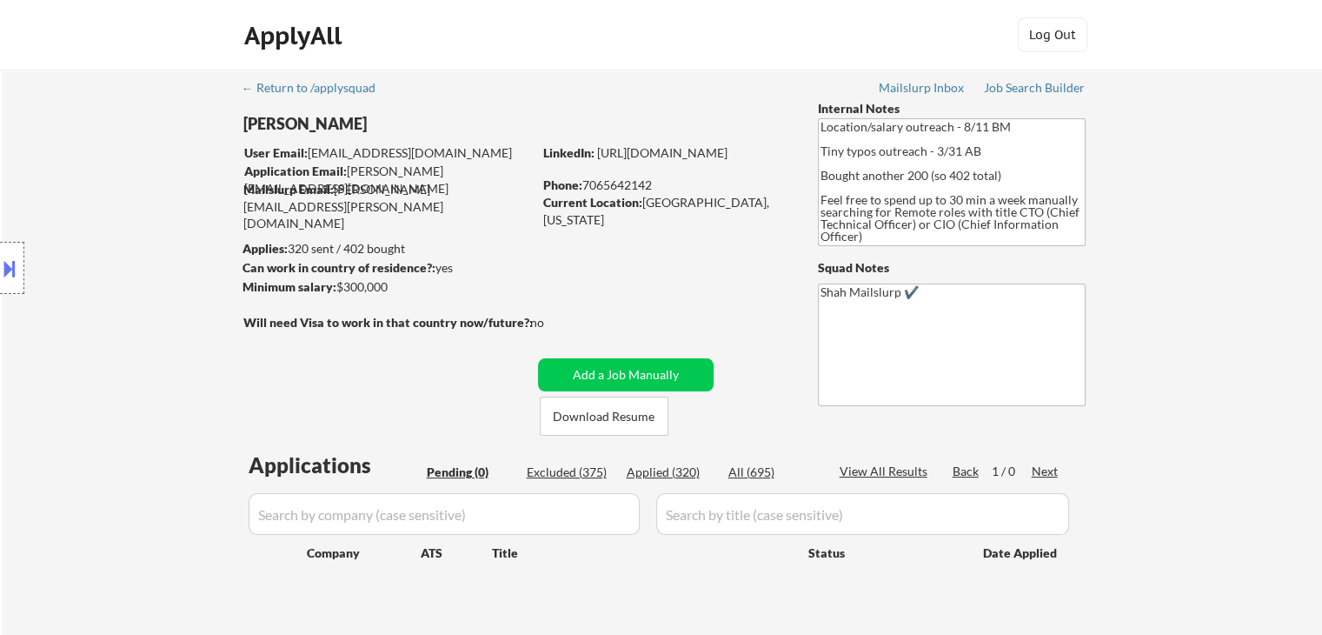
click at [470, 231] on div "← Return to /applysquad Mailslurp Inbox Job Search Builder [PERSON_NAME] User E…" at bounding box center [663, 353] width 868 height 566
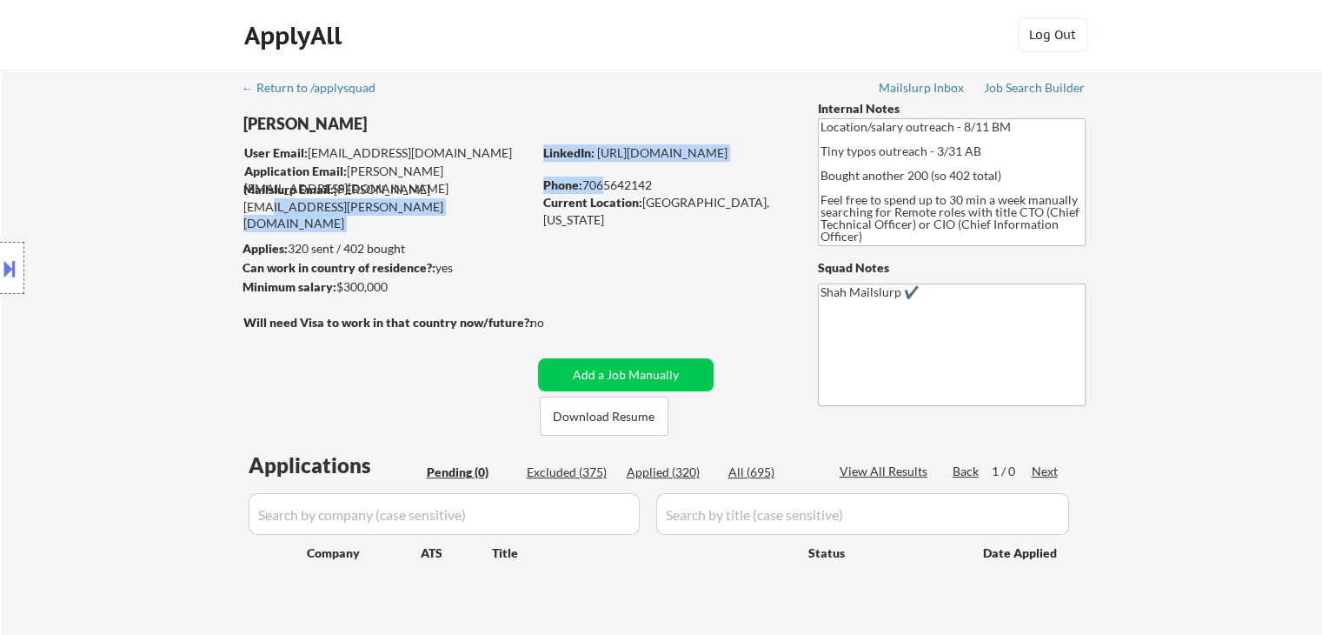
drag, startPoint x: 429, startPoint y: 189, endPoint x: 601, endPoint y: 177, distance: 172.5
click at [601, 177] on div "[PERSON_NAME] User Email: [EMAIL_ADDRESS][DOMAIN_NAME] Application Email: [PERS…" at bounding box center [527, 268] width 569 height 336
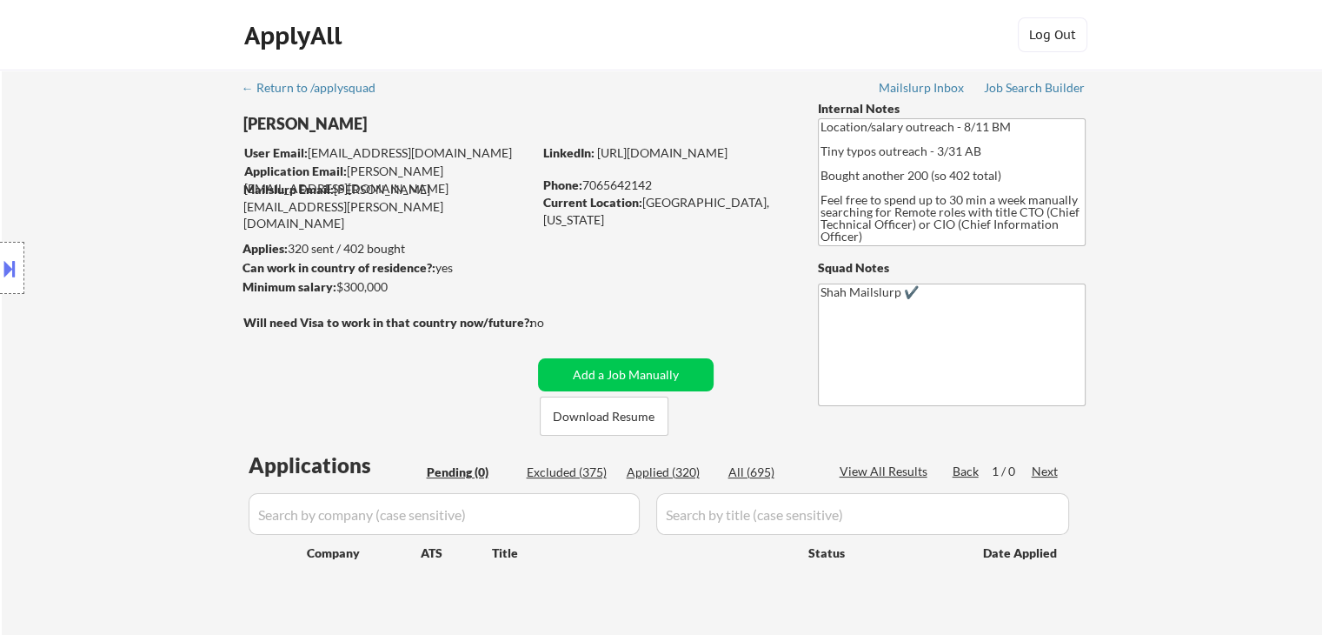
click at [566, 212] on div "← Return to /applysquad Mailslurp Inbox Job Search Builder [PERSON_NAME] User E…" at bounding box center [663, 353] width 868 height 566
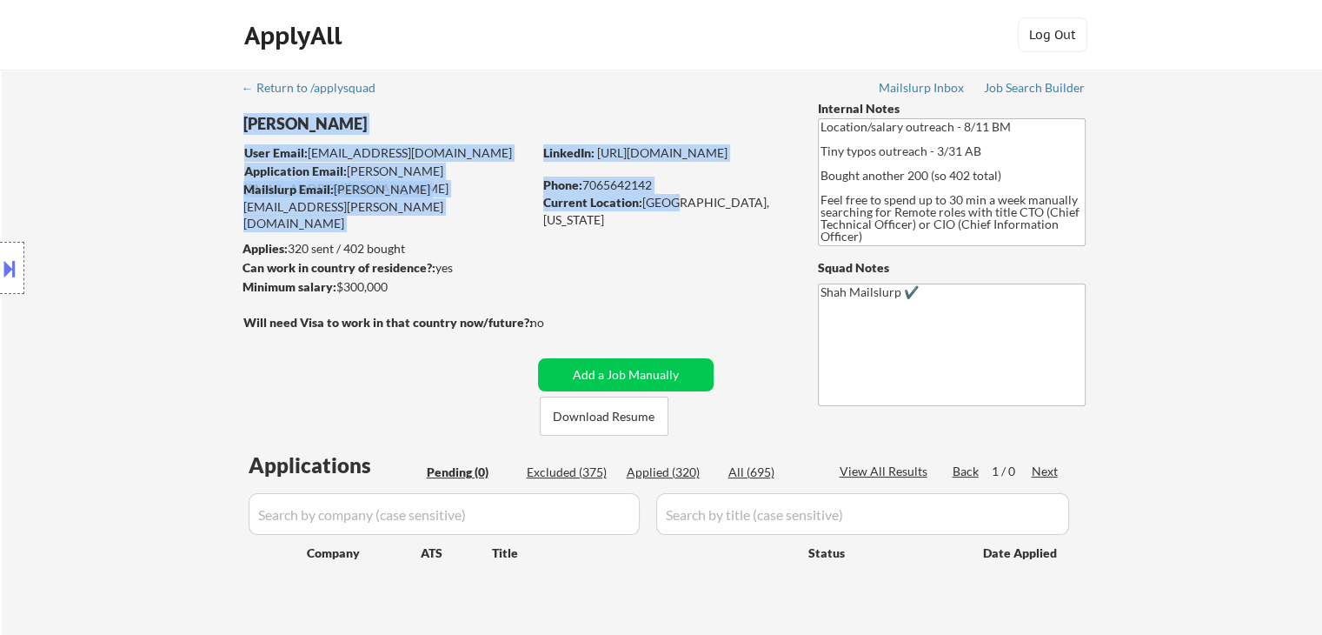
drag, startPoint x: 663, startPoint y: 208, endPoint x: 769, endPoint y: 220, distance: 107.6
click at [769, 220] on div "← Return to /applysquad Mailslurp Inbox Job Search Builder [PERSON_NAME] User E…" at bounding box center [663, 353] width 868 height 566
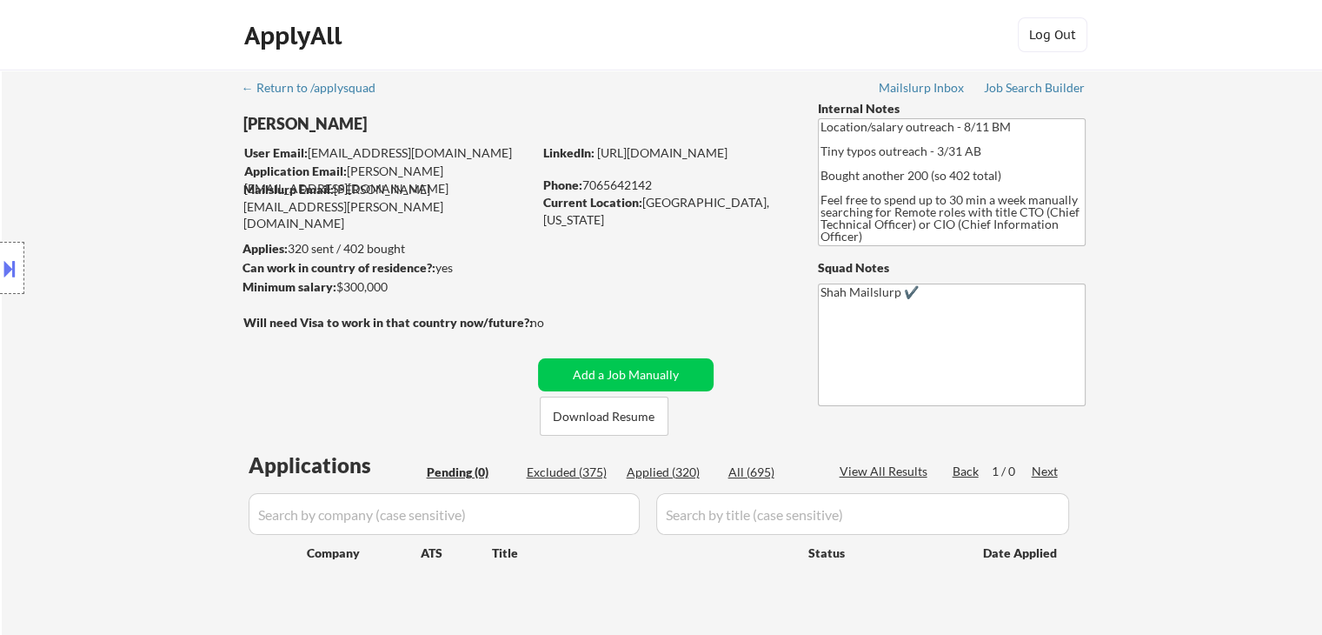
click at [768, 223] on div "← Return to /applysquad Mailslurp Inbox Job Search Builder [PERSON_NAME] User E…" at bounding box center [663, 353] width 868 height 566
drag, startPoint x: 728, startPoint y: 206, endPoint x: 743, endPoint y: 209, distance: 15.0
click at [743, 209] on div "Current Location: [GEOGRAPHIC_DATA], [US_STATE]" at bounding box center [666, 211] width 246 height 34
click at [726, 225] on div "← Return to /applysquad Mailslurp Inbox Job Search Builder [PERSON_NAME] User E…" at bounding box center [663, 353] width 868 height 566
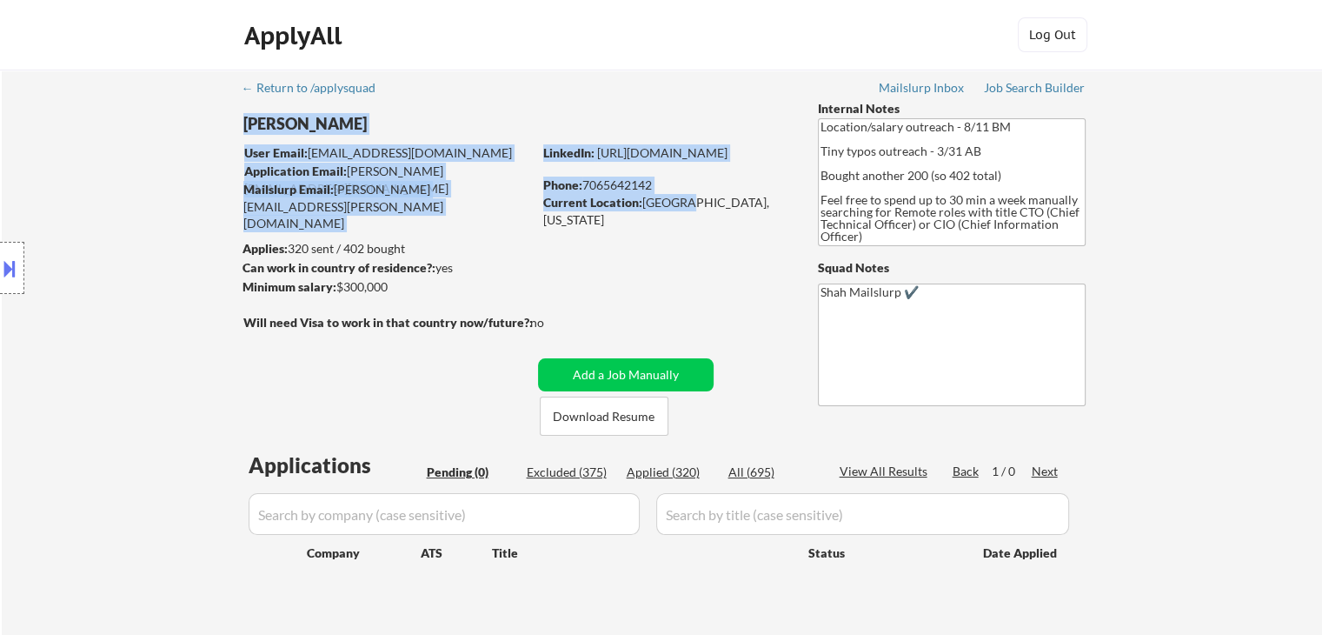
drag, startPoint x: 676, startPoint y: 206, endPoint x: 719, endPoint y: 216, distance: 44.7
click at [719, 216] on div "← Return to /applysquad Mailslurp Inbox Job Search Builder [PERSON_NAME] User E…" at bounding box center [663, 353] width 868 height 566
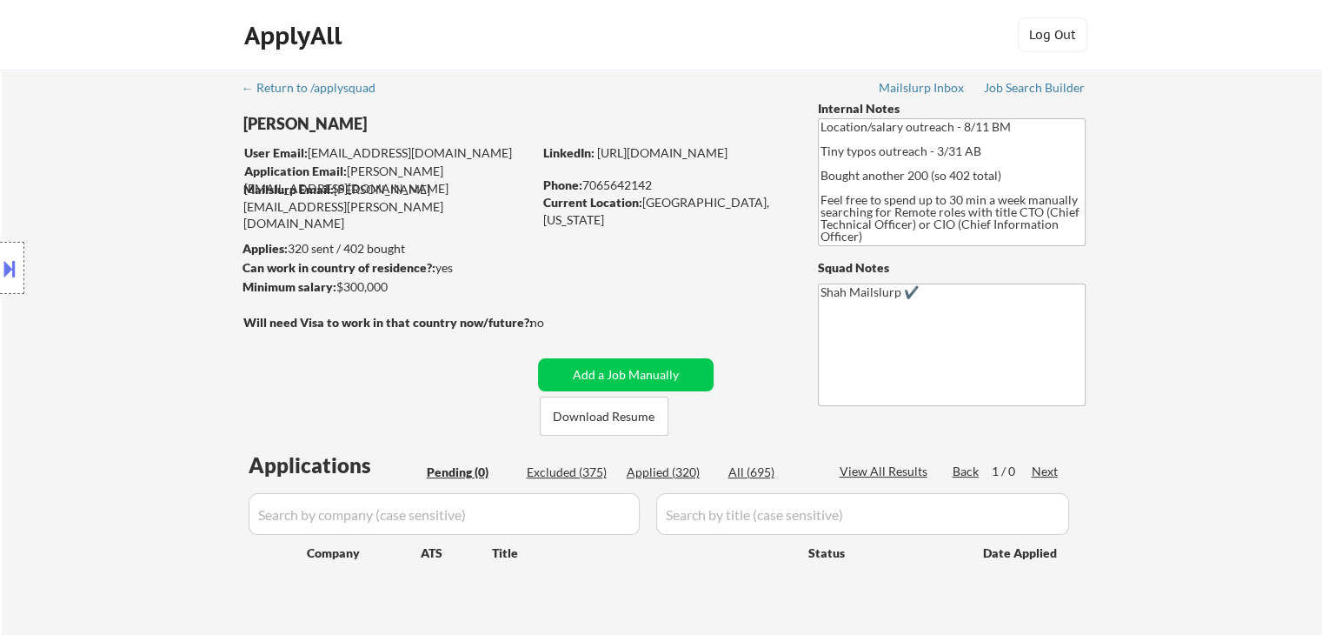
click at [720, 216] on div "← Return to /applysquad Mailslurp Inbox Job Search Builder [PERSON_NAME] User E…" at bounding box center [663, 353] width 868 height 566
drag, startPoint x: 904, startPoint y: 297, endPoint x: 1009, endPoint y: 298, distance: 104.3
click at [1009, 298] on textarea "Shah Mailslurp ✔️" at bounding box center [952, 344] width 268 height 123
click at [738, 293] on div "← Return to /applysquad Mailslurp Inbox Job Search Builder [PERSON_NAME] User E…" at bounding box center [663, 353] width 868 height 566
click at [1061, 307] on textarea "Shah Mailslurp ✔️" at bounding box center [952, 344] width 268 height 123
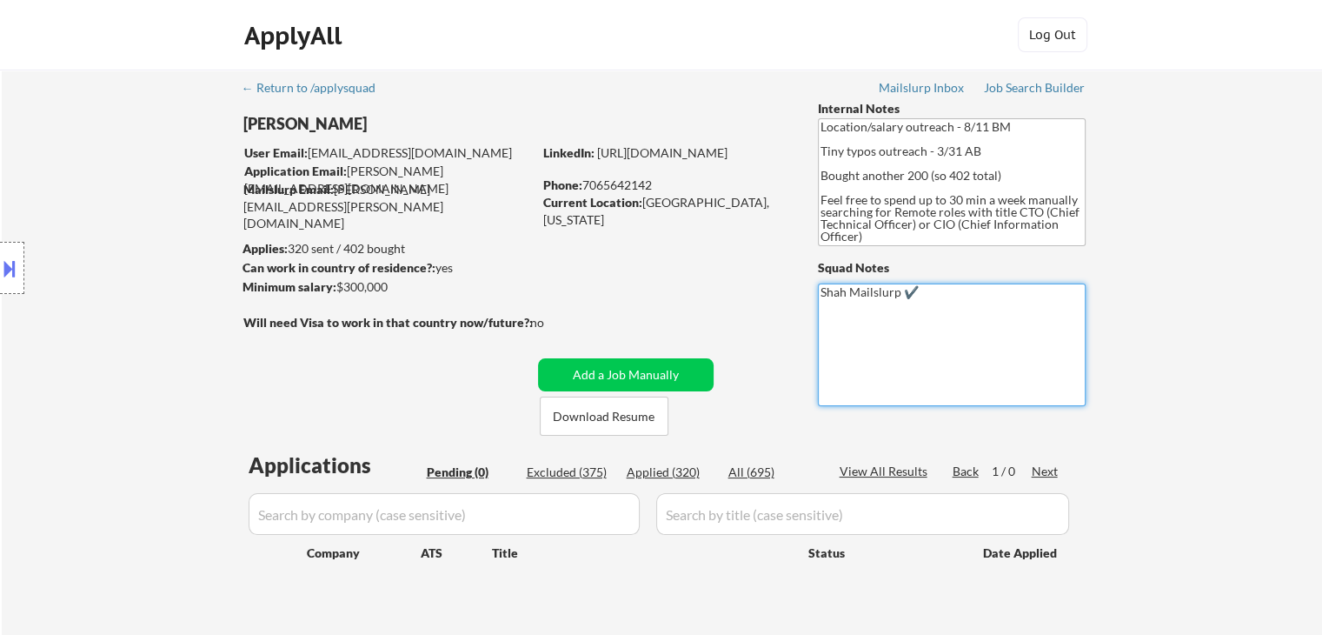
type textarea "Shah Mailslurp ✔️"
click at [1174, 269] on div "← Return to /applysquad Mailslurp Inbox Job Search Builder [PERSON_NAME] User E…" at bounding box center [662, 360] width 1321 height 580
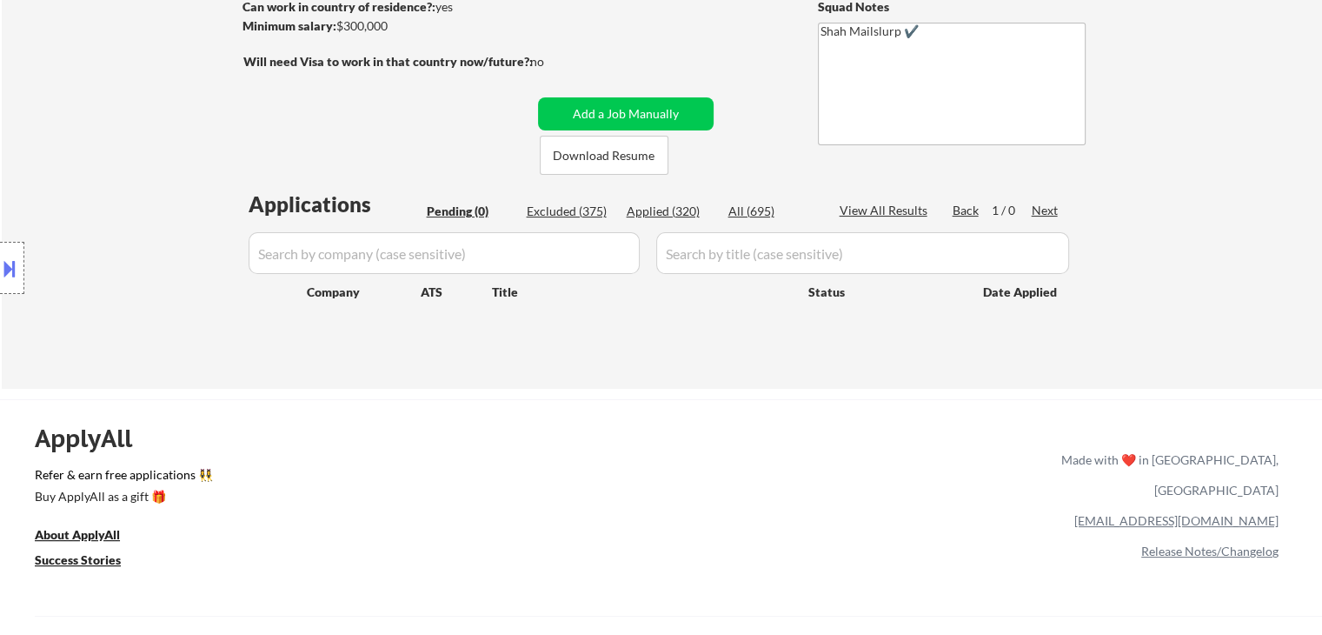
click at [291, 161] on div "Location Inclusions:" at bounding box center [155, 268] width 311 height 323
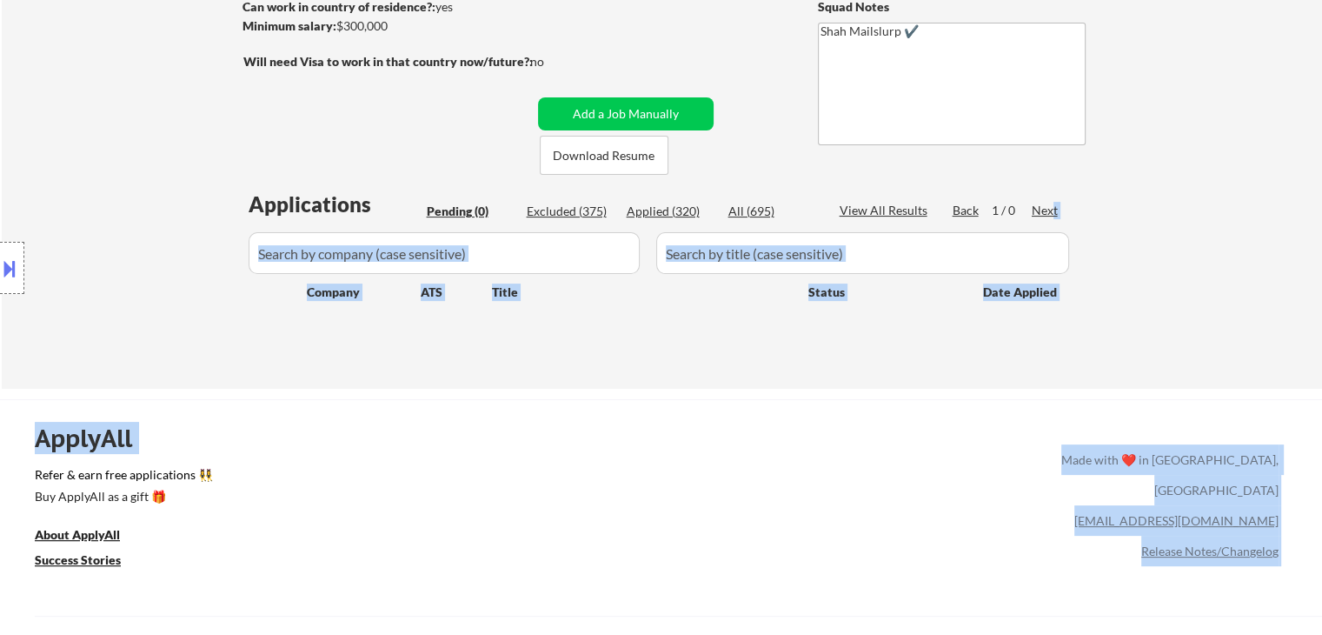
drag, startPoint x: 286, startPoint y: 205, endPoint x: 1081, endPoint y: 214, distance: 794.7
click at [1062, 212] on body "← Return to /applysquad Mailslurp Inbox Job Search Builder [PERSON_NAME] User E…" at bounding box center [661, 56] width 1322 height 635
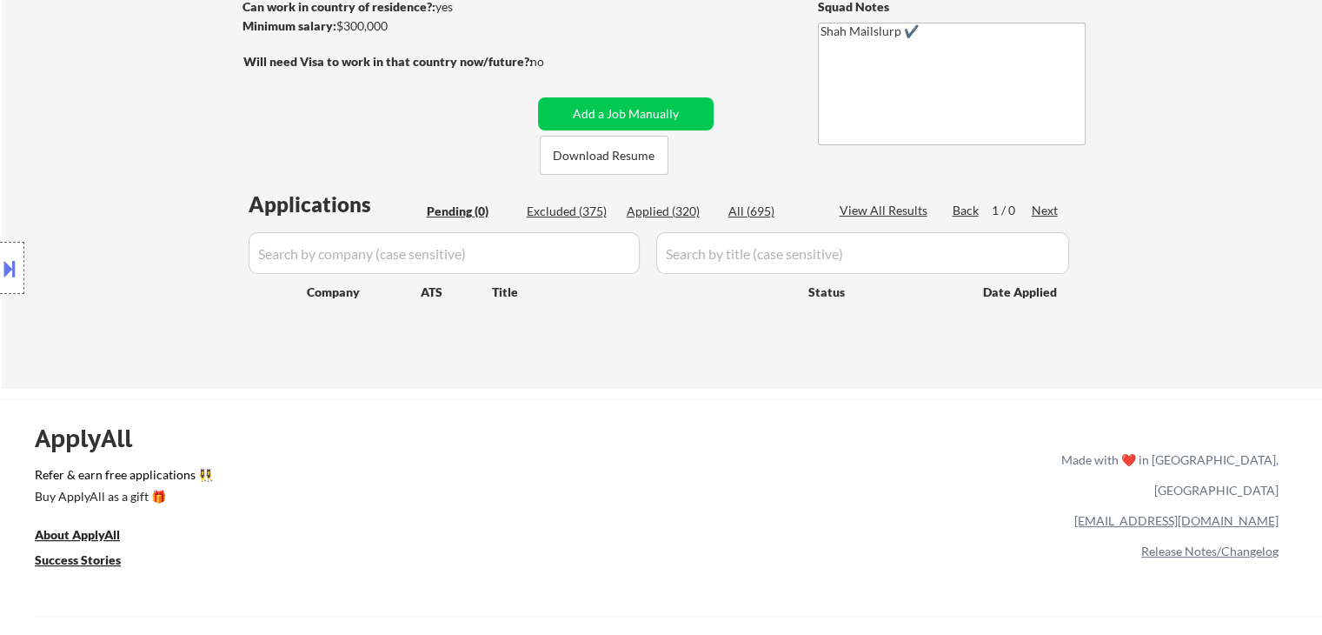
click at [1110, 265] on div "← Return to /applysquad Mailslurp Inbox Job Search Builder [PERSON_NAME] User E…" at bounding box center [662, 99] width 1321 height 580
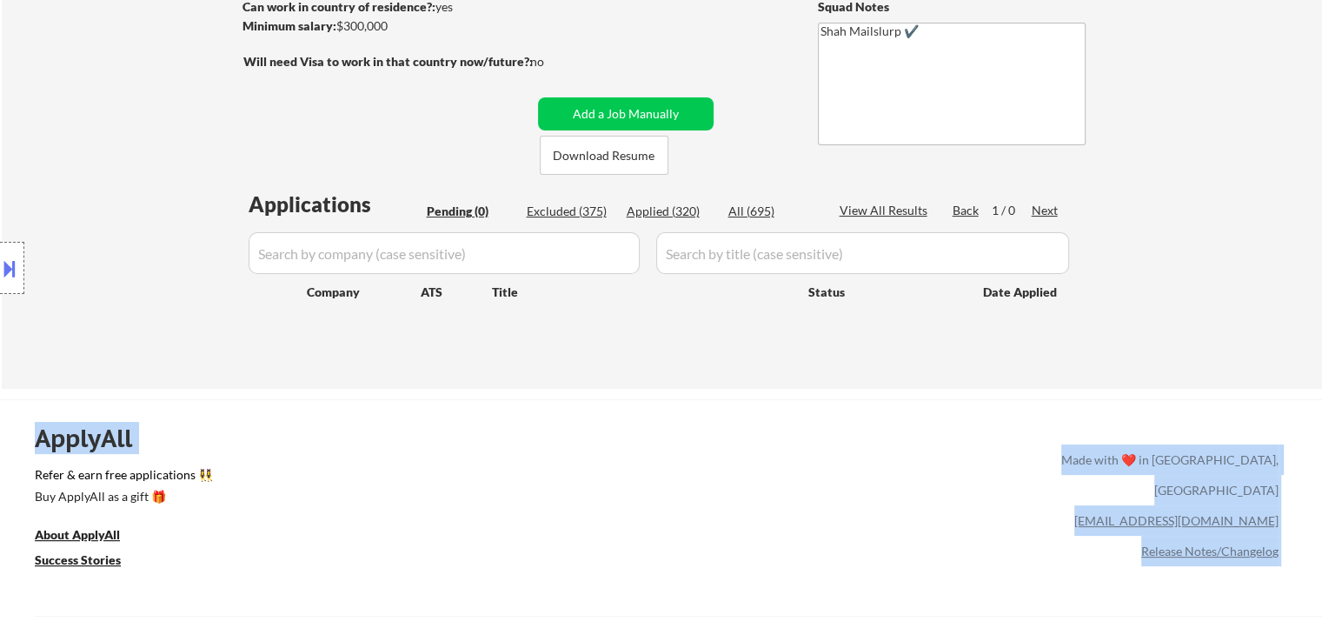
drag, startPoint x: 1078, startPoint y: 295, endPoint x: 302, endPoint y: 122, distance: 795.5
click at [302, 122] on body "← Return to /applysquad Mailslurp Inbox Job Search Builder [PERSON_NAME] User E…" at bounding box center [661, 56] width 1322 height 635
click at [1195, 447] on div "Made with ❤️ in [GEOGRAPHIC_DATA], [GEOGRAPHIC_DATA]" at bounding box center [1167, 474] width 224 height 61
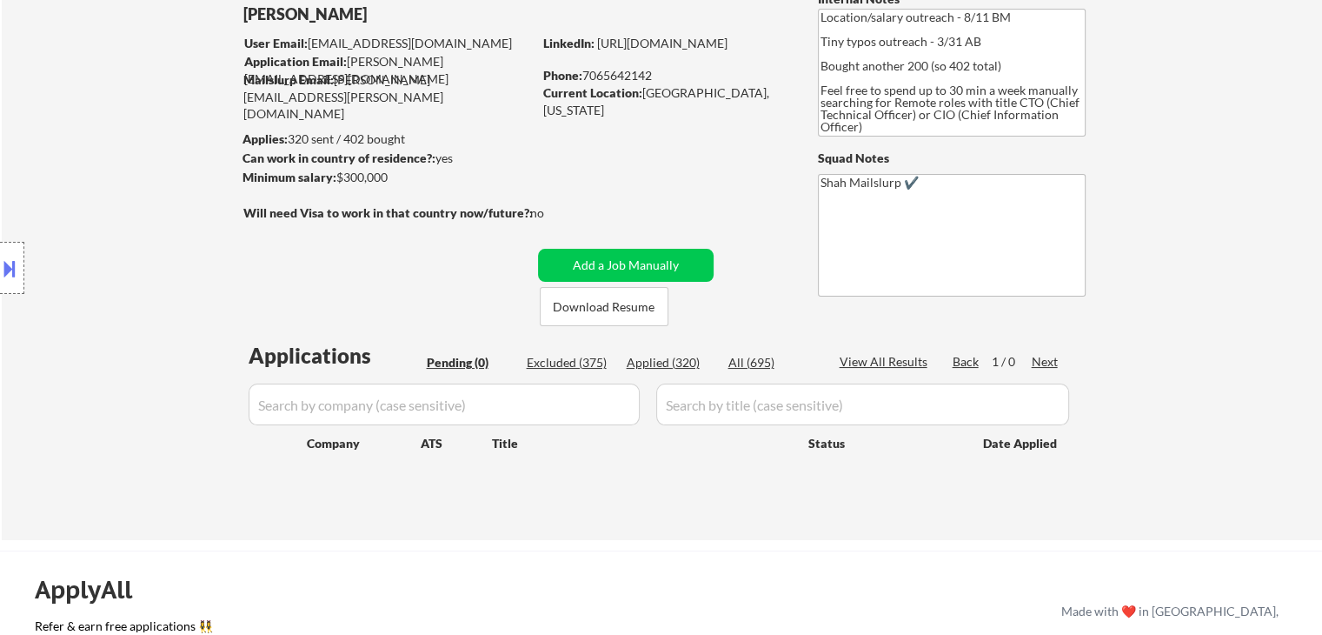
scroll to position [0, 0]
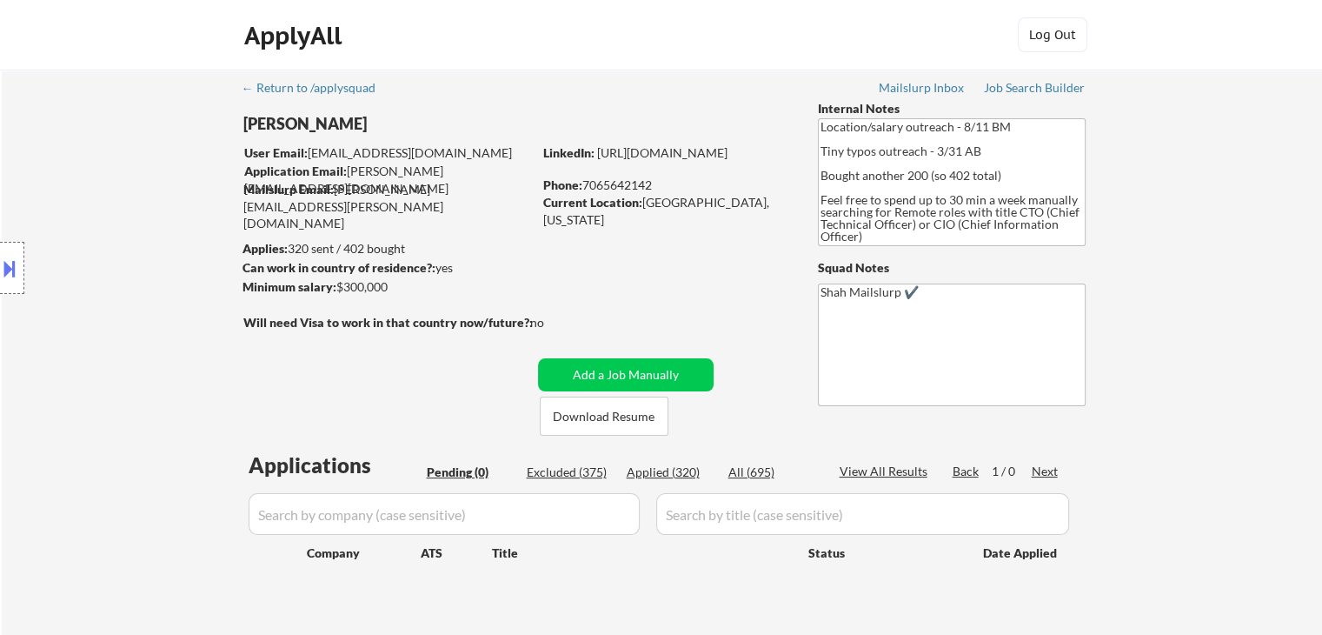
click at [187, 203] on div "Location Inclusions:" at bounding box center [155, 268] width 311 height 323
click at [188, 203] on div "Location Inclusions:" at bounding box center [155, 268] width 311 height 323
click at [585, 276] on div "← Return to /applysquad Mailslurp Inbox Job Search Builder [PERSON_NAME] User E…" at bounding box center [663, 353] width 868 height 566
drag, startPoint x: 873, startPoint y: 236, endPoint x: 816, endPoint y: 126, distance: 123.7
click at [816, 126] on div "← Return to /applysquad Mailslurp Inbox Job Search Builder [PERSON_NAME] User E…" at bounding box center [663, 353] width 868 height 566
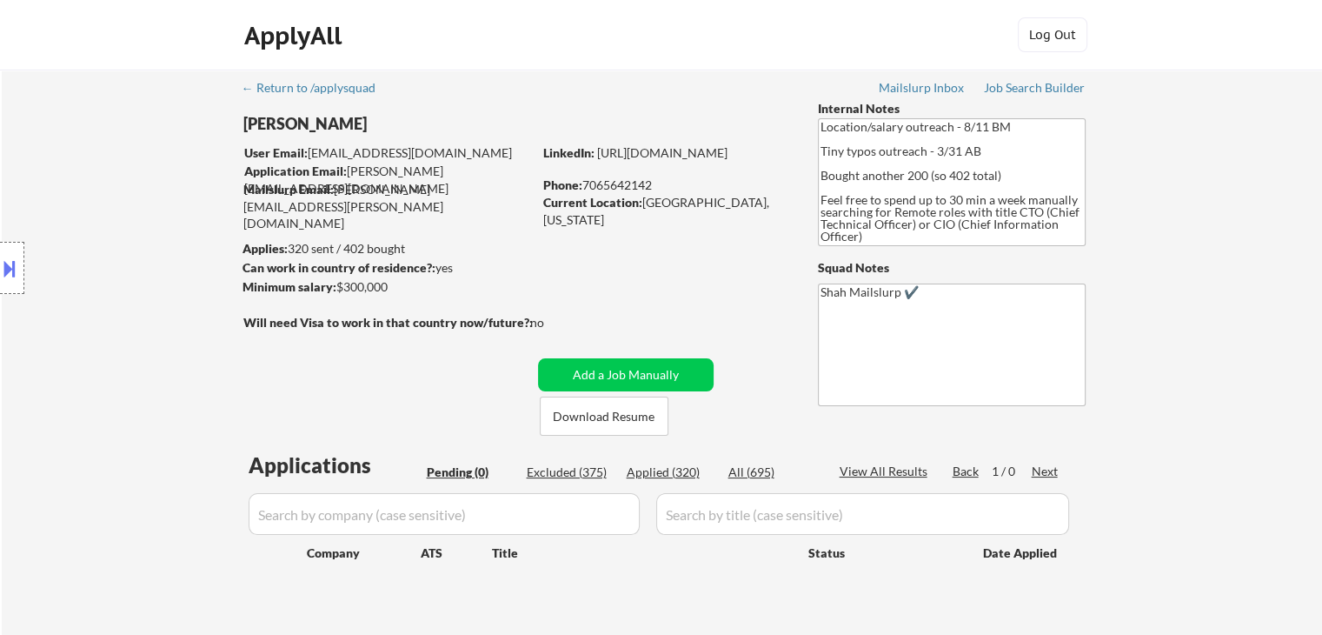
click at [1196, 338] on div "← Return to /applysquad Mailslurp Inbox Job Search Builder [PERSON_NAME] User E…" at bounding box center [662, 360] width 1321 height 580
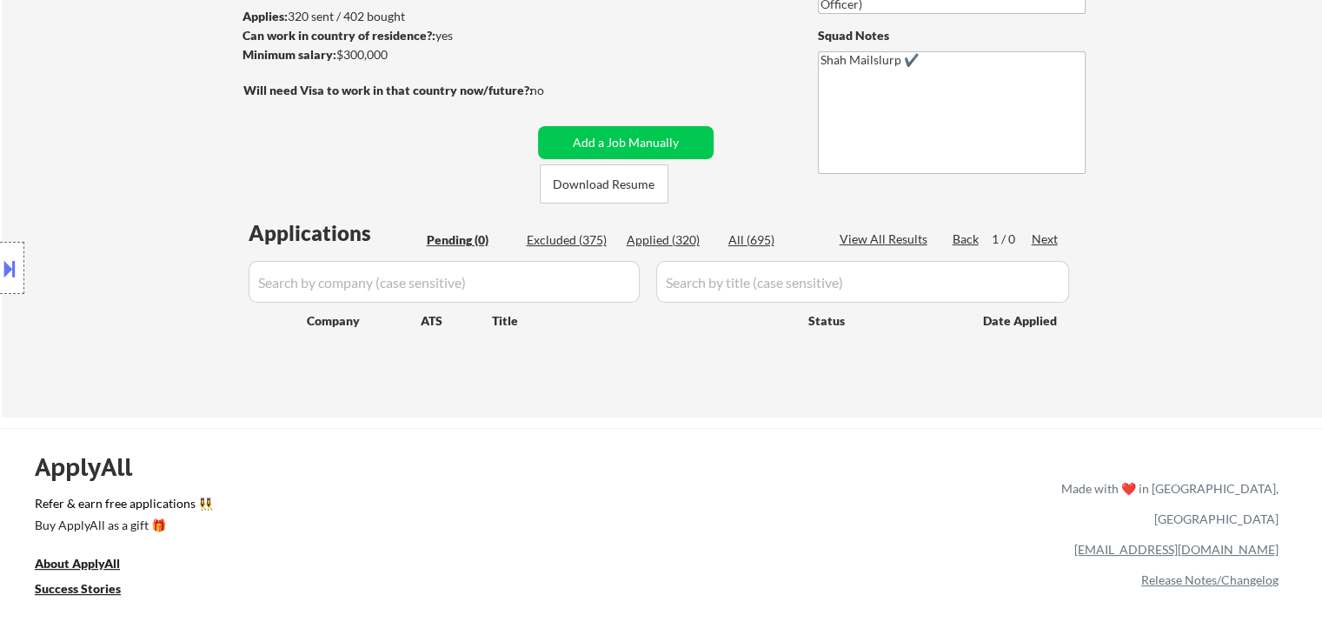
scroll to position [348, 0]
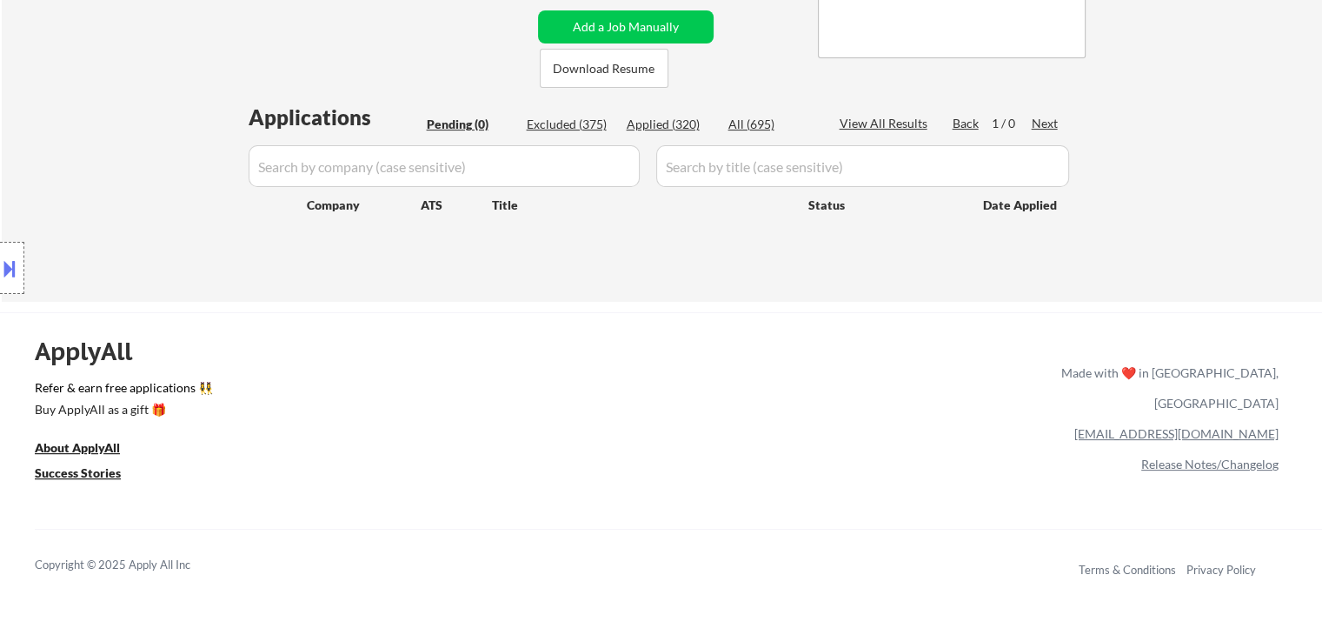
click at [183, 223] on div "Location Inclusions:" at bounding box center [155, 268] width 311 height 323
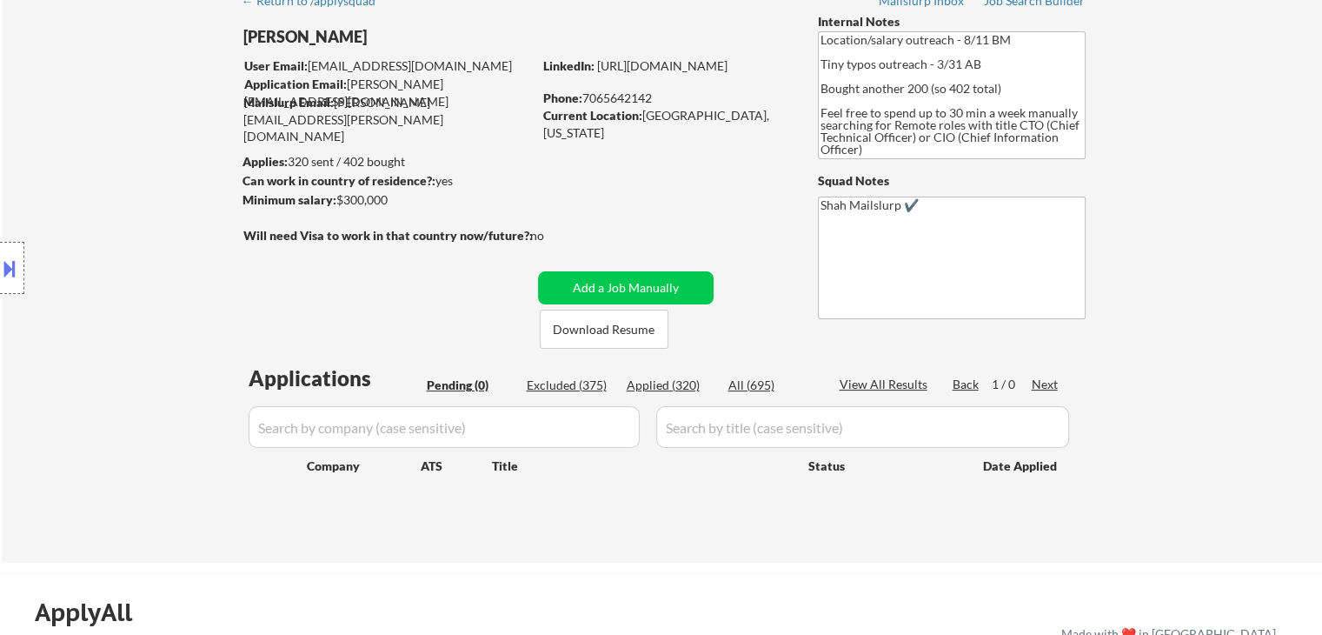
click at [183, 223] on div "Location Inclusions:" at bounding box center [155, 268] width 311 height 323
drag, startPoint x: 556, startPoint y: 233, endPoint x: 361, endPoint y: 258, distance: 197.3
click at [363, 258] on div "Will need Visa to work in that country now/future?: no" at bounding box center [411, 246] width 336 height 38
click at [351, 263] on div at bounding box center [390, 254] width 294 height 18
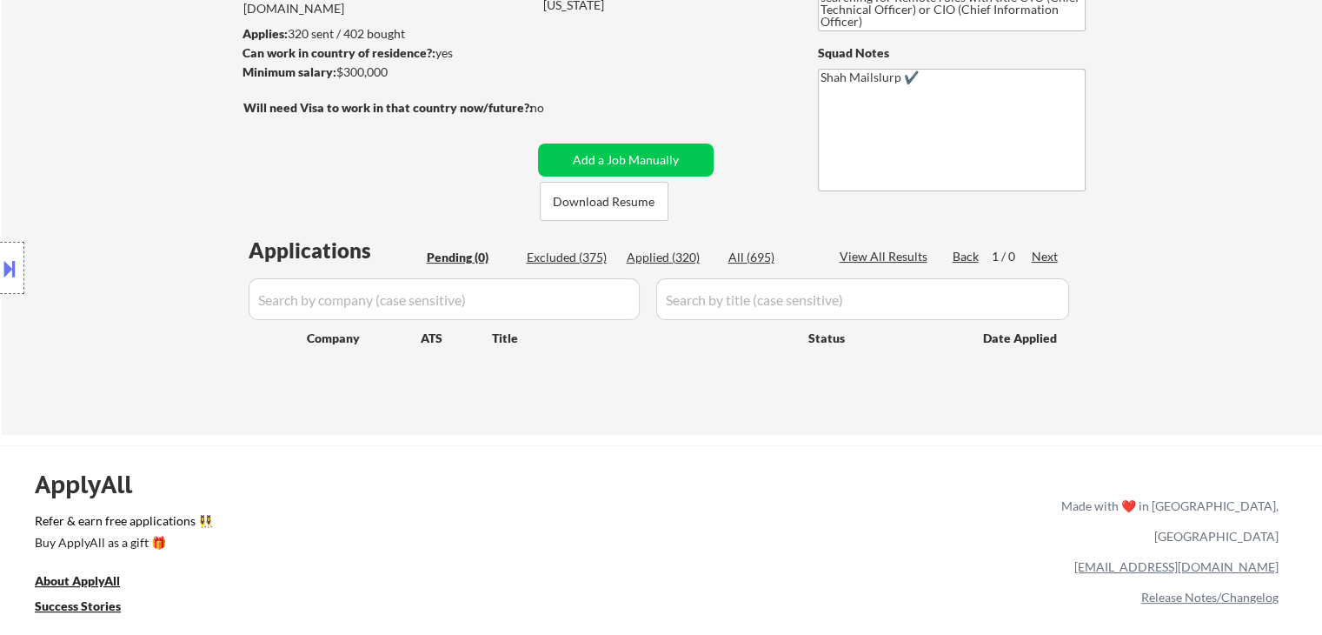
scroll to position [0, 0]
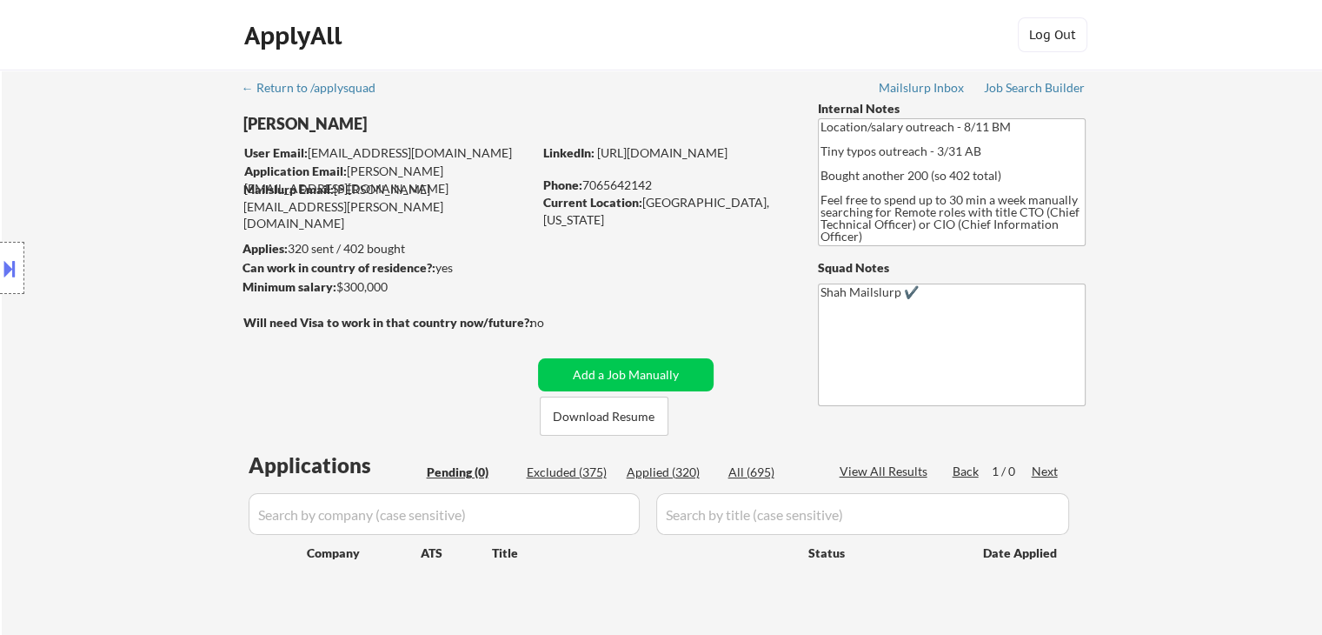
click at [370, 206] on div "← Return to /applysquad Mailslurp Inbox Job Search Builder [PERSON_NAME] User E…" at bounding box center [663, 353] width 868 height 566
click at [1293, 225] on div "← Return to /applysquad Mailslurp Inbox Job Search Builder [PERSON_NAME] User E…" at bounding box center [662, 360] width 1321 height 580
click at [1291, 137] on div "← Return to /applysquad Mailslurp Inbox Job Search Builder [PERSON_NAME] User E…" at bounding box center [662, 360] width 1321 height 580
